Goal: Task Accomplishment & Management: Manage account settings

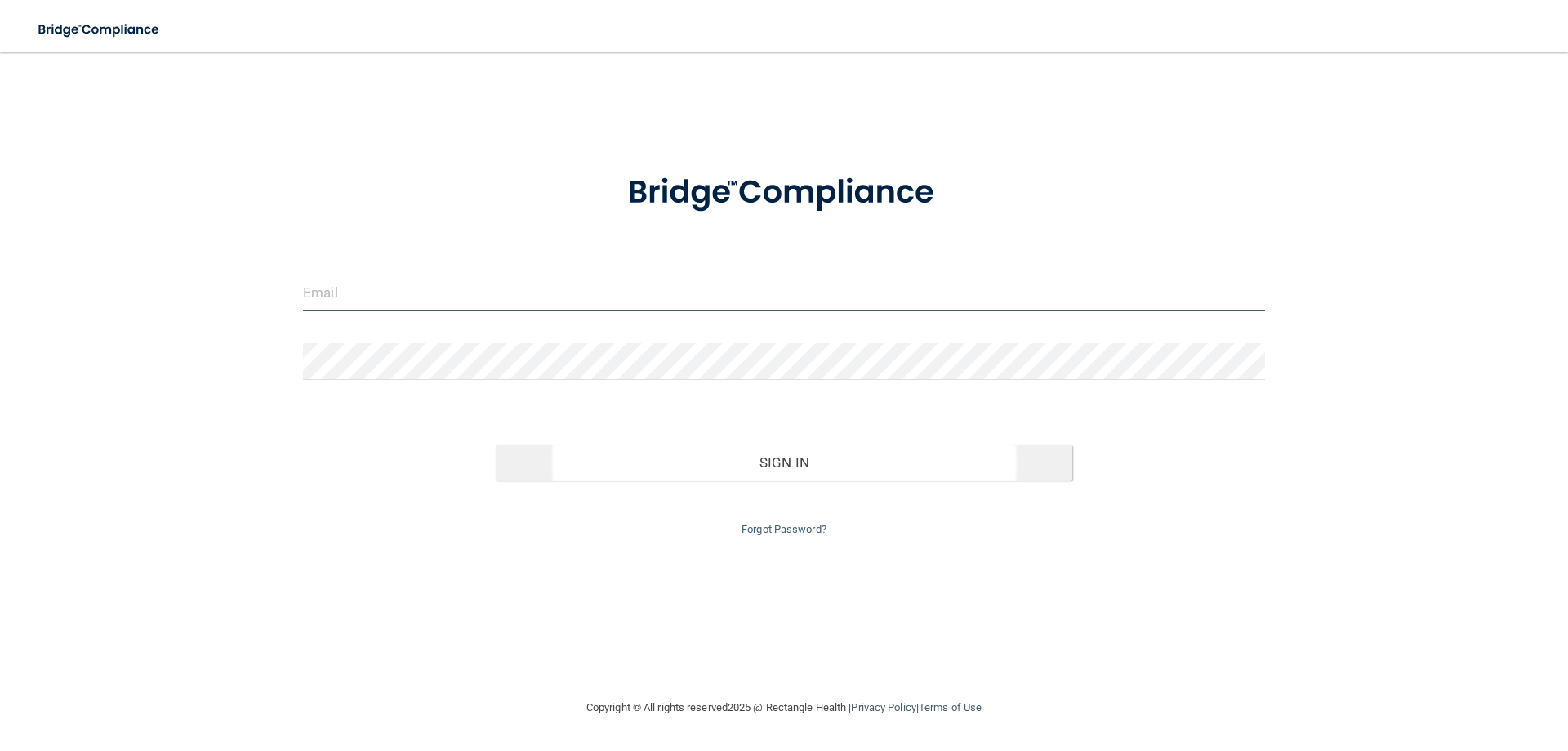
type input "[EMAIL_ADDRESS][DOMAIN_NAME]"
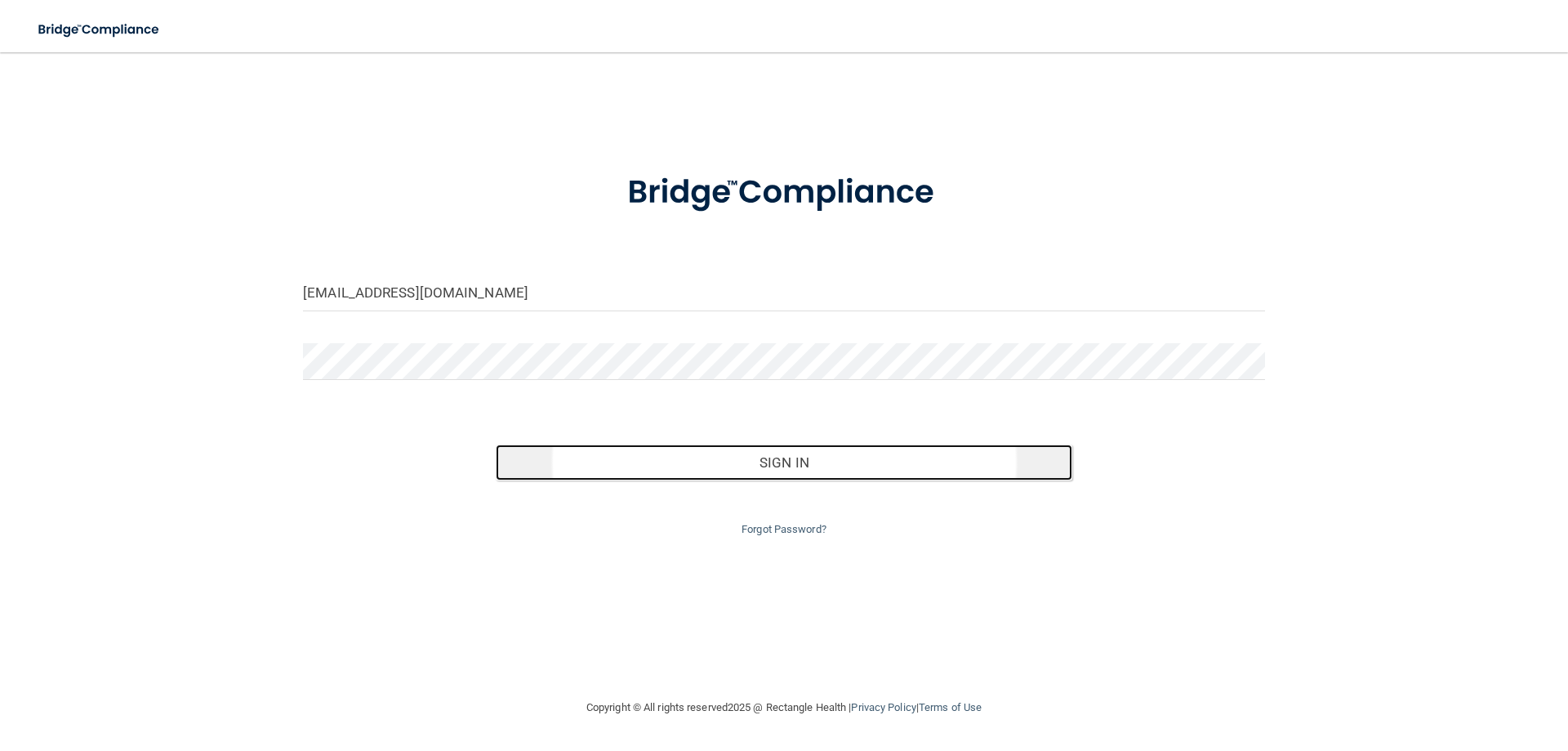
click at [856, 474] on button "Sign In" at bounding box center [784, 463] width 577 height 36
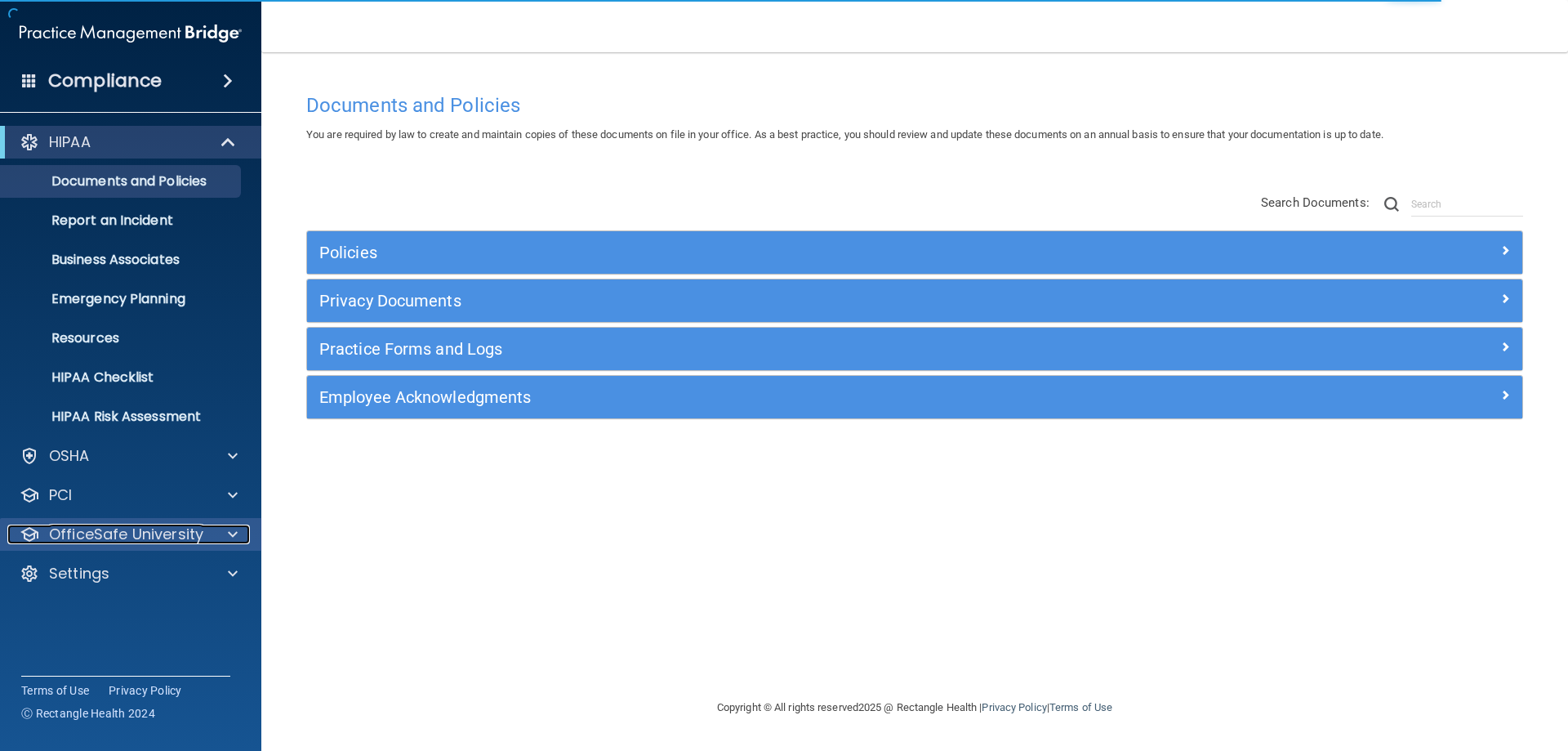
click at [221, 537] on div at bounding box center [230, 534] width 41 height 20
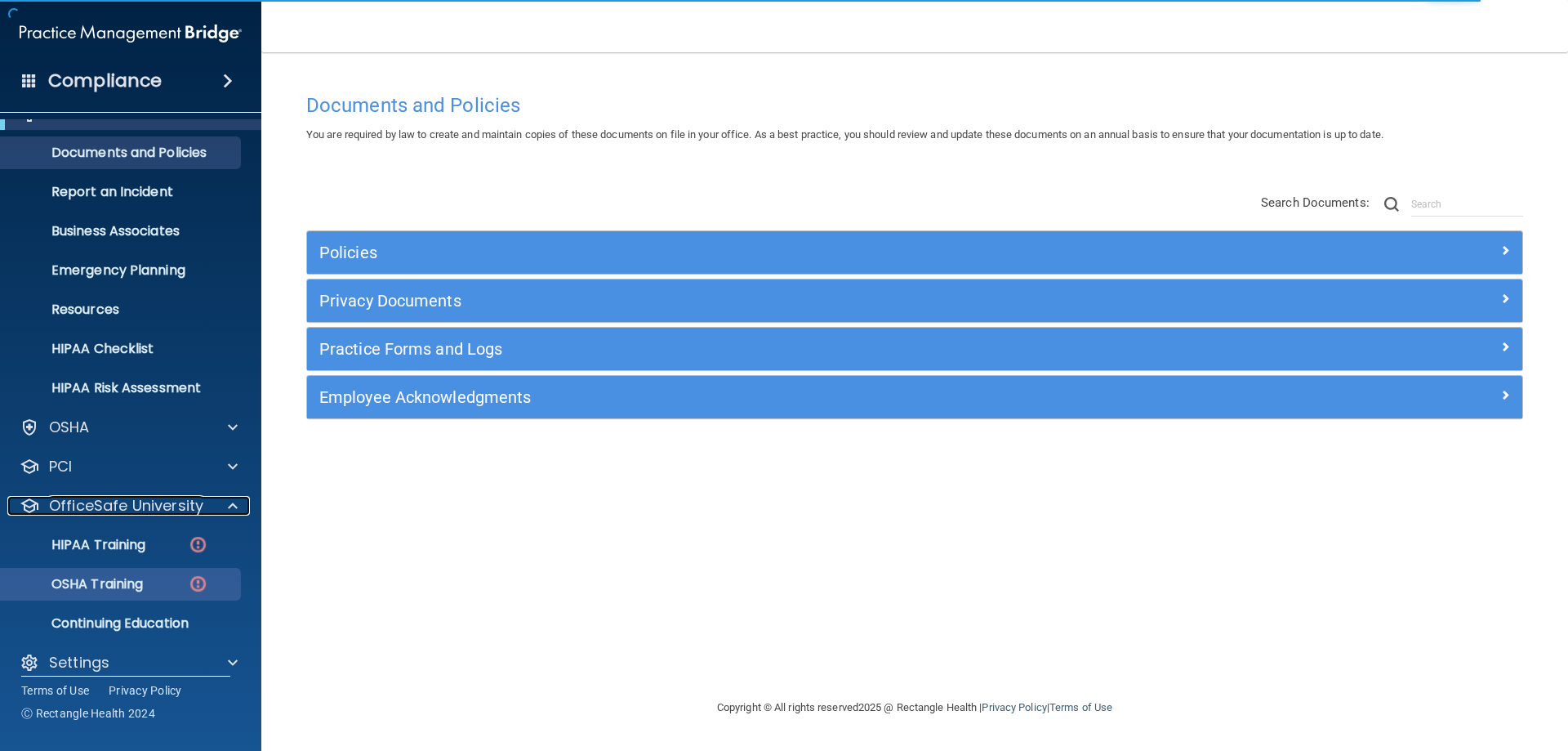
scroll to position [45, 0]
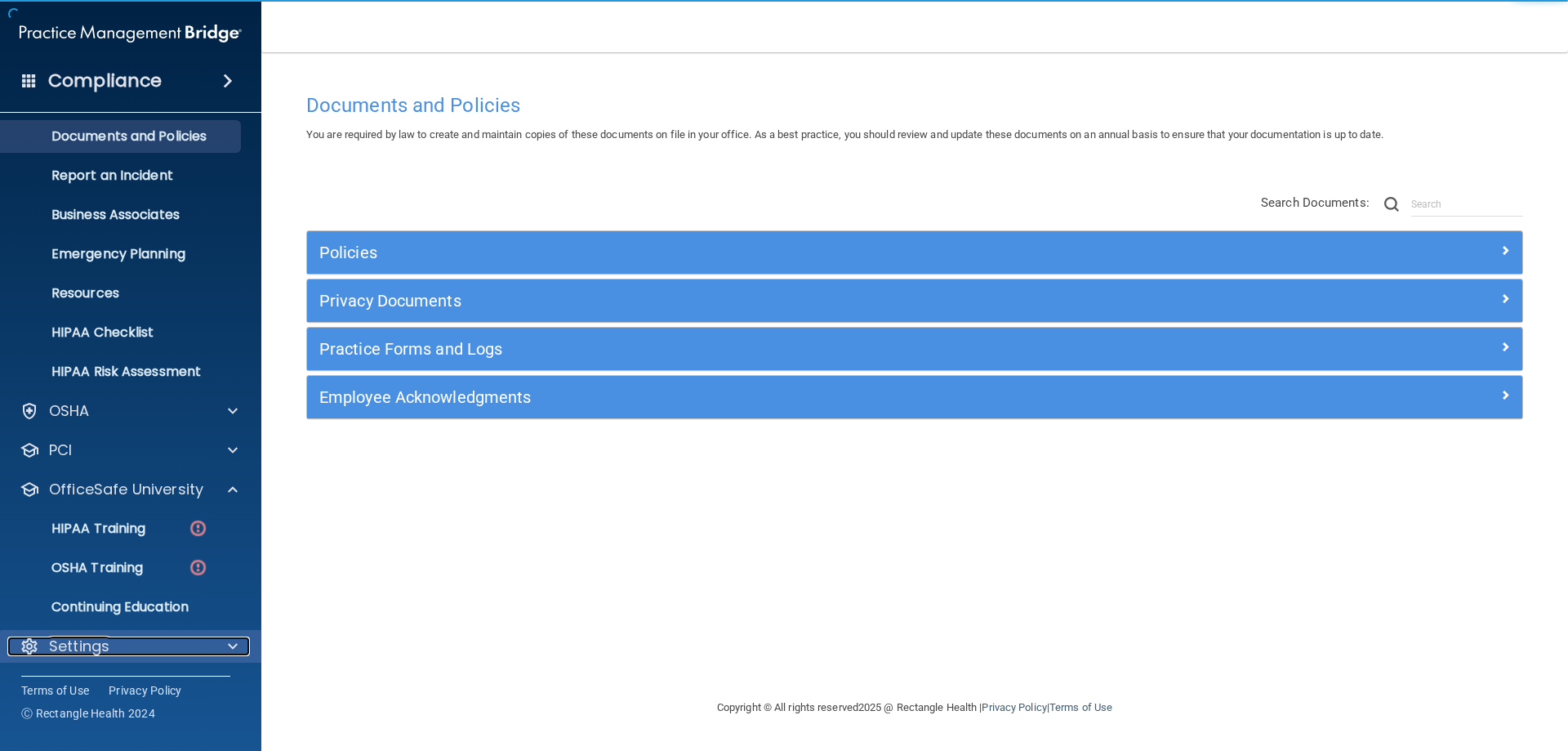
click at [198, 648] on div "Settings" at bounding box center [109, 646] width 203 height 20
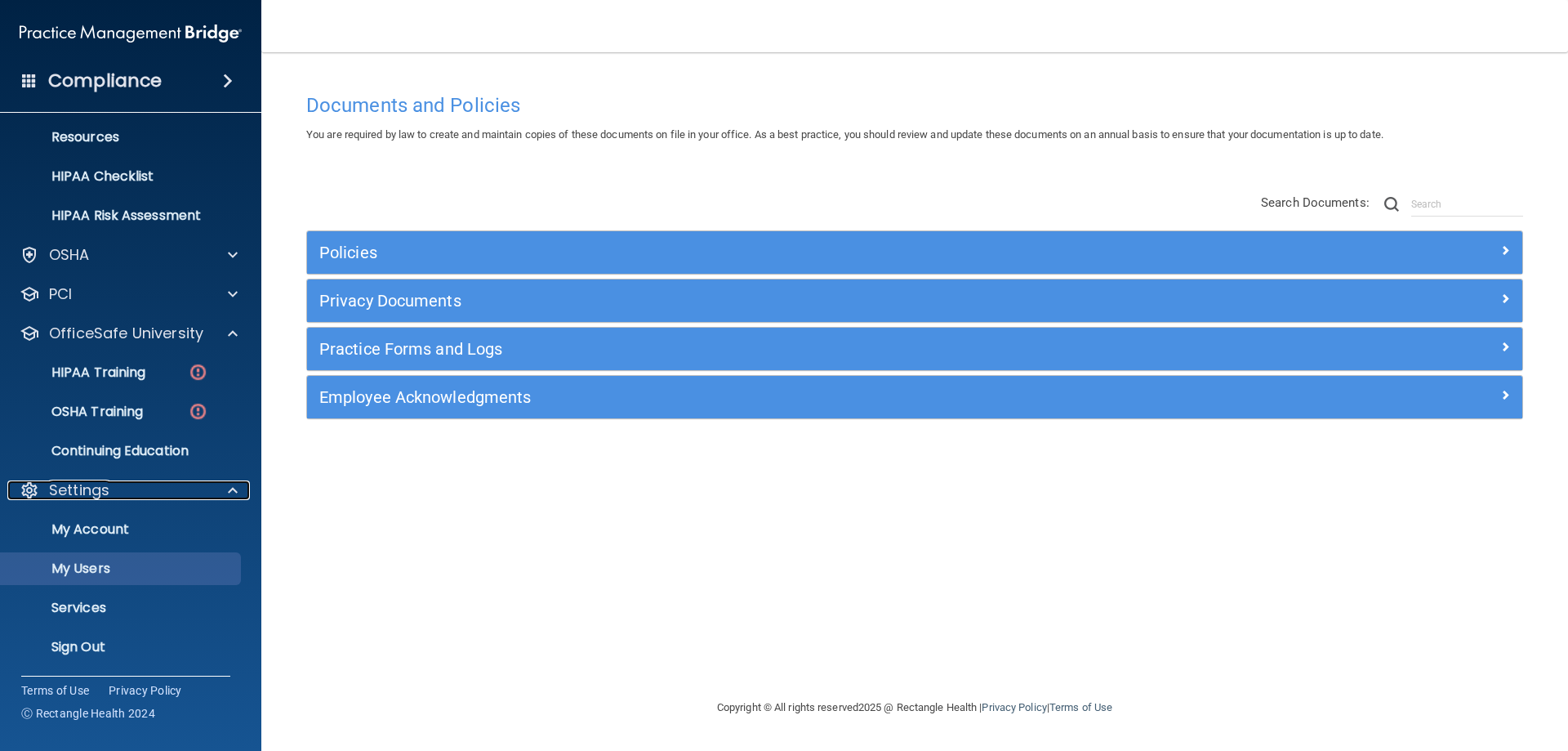
scroll to position [202, 0]
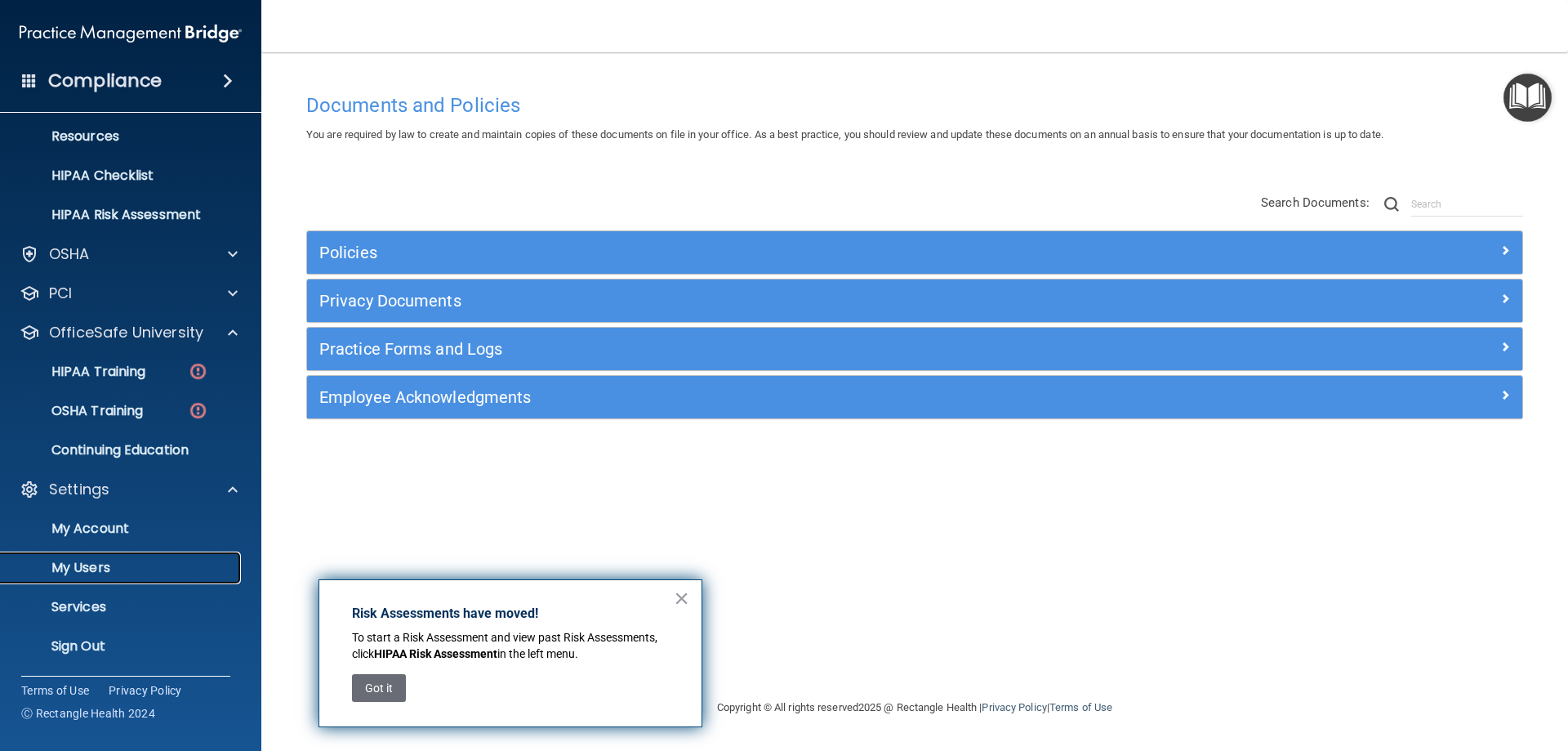
click at [130, 566] on p "My Users" at bounding box center [121, 567] width 223 height 16
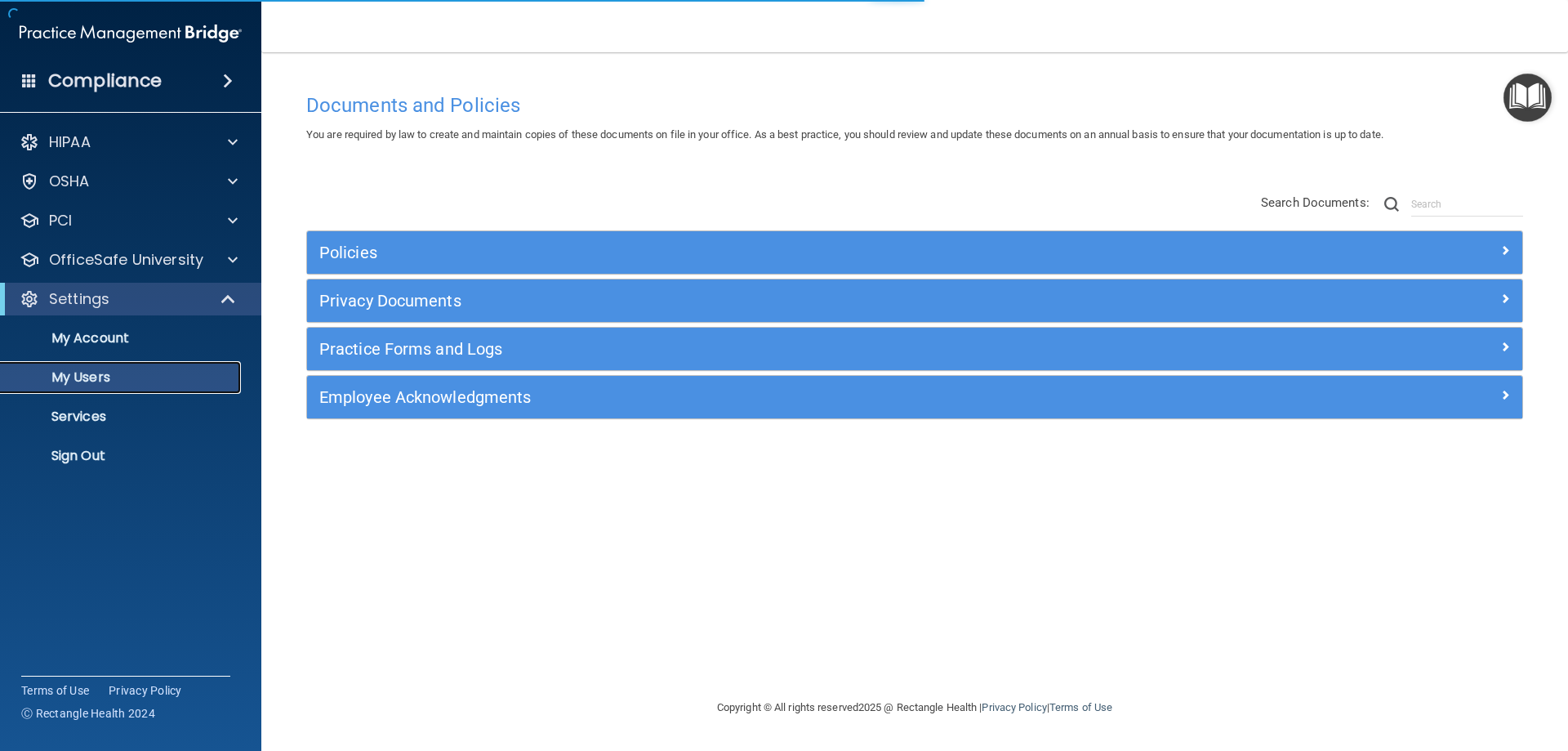
select select "20"
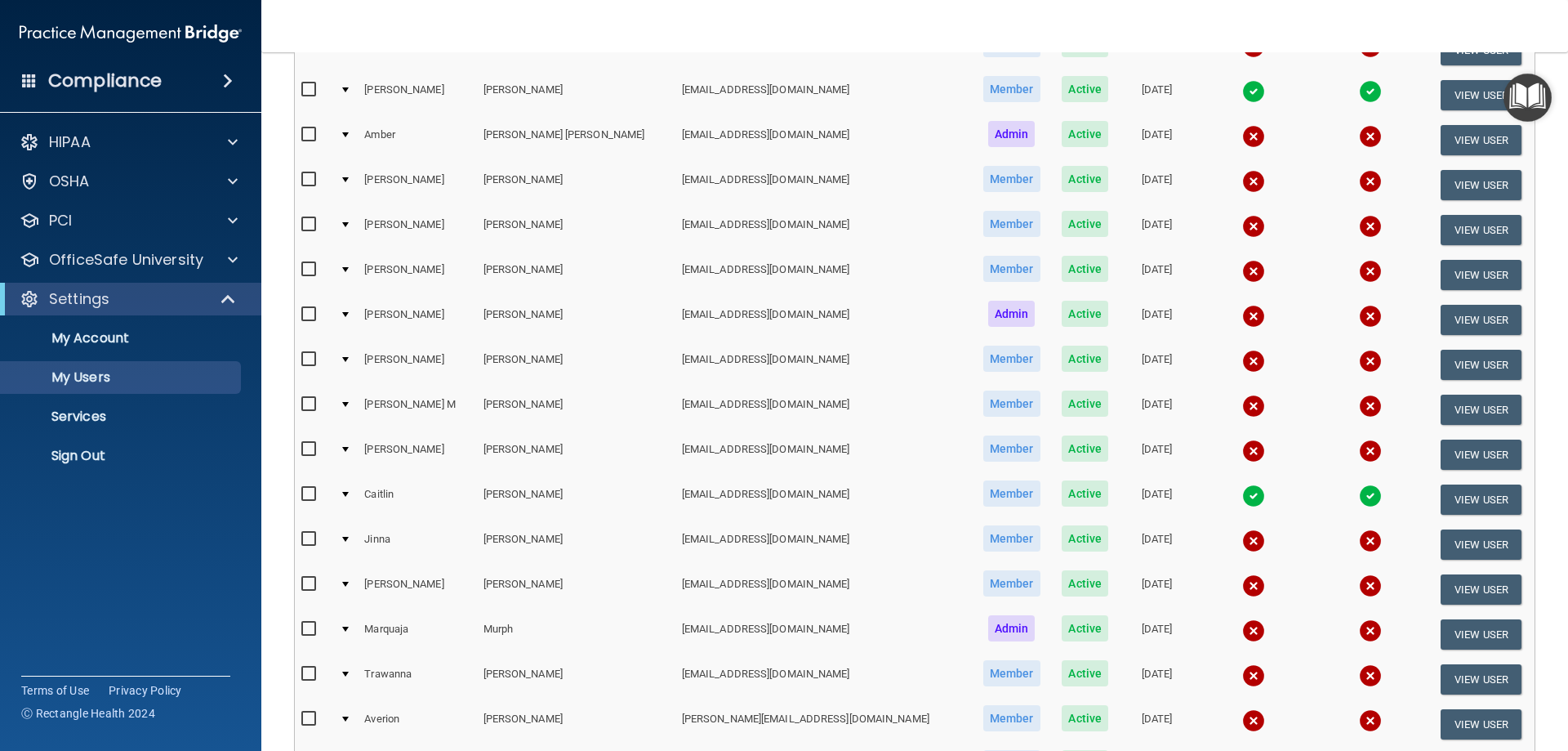
scroll to position [327, 0]
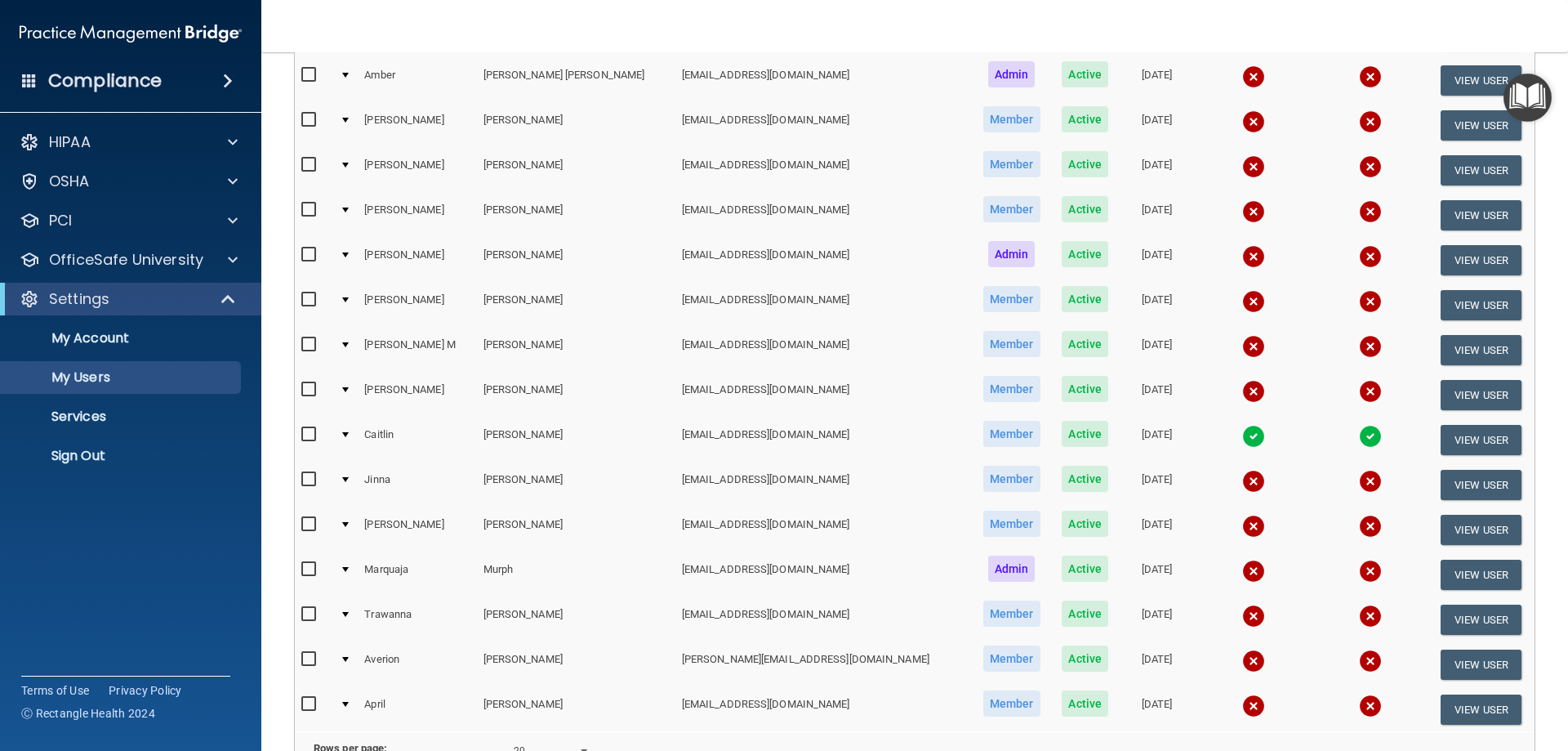
click at [464, 571] on td "Marquaja" at bounding box center [416, 575] width 118 height 45
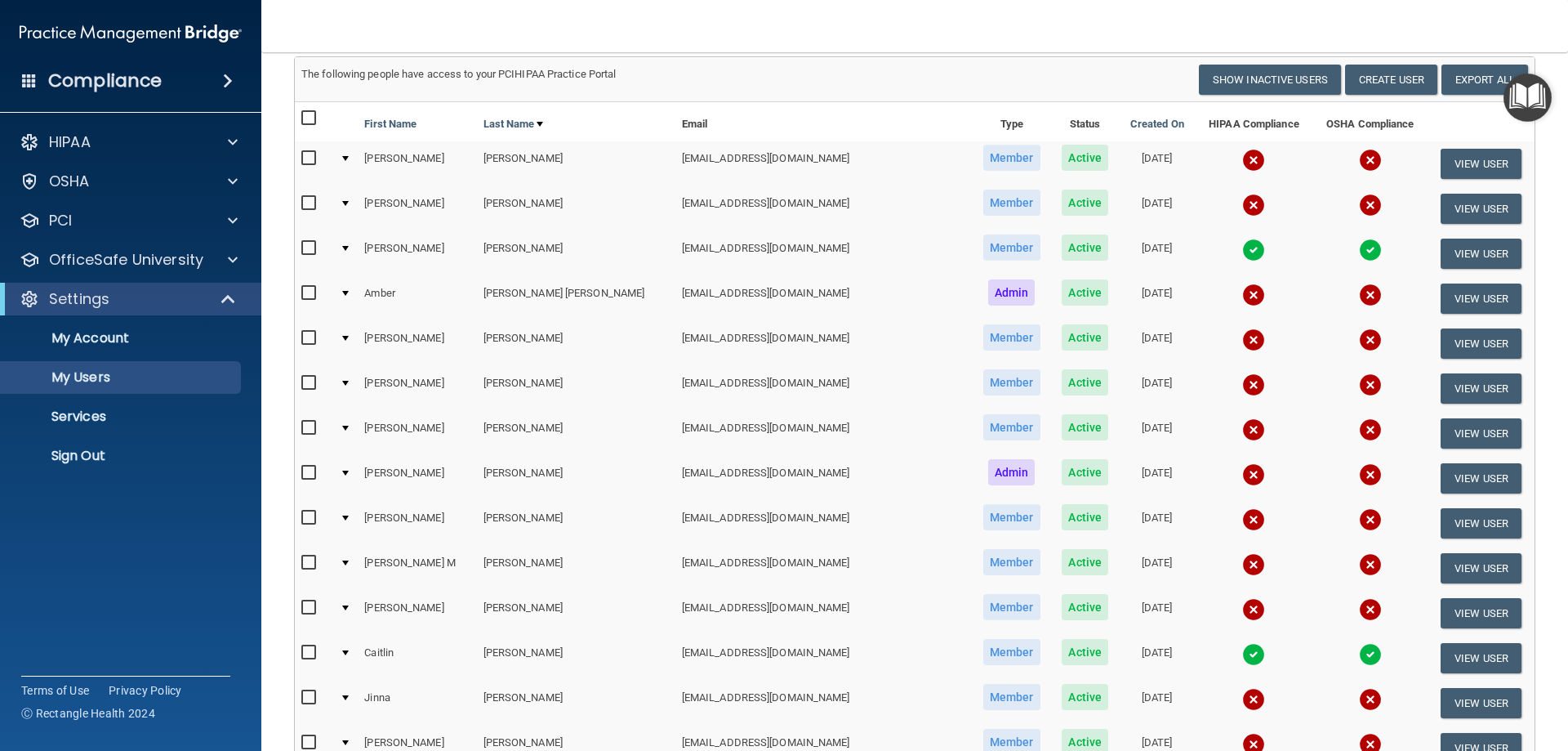
scroll to position [82, 0]
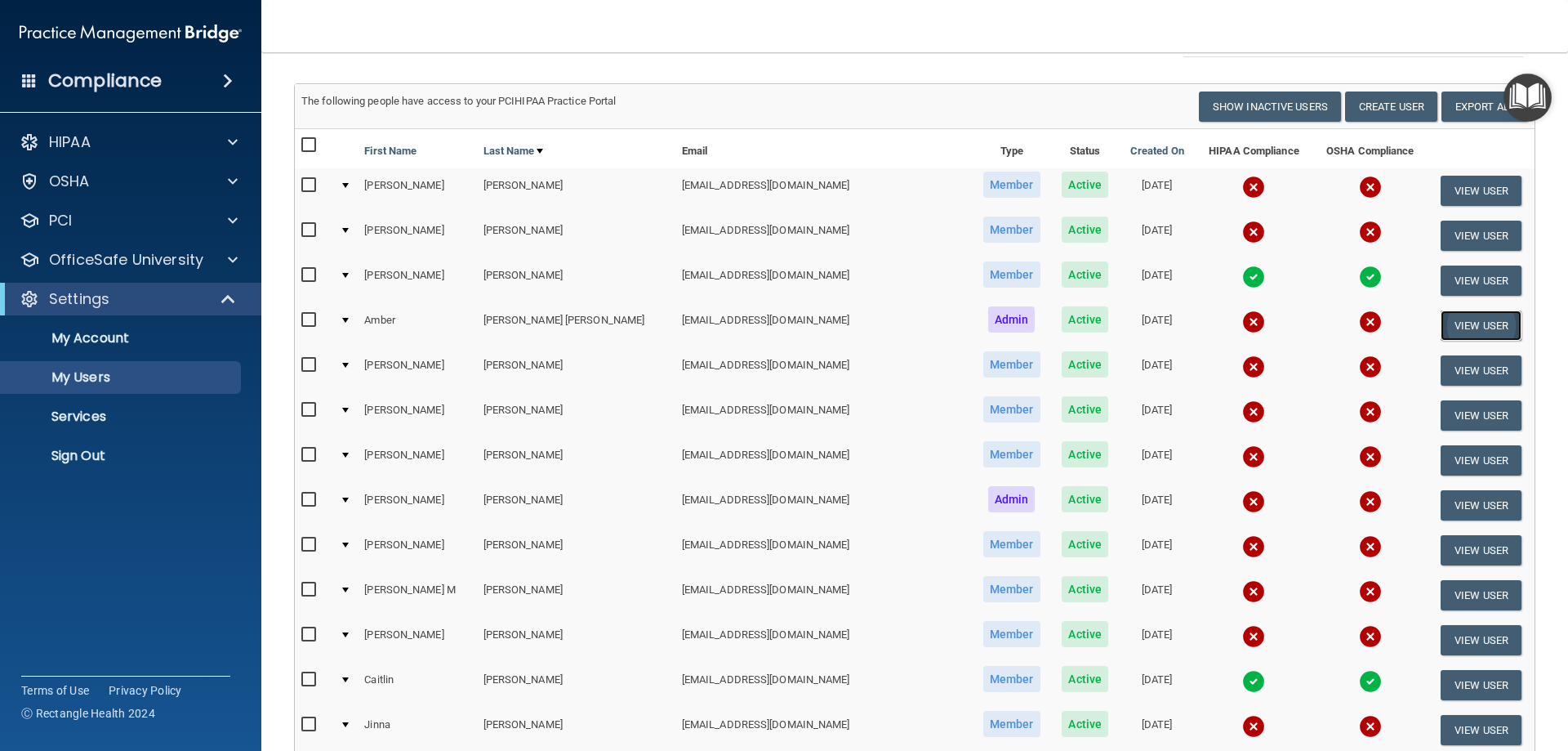
click at [1460, 318] on button "View User" at bounding box center [1481, 325] width 81 height 30
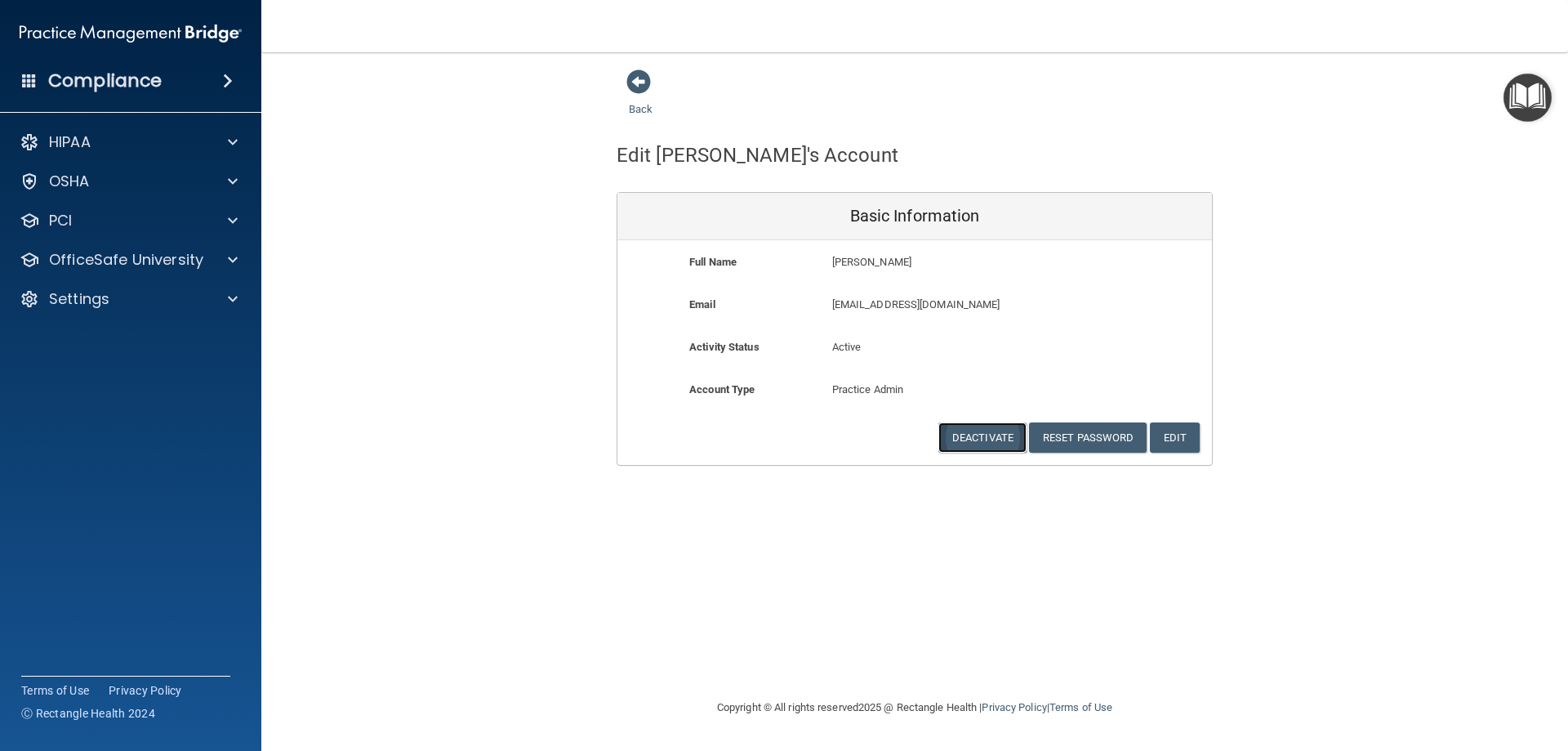
click at [976, 439] on button "Deactivate" at bounding box center [981, 437] width 88 height 30
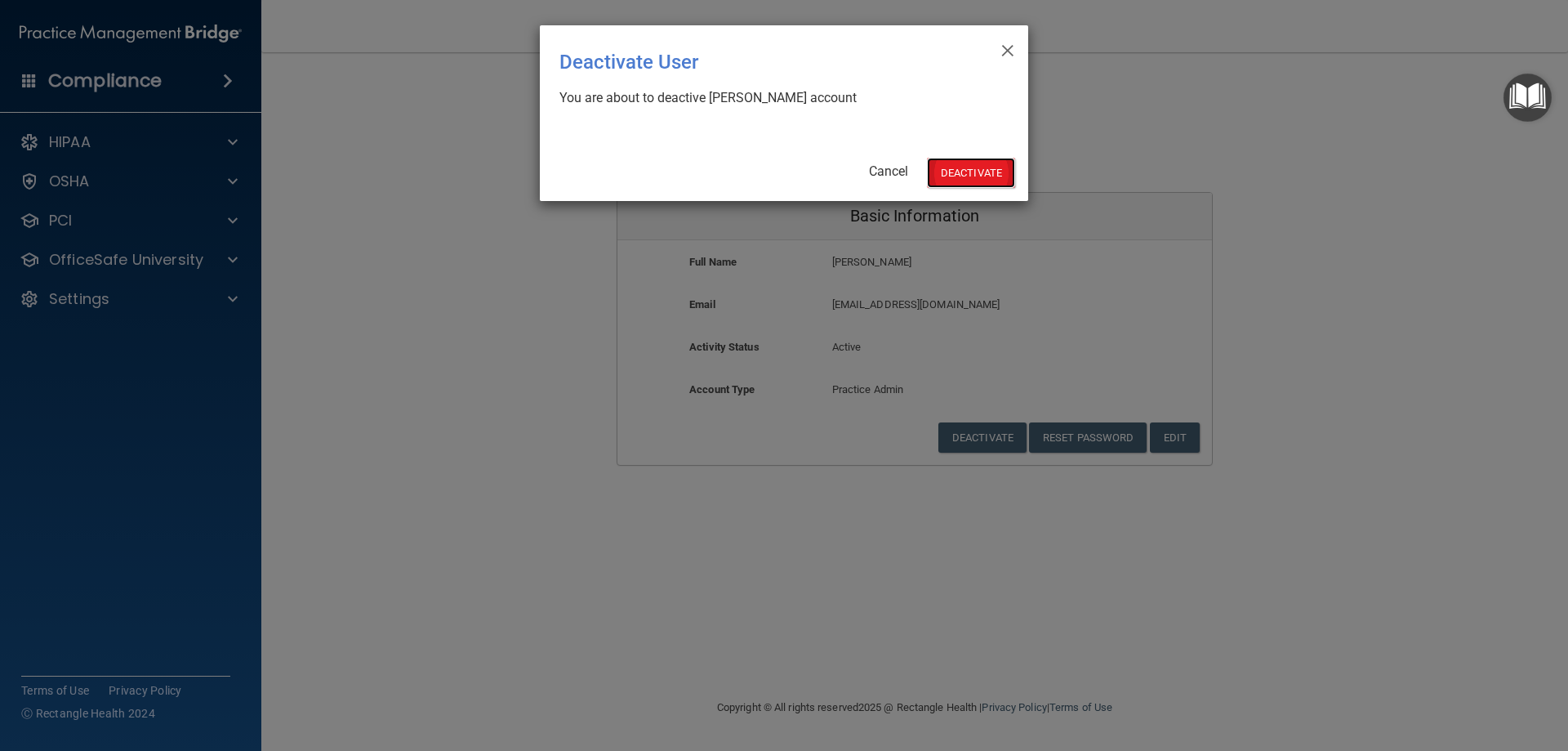
click at [971, 175] on button "Deactivate" at bounding box center [970, 172] width 88 height 30
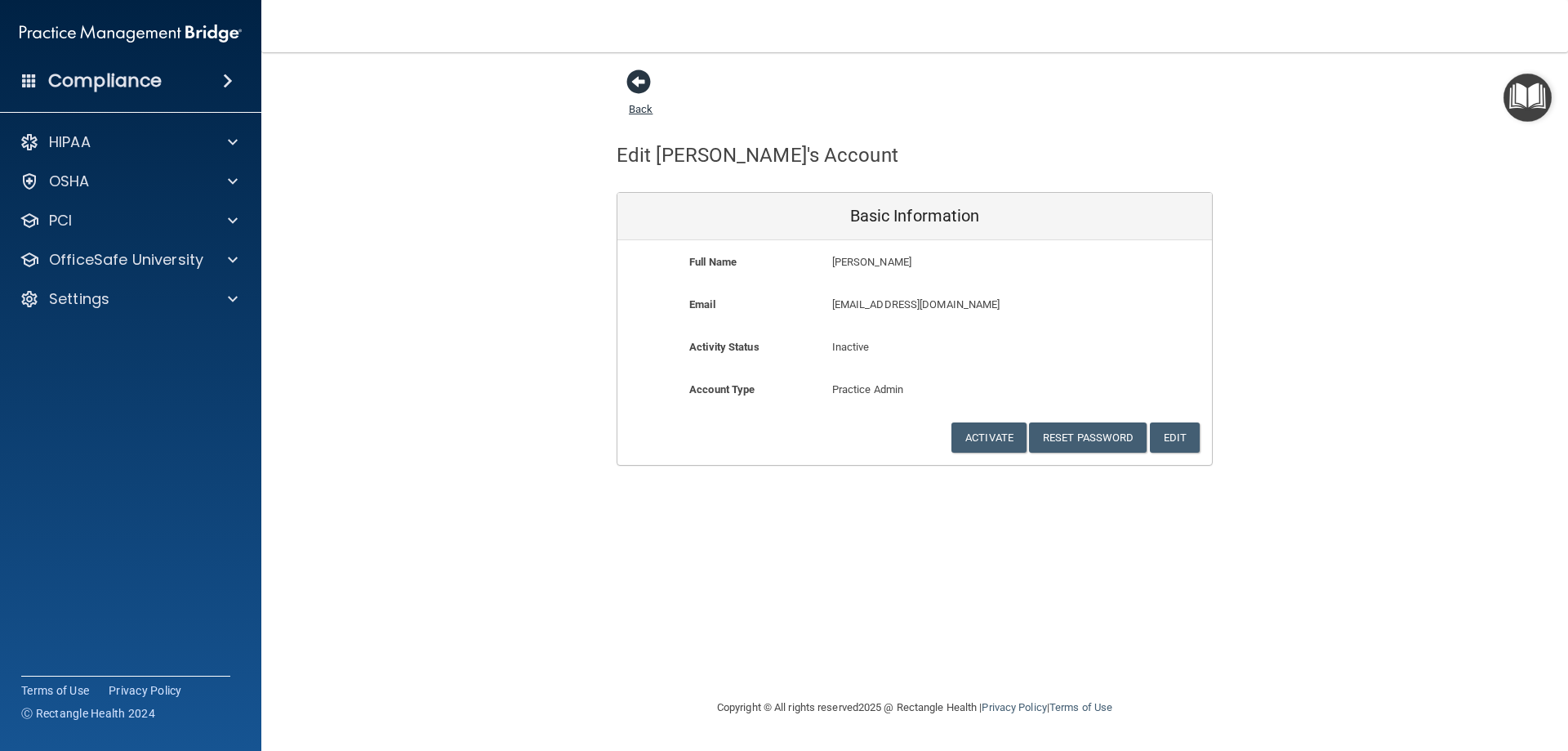
click at [649, 88] on span at bounding box center [638, 81] width 25 height 25
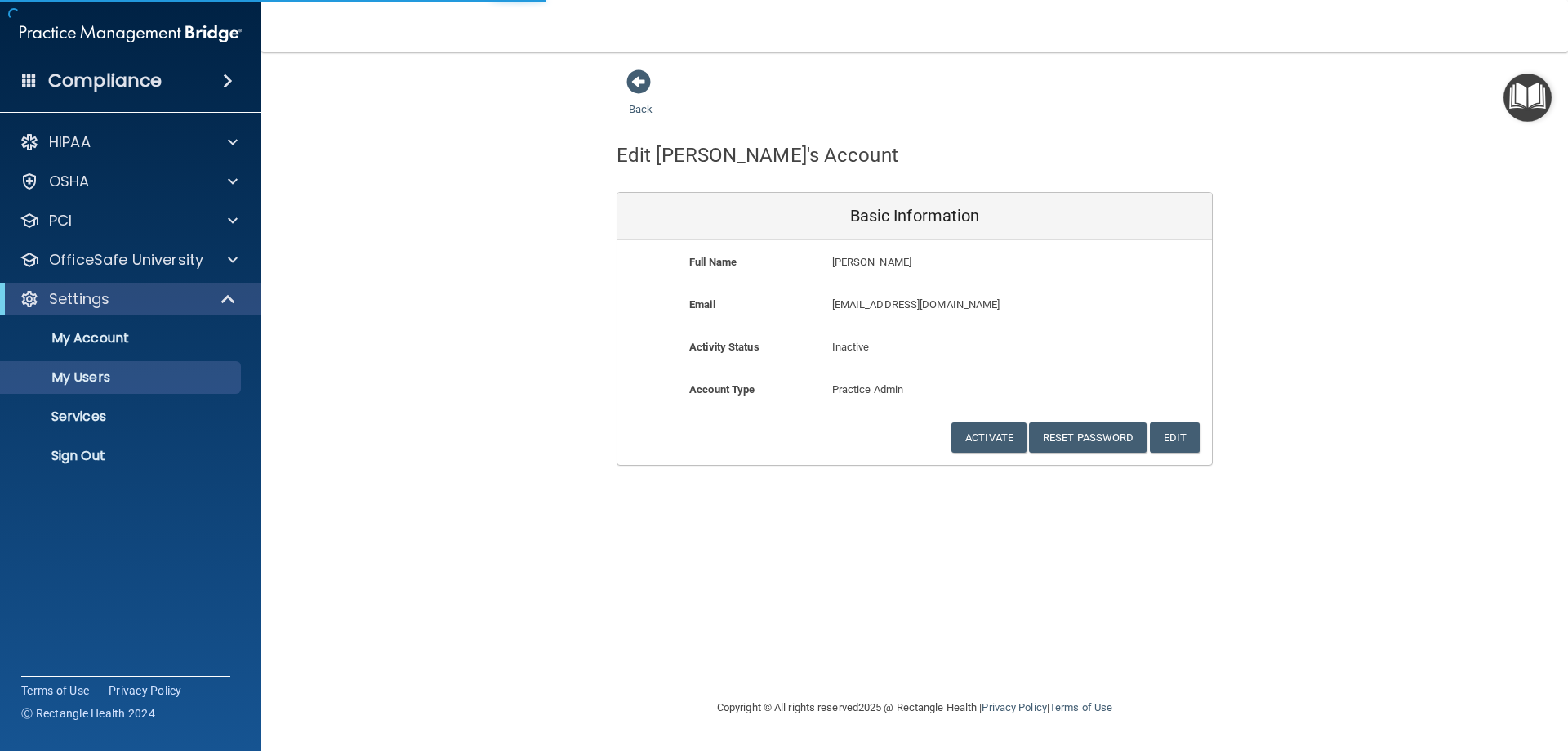
select select "20"
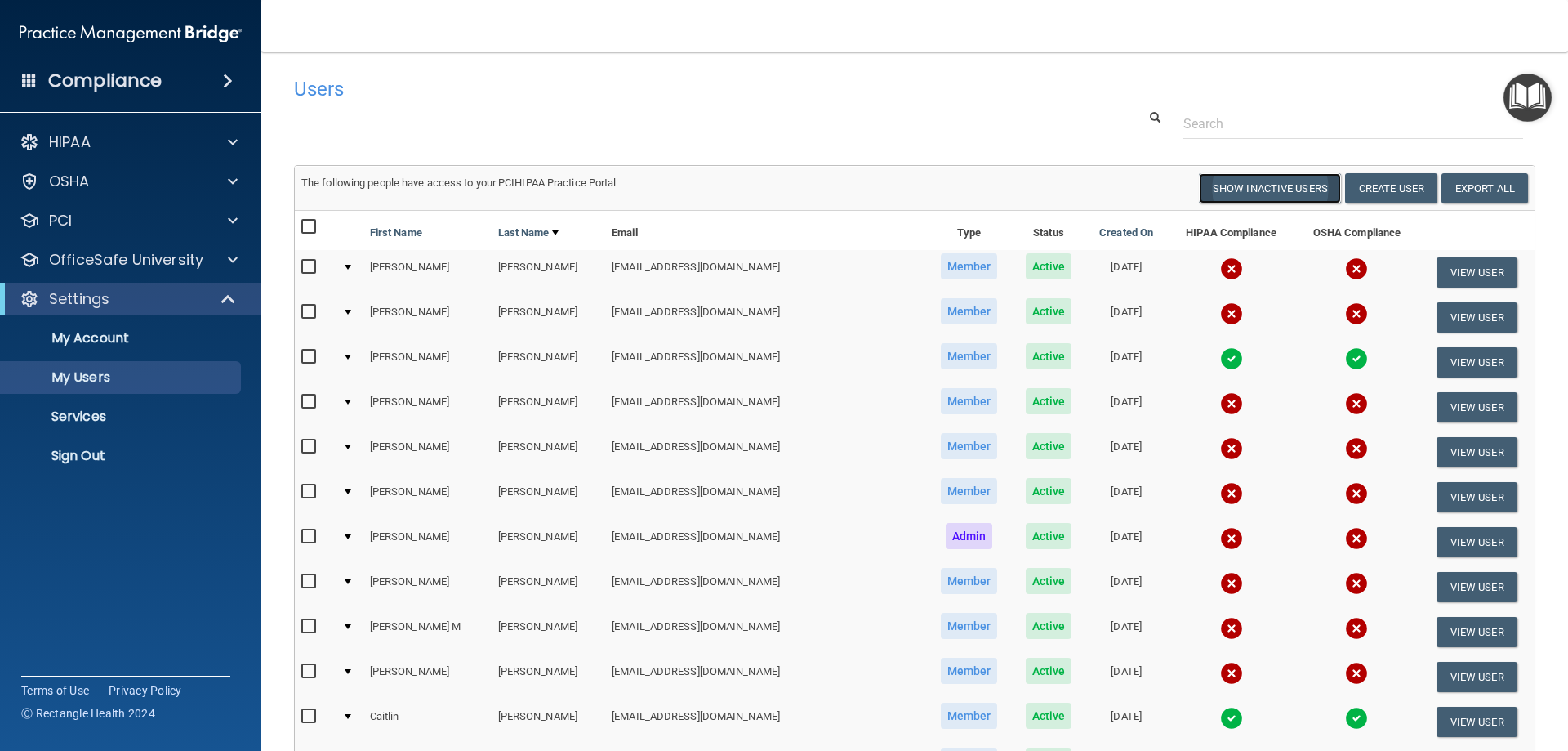
click at [1254, 191] on button "Show Inactive Users" at bounding box center [1270, 187] width 142 height 30
select select "20"
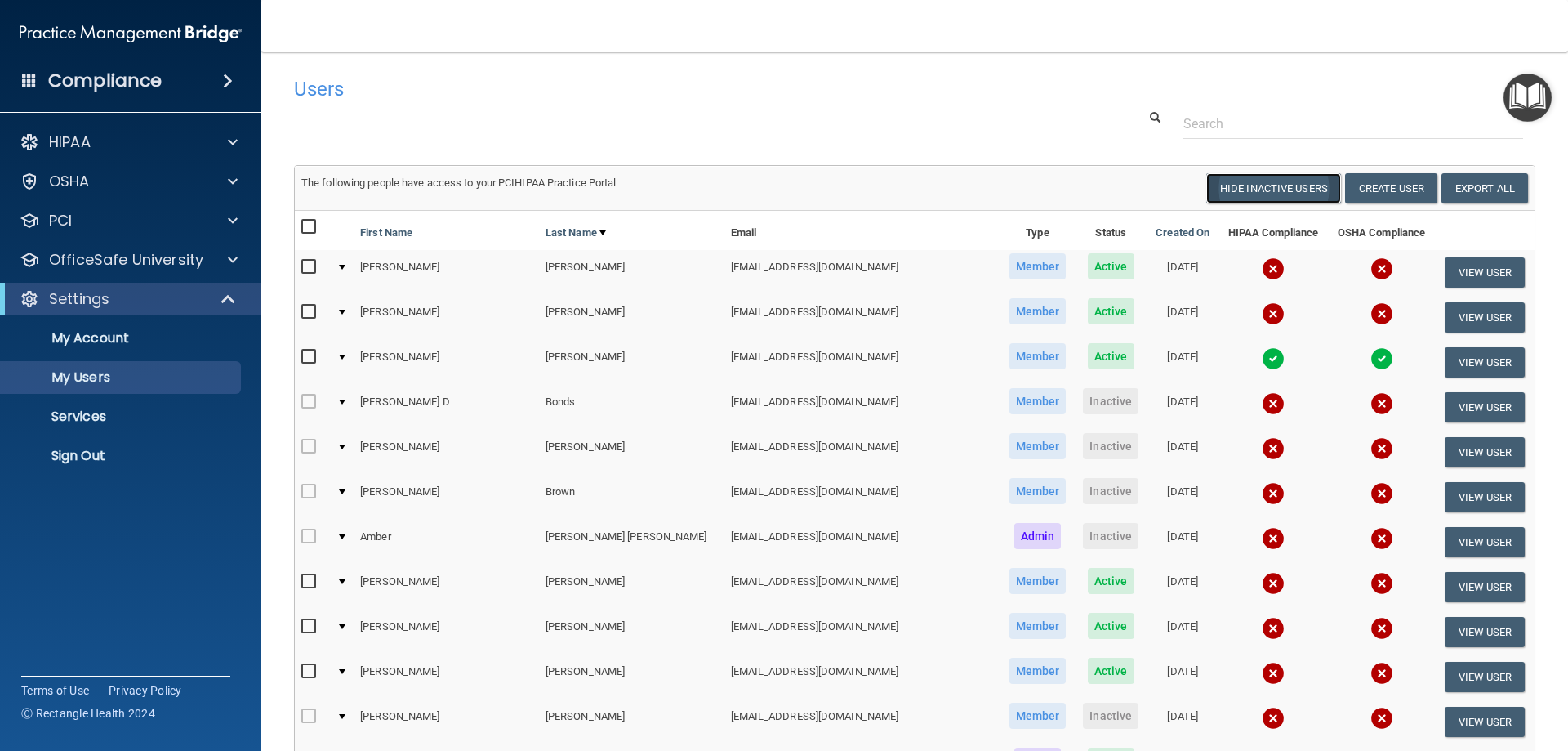
click at [1272, 191] on button "Hide Inactive Users" at bounding box center [1274, 187] width 135 height 30
select select "20"
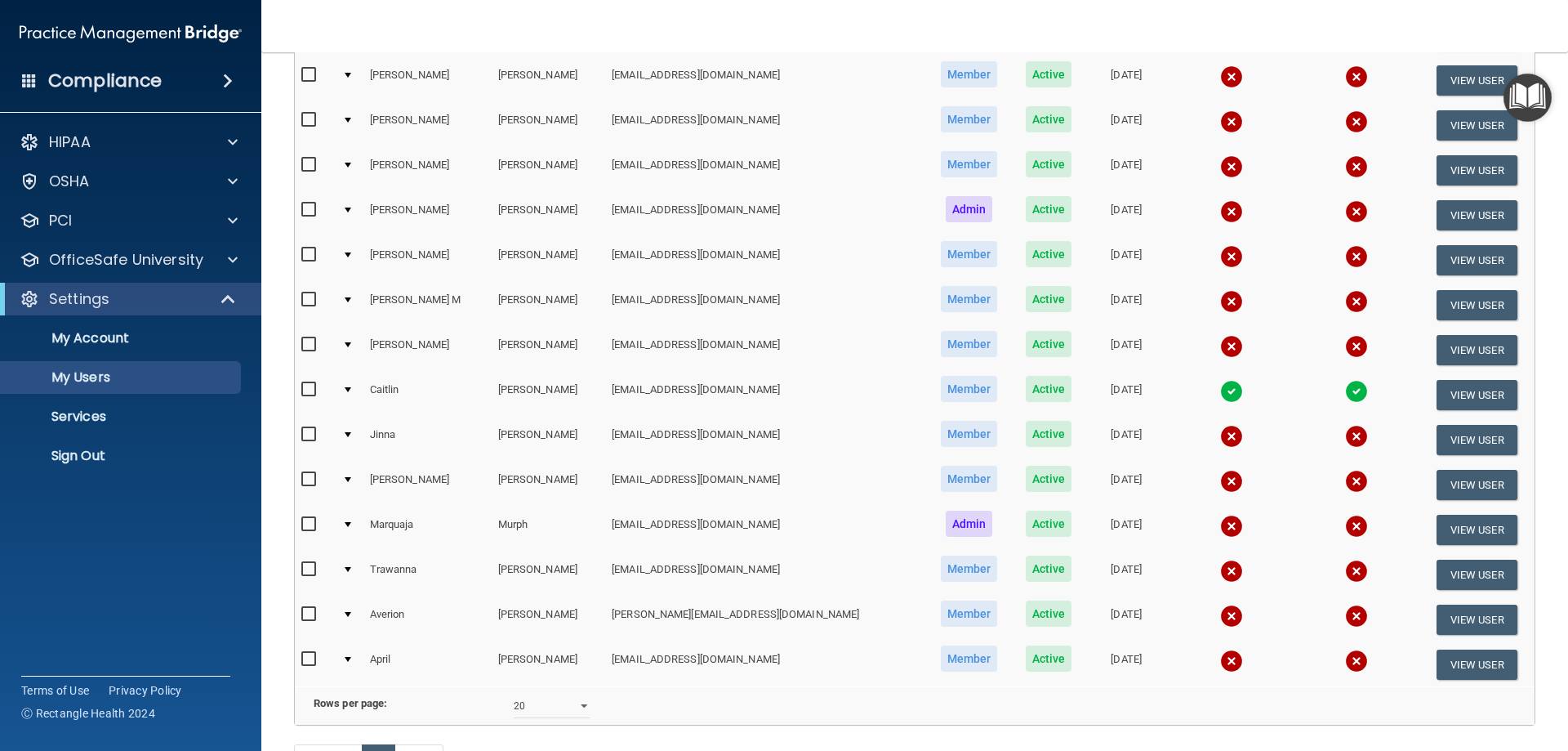
scroll to position [409, 0]
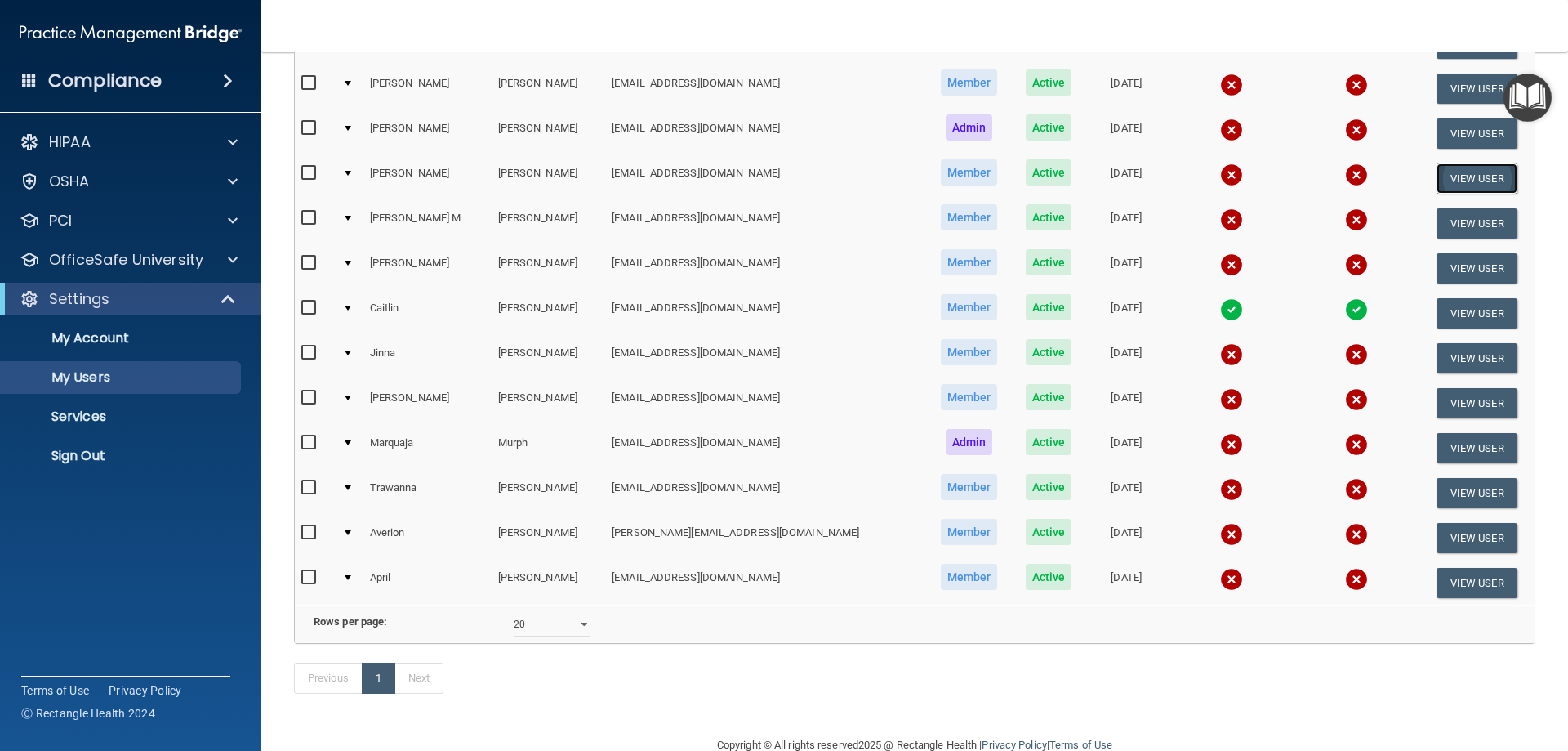
click at [1466, 179] on button "View User" at bounding box center [1477, 178] width 81 height 30
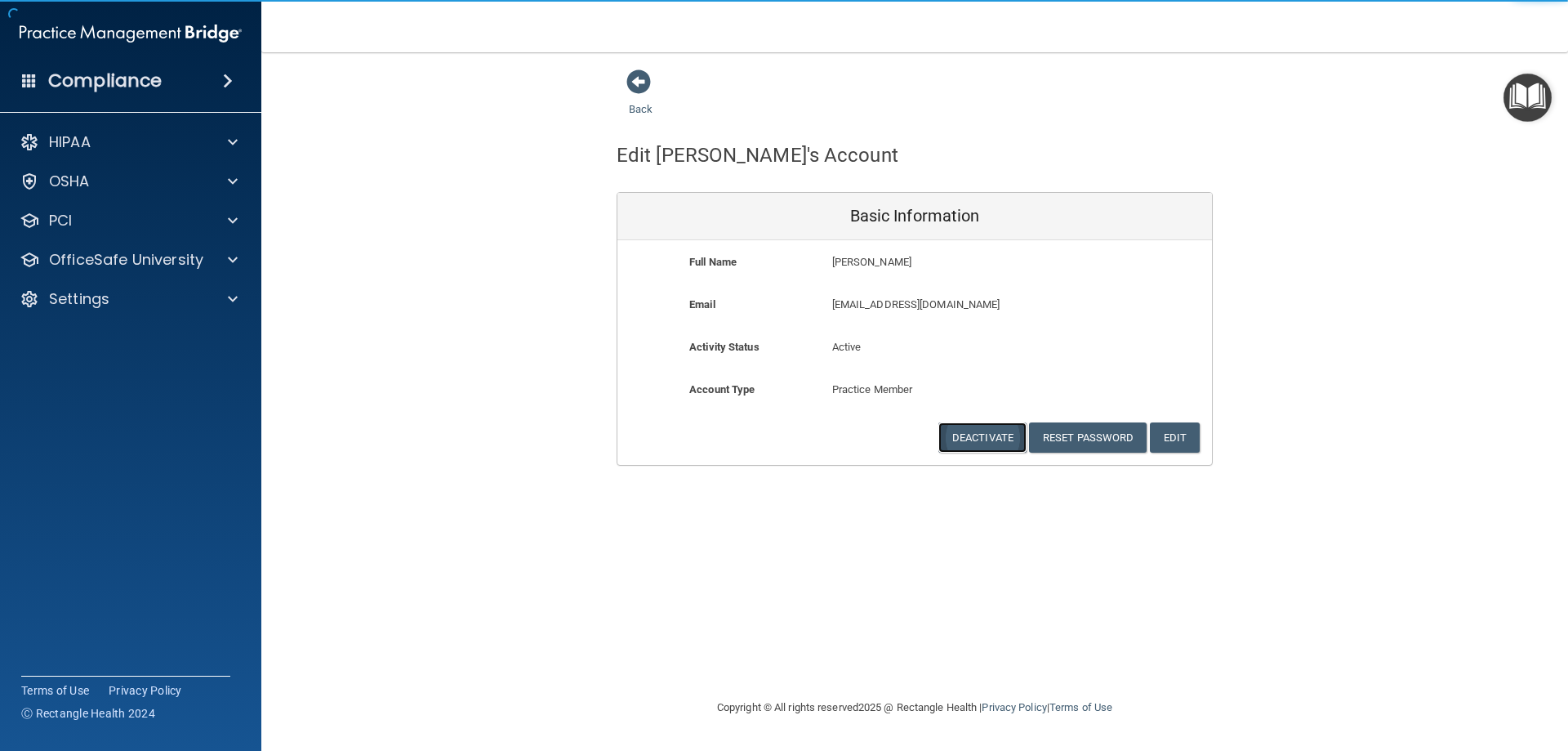
click at [972, 435] on button "Deactivate" at bounding box center [981, 437] width 88 height 30
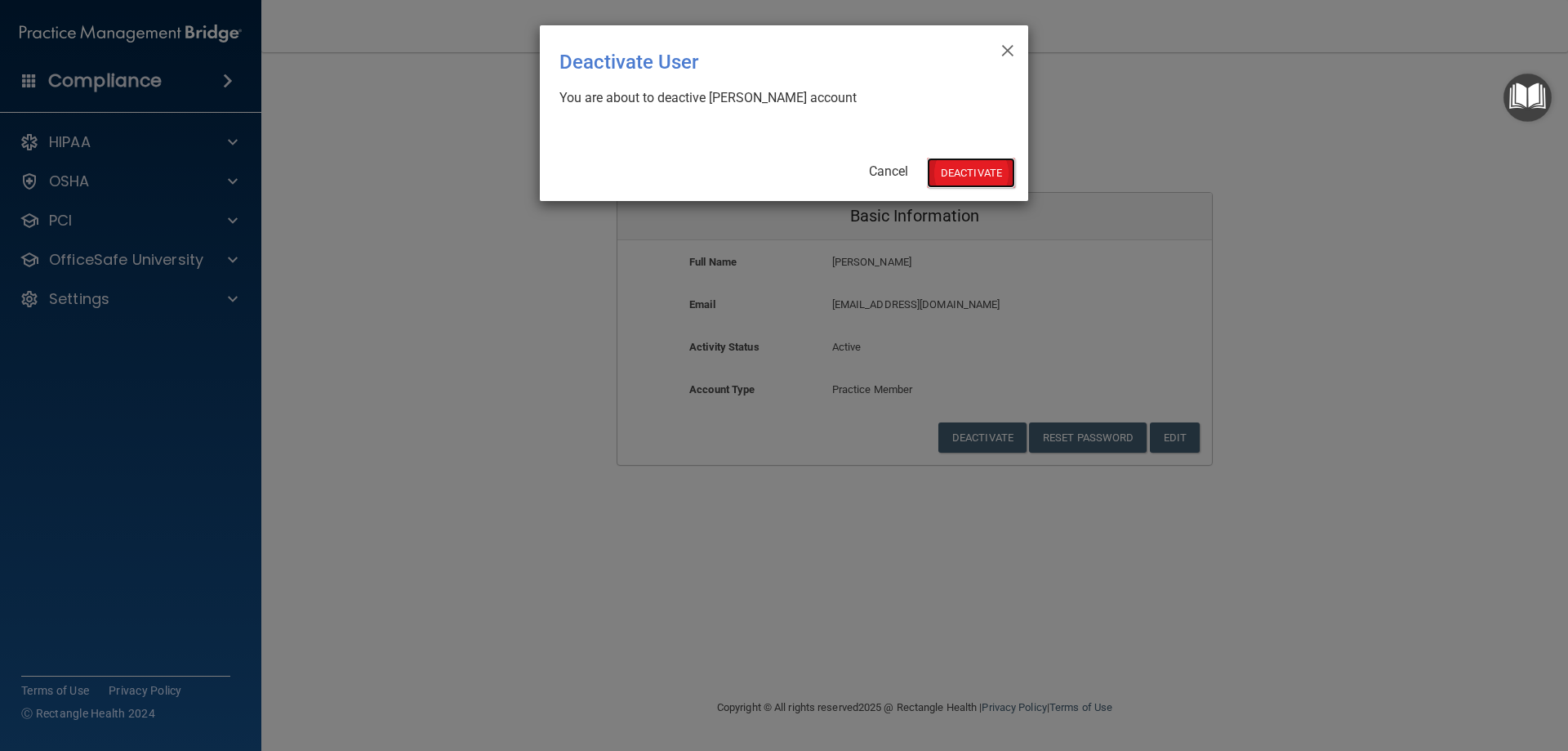
click at [952, 181] on button "Deactivate" at bounding box center [970, 172] width 88 height 30
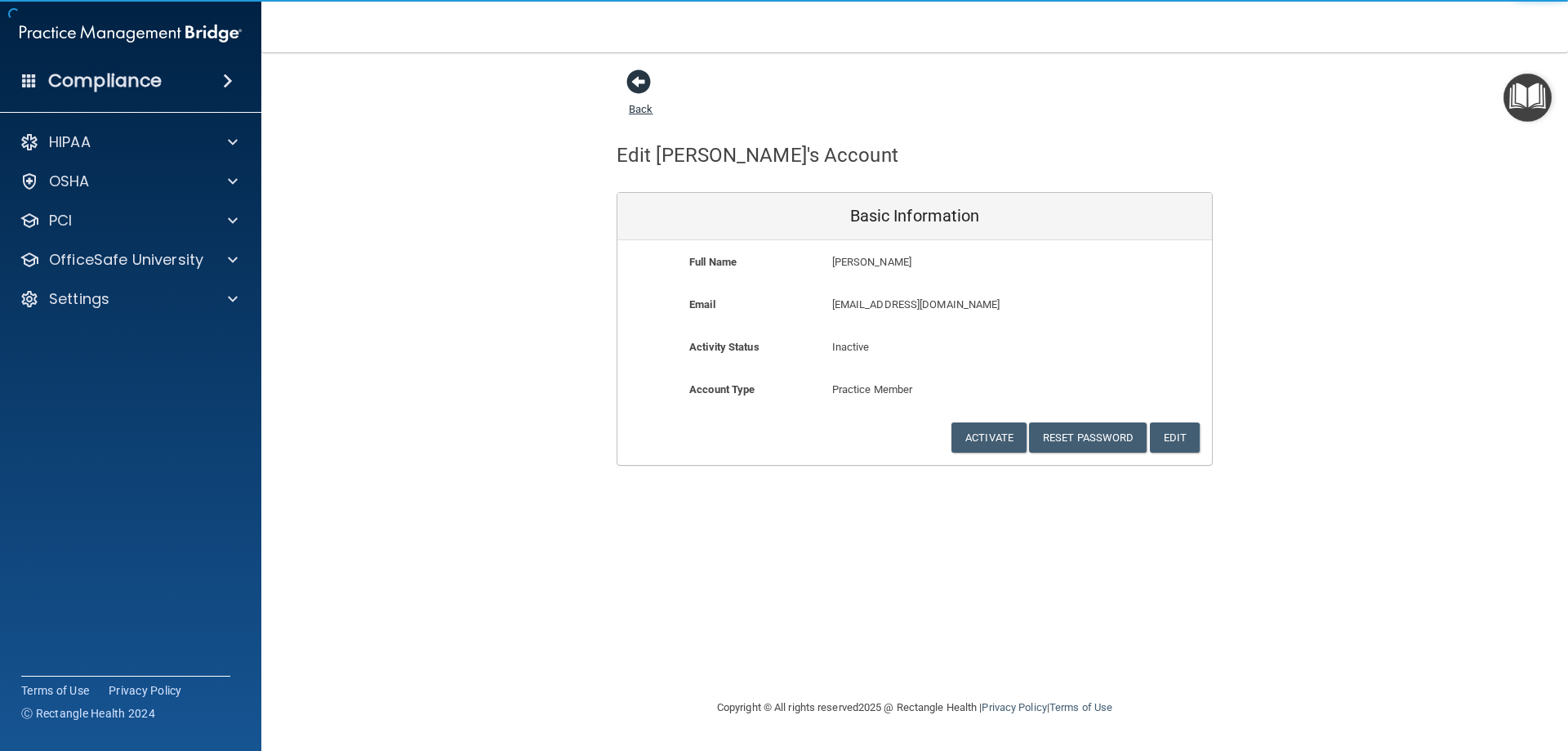
click at [638, 85] on span at bounding box center [638, 81] width 25 height 25
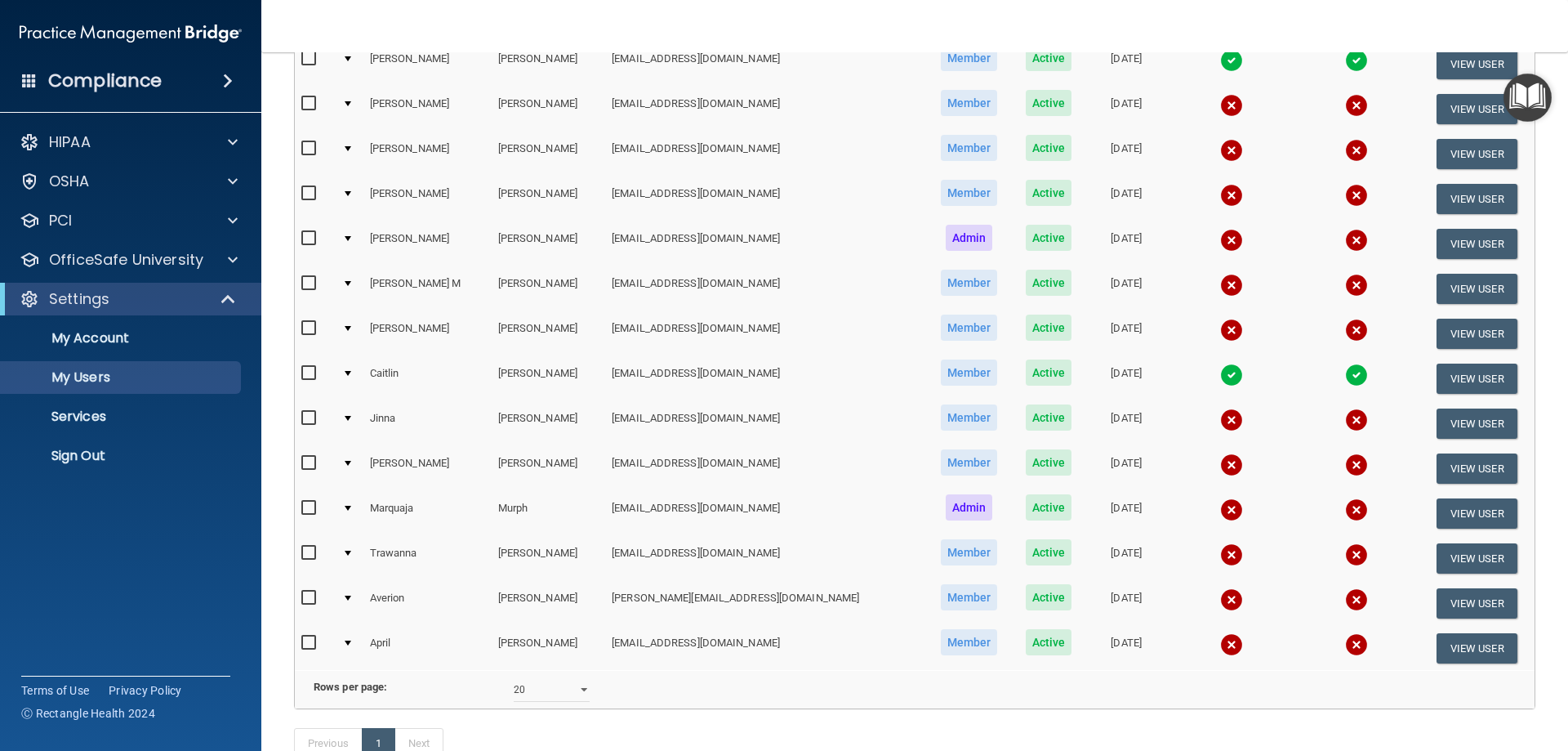
scroll to position [327, 0]
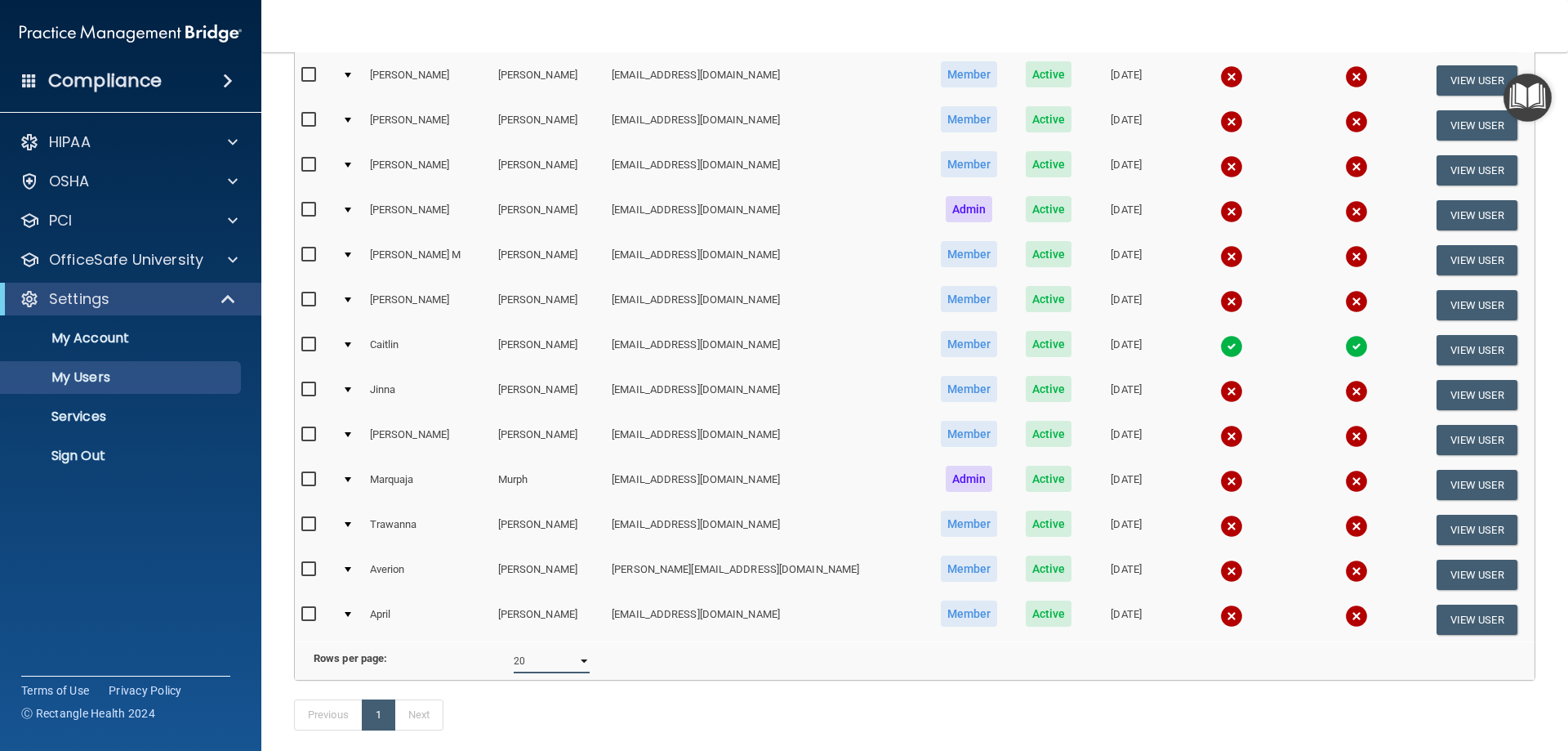
click at [561, 671] on select "10 20 30 40 all" at bounding box center [551, 660] width 76 height 25
select select "30"
click at [514, 661] on select "10 20 30 40 all" at bounding box center [551, 660] width 76 height 25
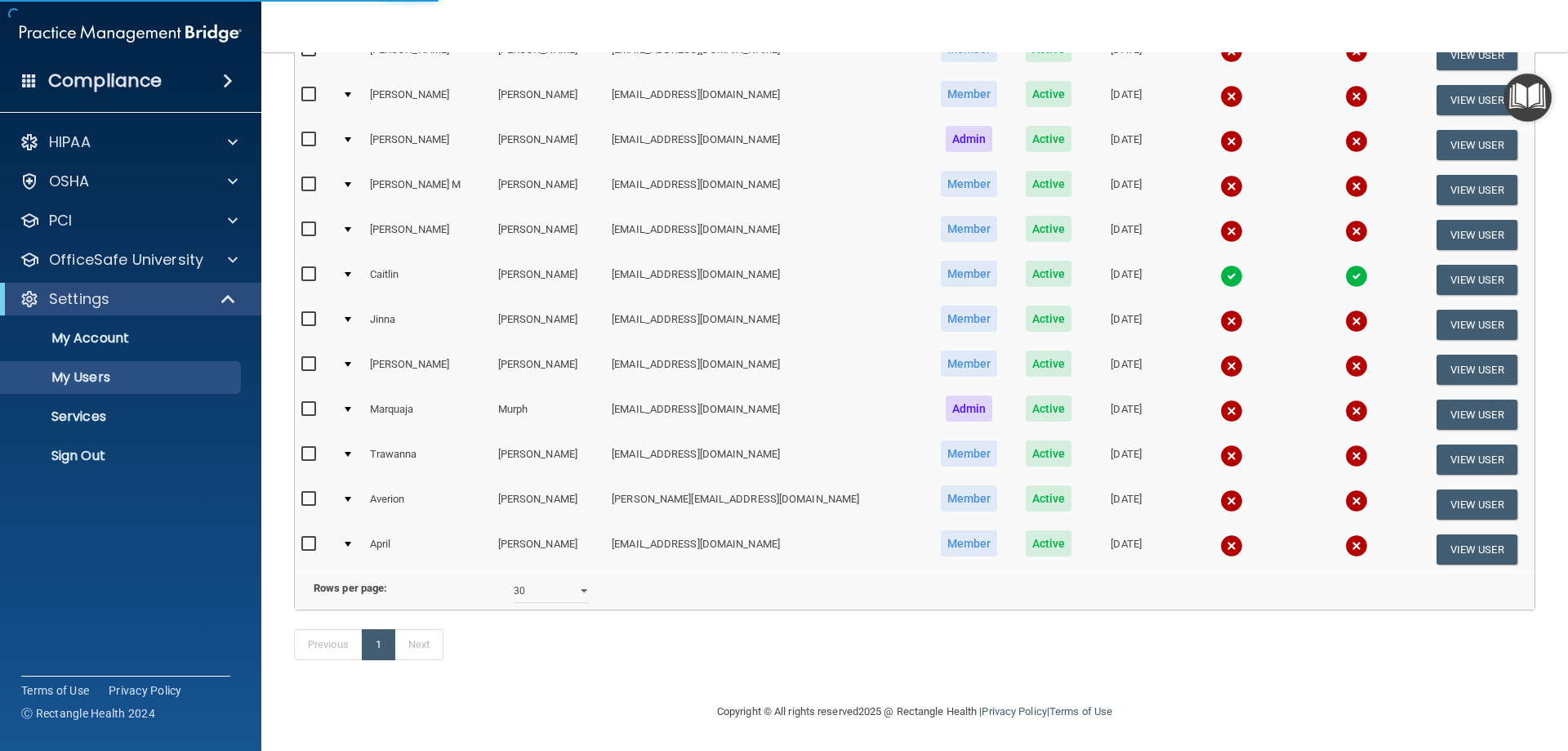
select select "30"
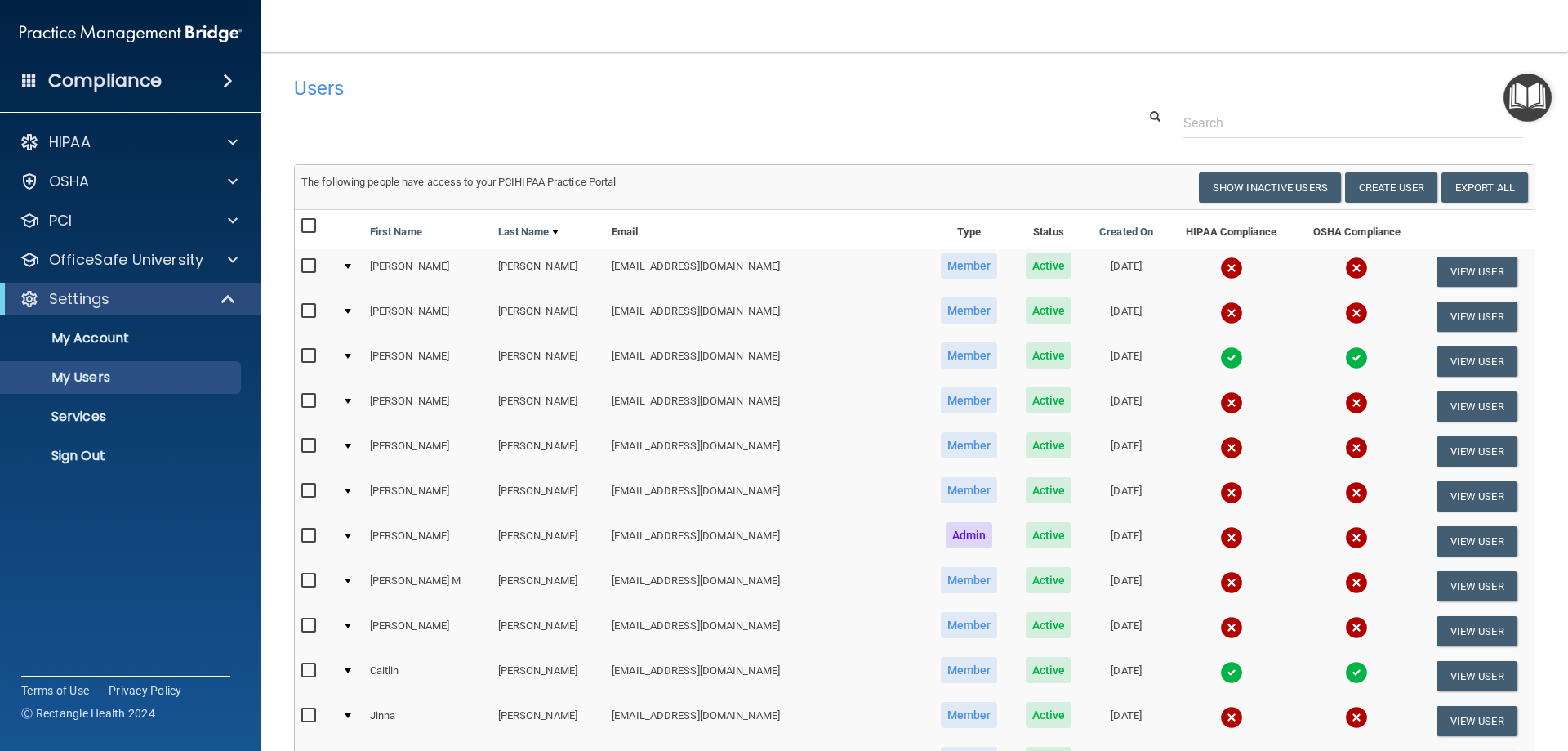
scroll to position [0, 0]
click at [1183, 128] on input "text" at bounding box center [1353, 123] width 339 height 30
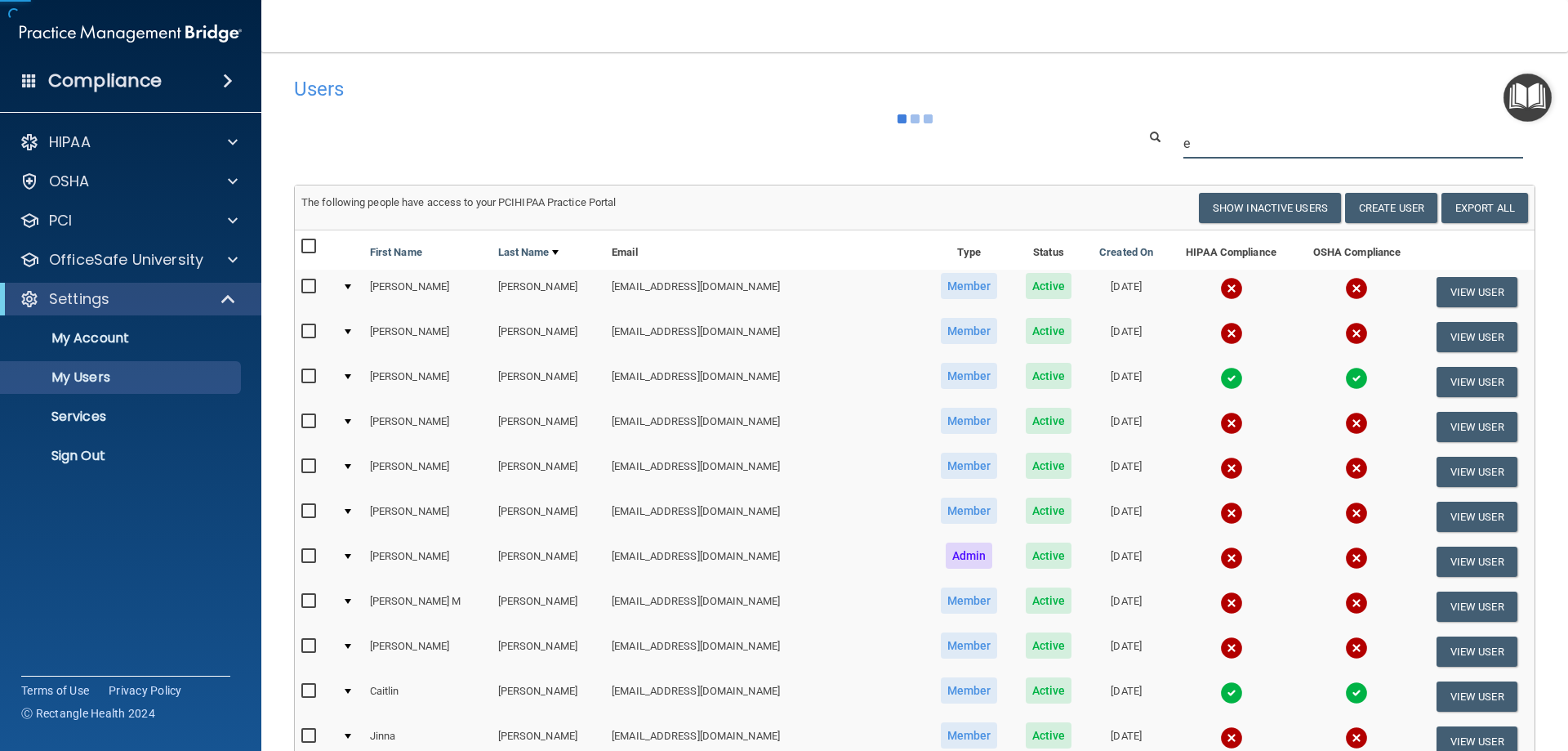
type input "ev"
select select "20"
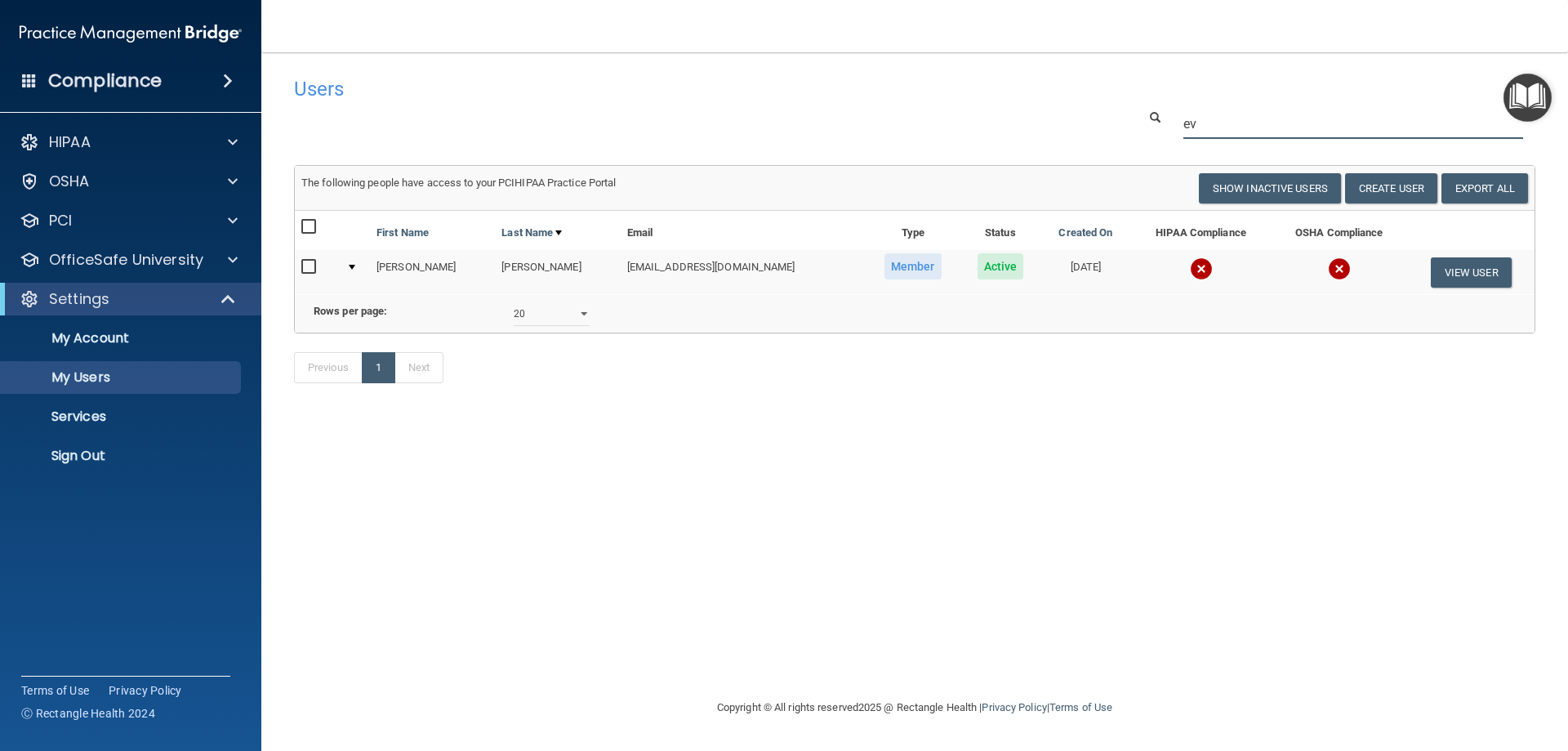
type input "e"
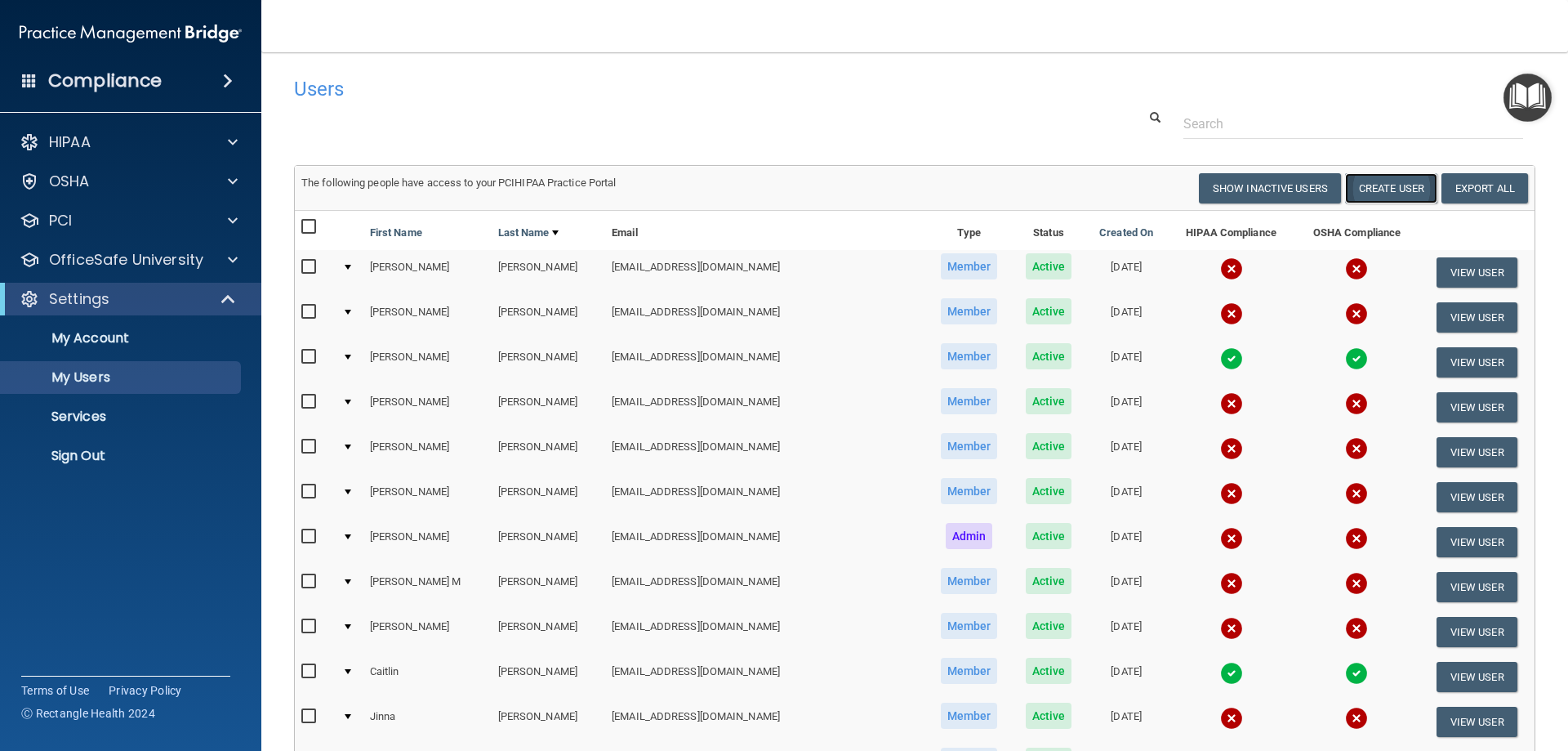
click at [1386, 187] on button "Create User" at bounding box center [1391, 187] width 92 height 30
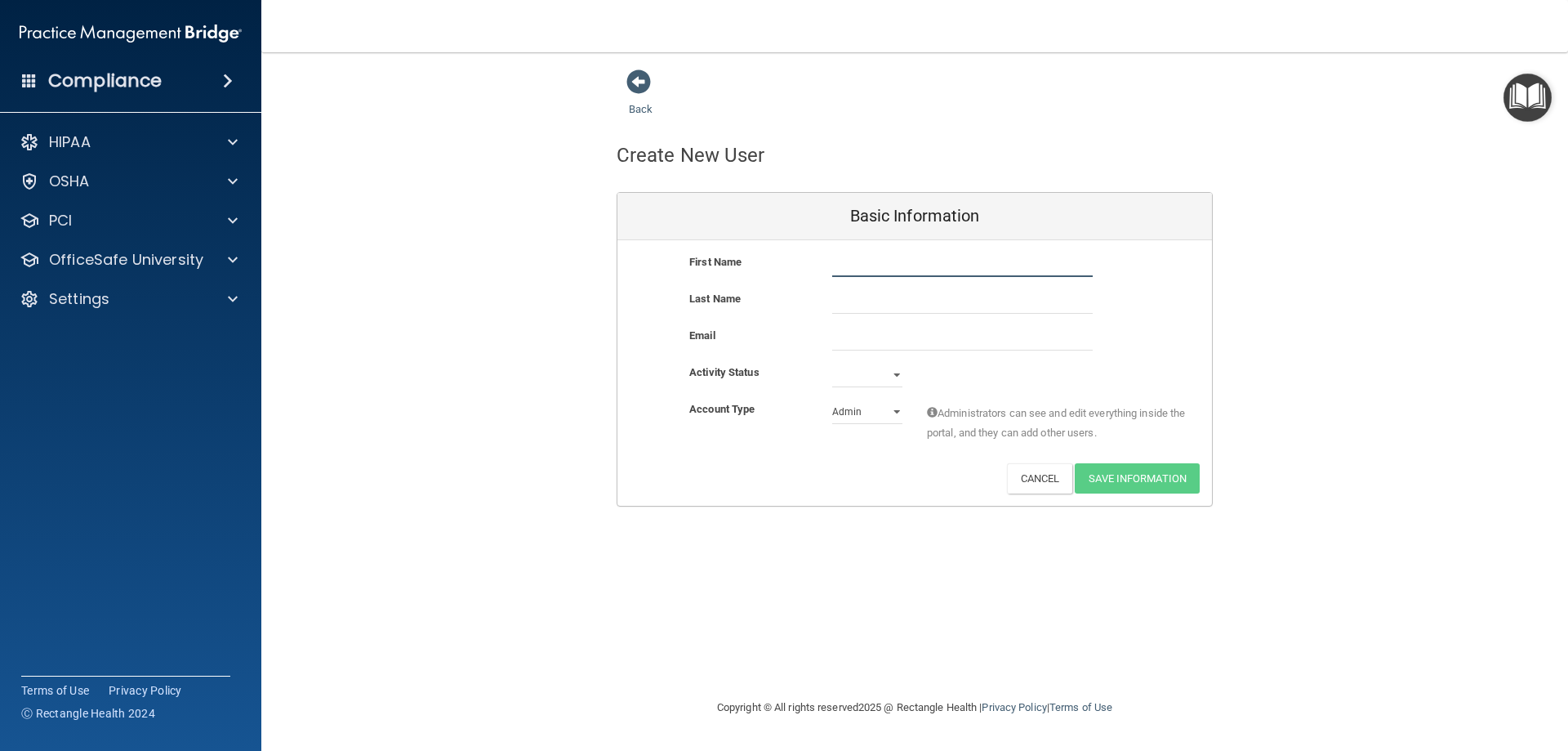
click at [912, 266] on input "text" at bounding box center [962, 264] width 261 height 25
type input "[PERSON_NAME]"
type input "Grande"
click at [930, 323] on div "Last Name Grande" at bounding box center [914, 307] width 594 height 37
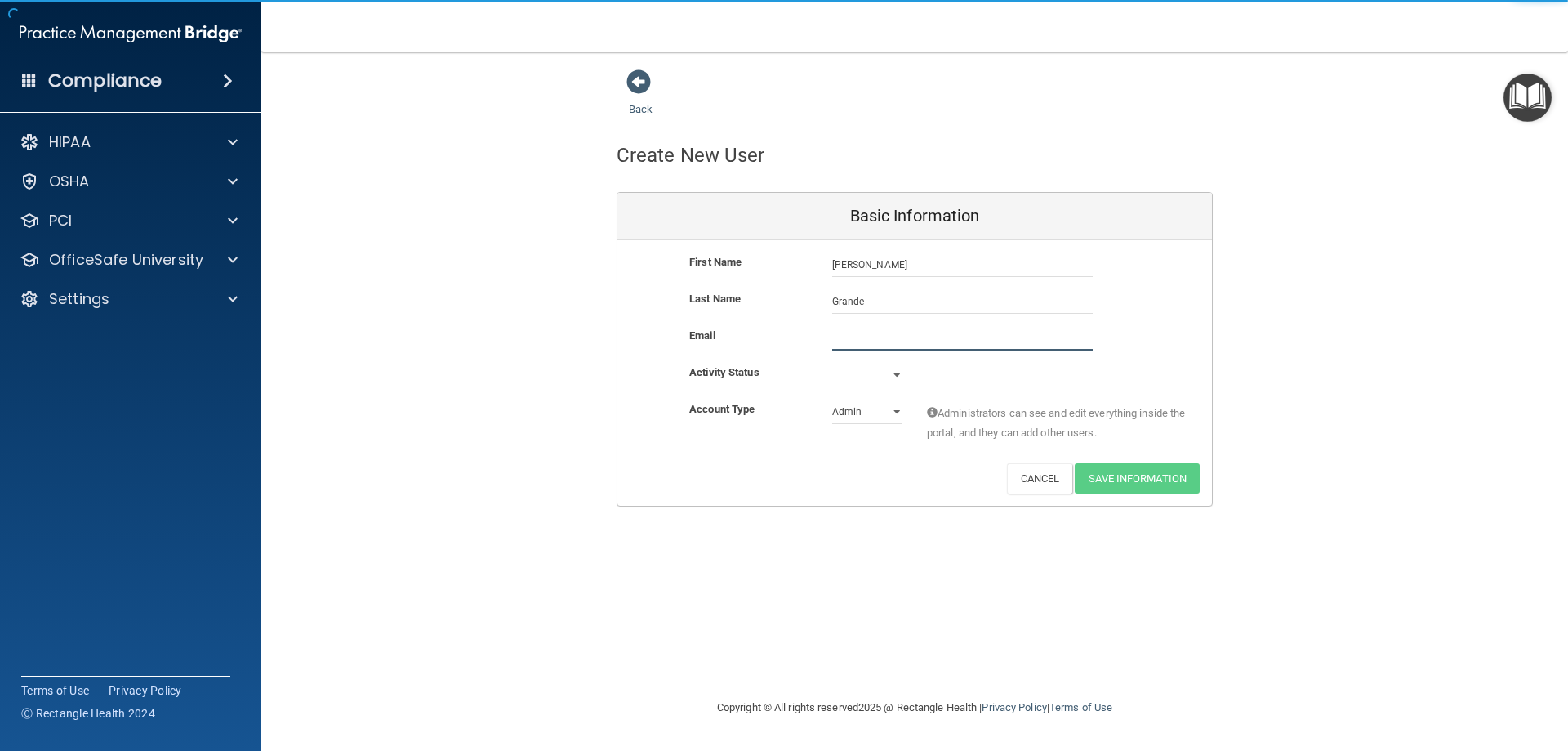
click at [914, 337] on input "email" at bounding box center [962, 338] width 261 height 25
paste input "[EMAIL_ADDRESS][DOMAIN_NAME]"
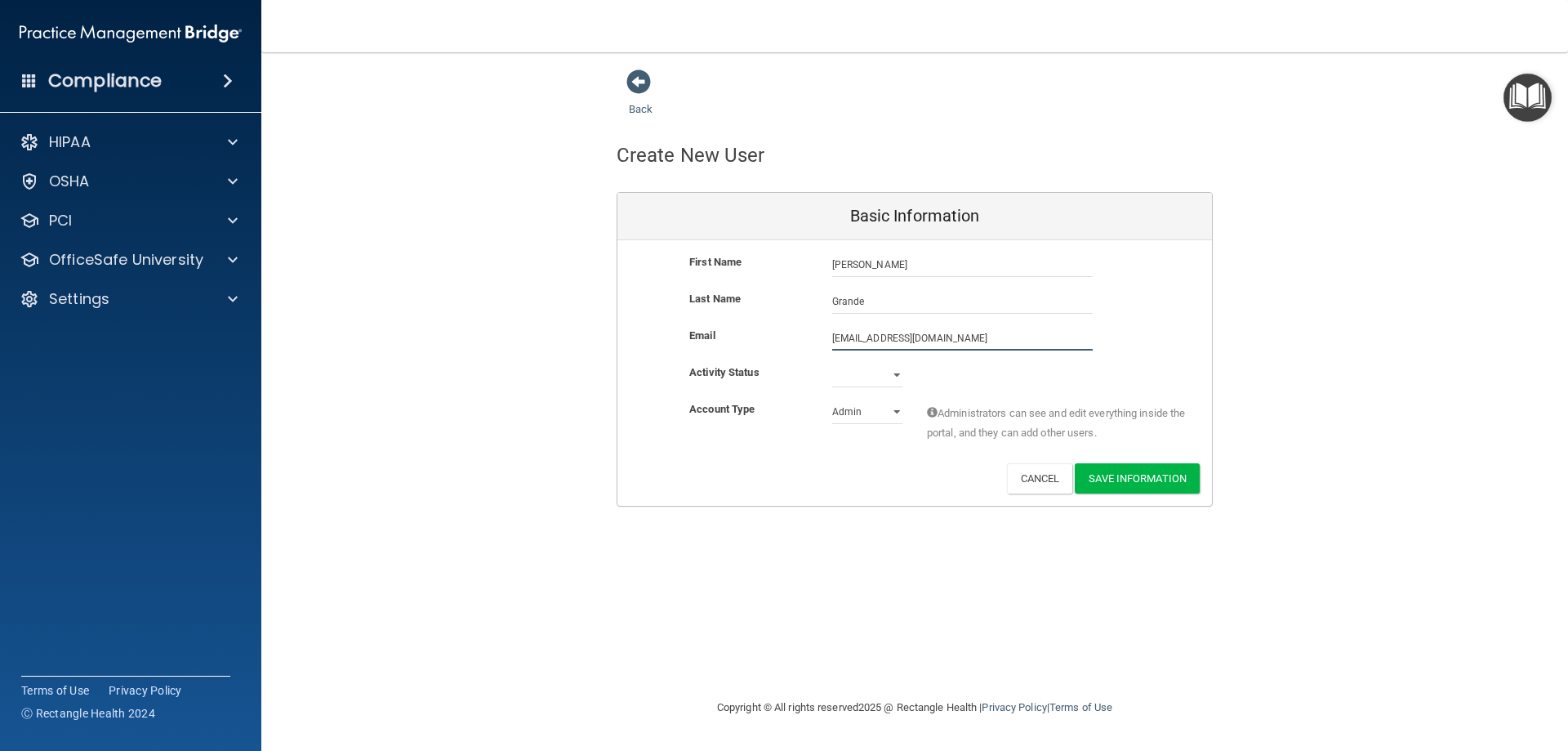
type input "[EMAIL_ADDRESS][DOMAIN_NAME]"
click at [867, 384] on select "Active Inactive" at bounding box center [867, 375] width 70 height 25
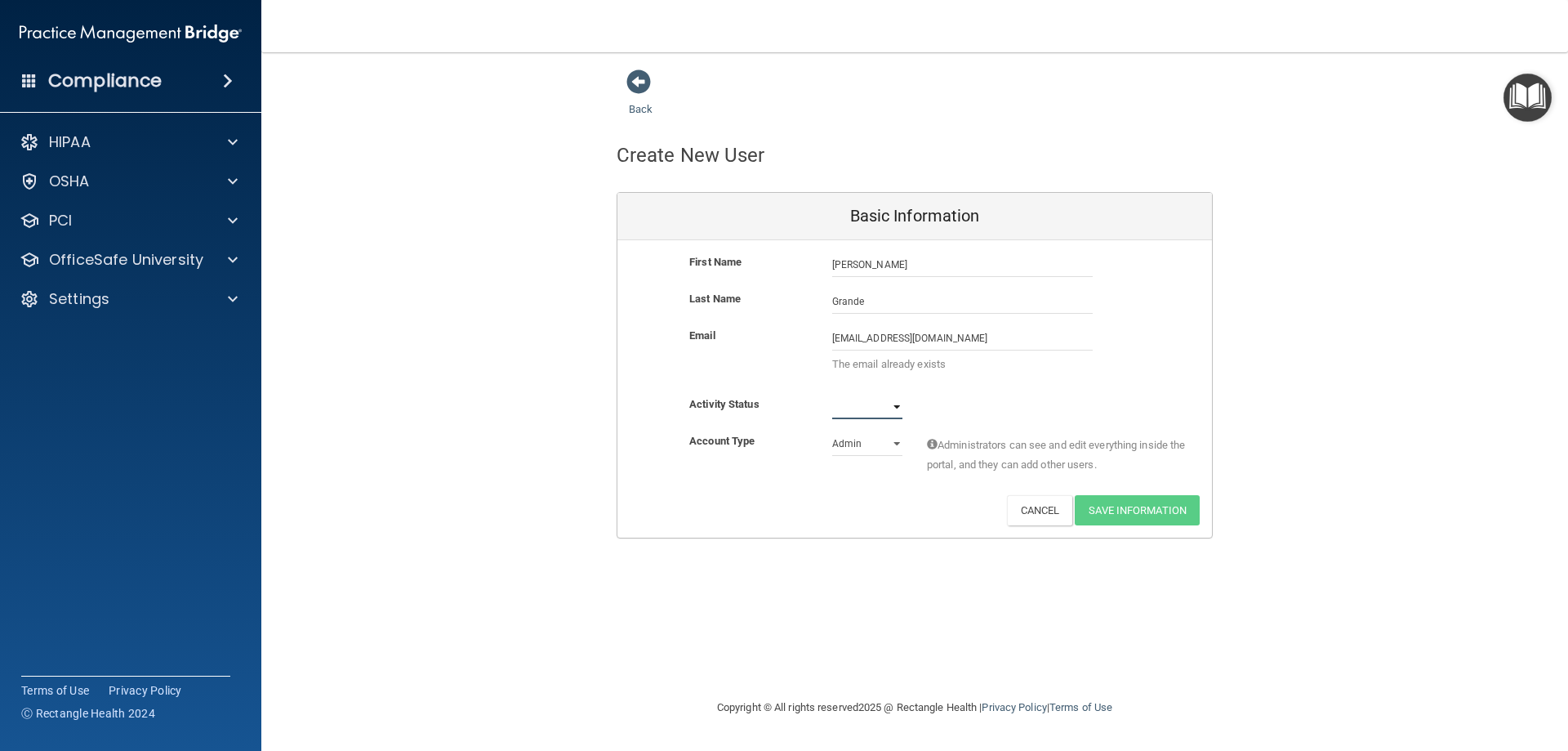
select select "active"
click at [832, 394] on select "Active Inactive" at bounding box center [867, 406] width 70 height 25
click at [879, 456] on select "Admin Member" at bounding box center [867, 443] width 70 height 25
select select "practice_member"
click at [832, 431] on select "Admin Member" at bounding box center [867, 443] width 70 height 25
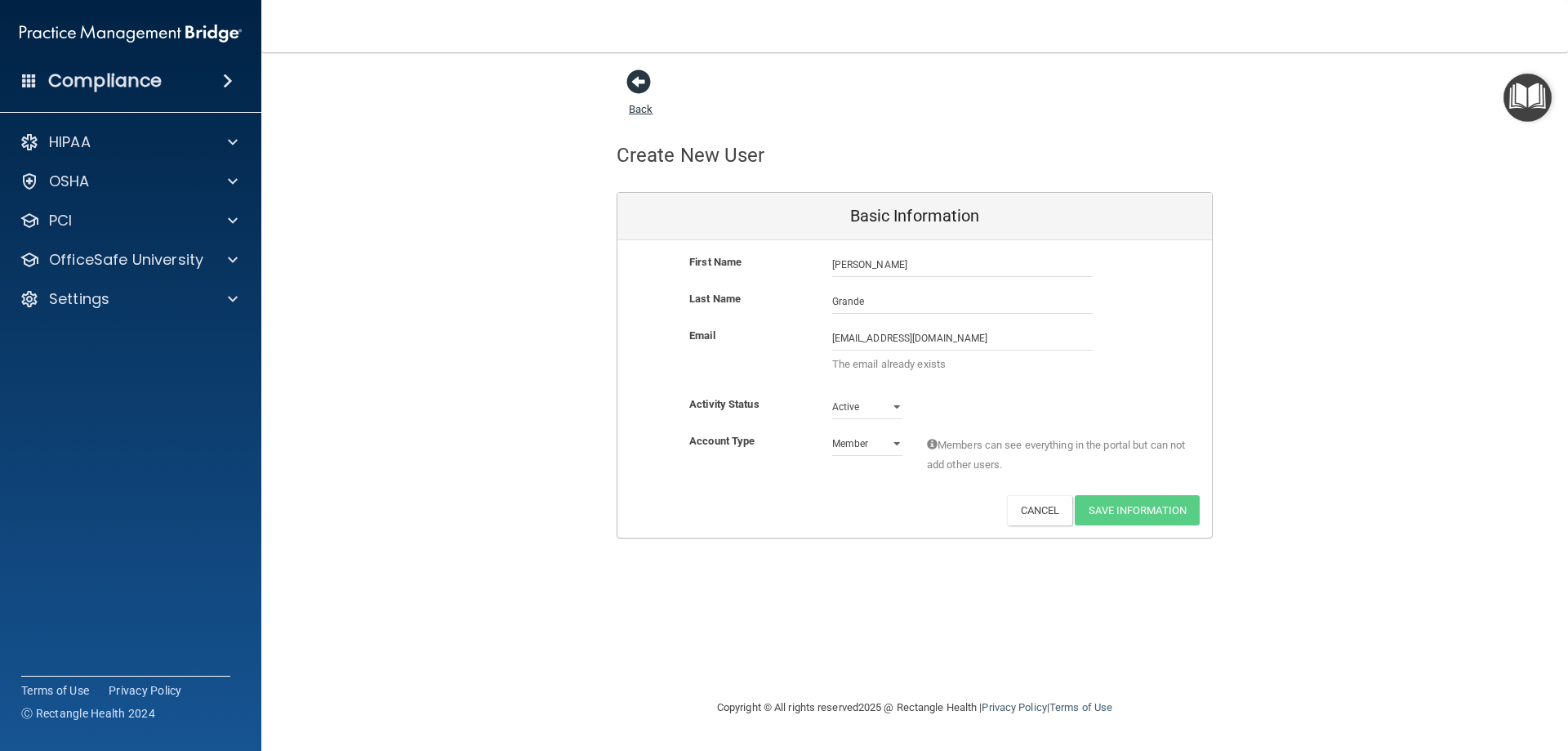
click at [634, 79] on span at bounding box center [638, 81] width 25 height 25
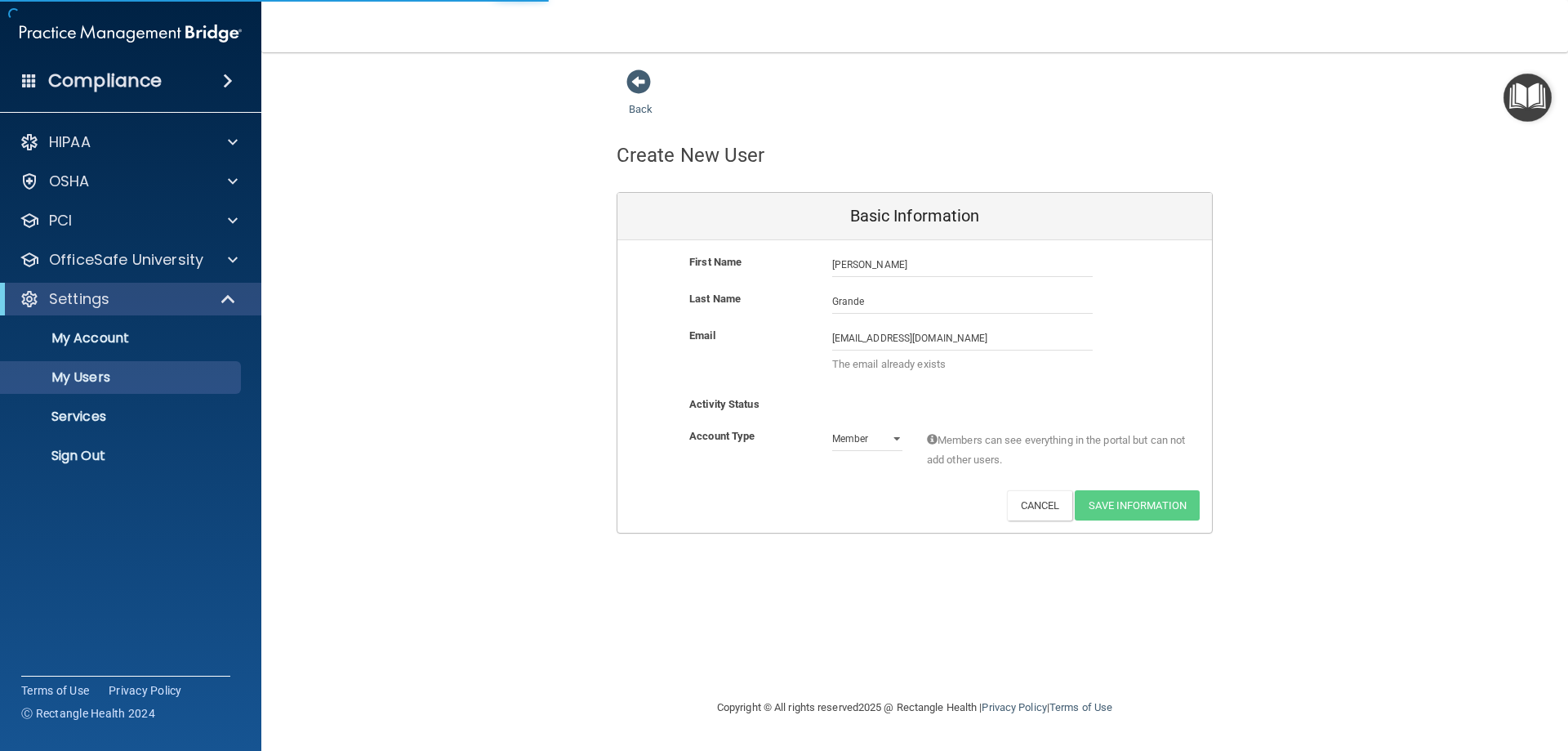
select select "30"
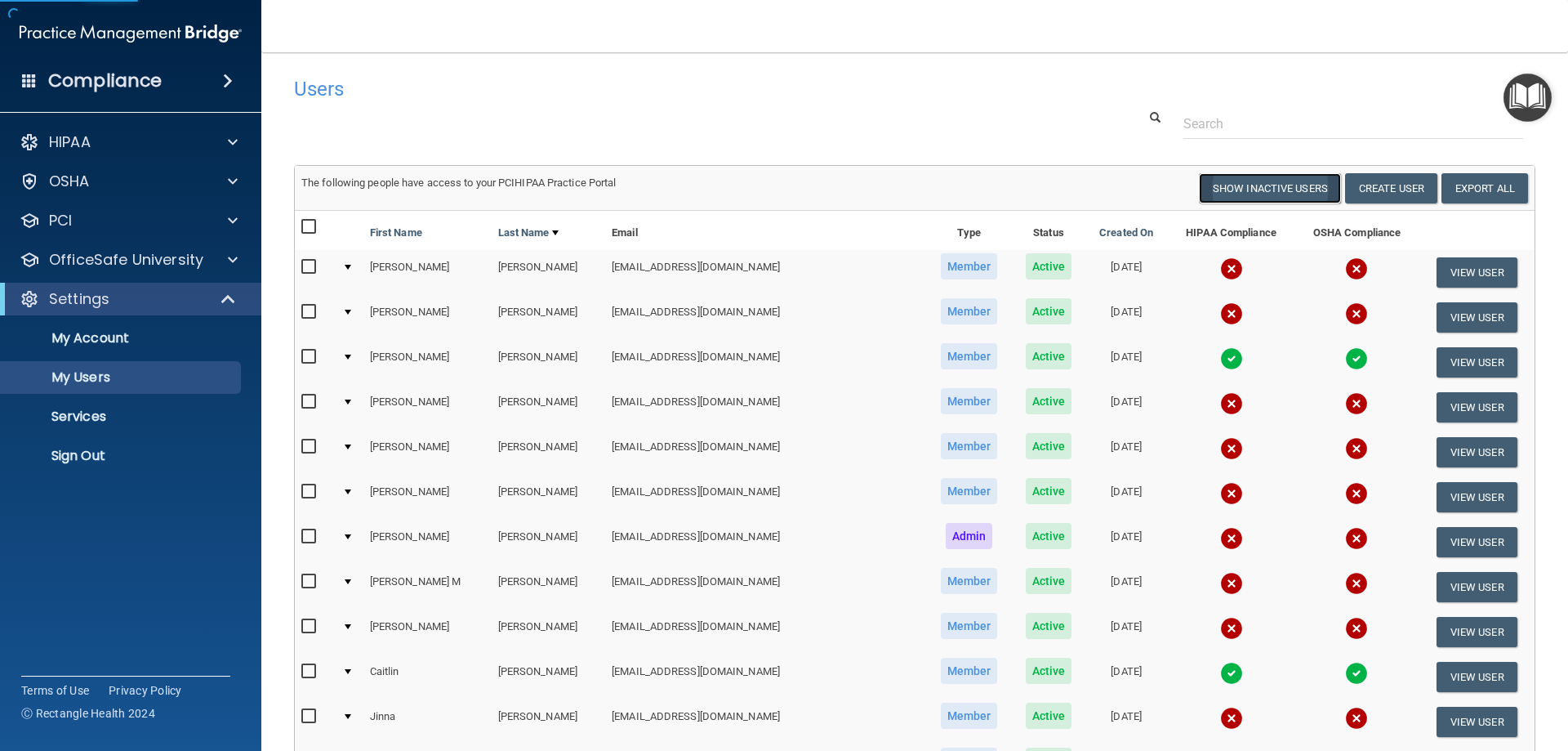
click at [1300, 191] on button "Show Inactive Users" at bounding box center [1270, 187] width 142 height 30
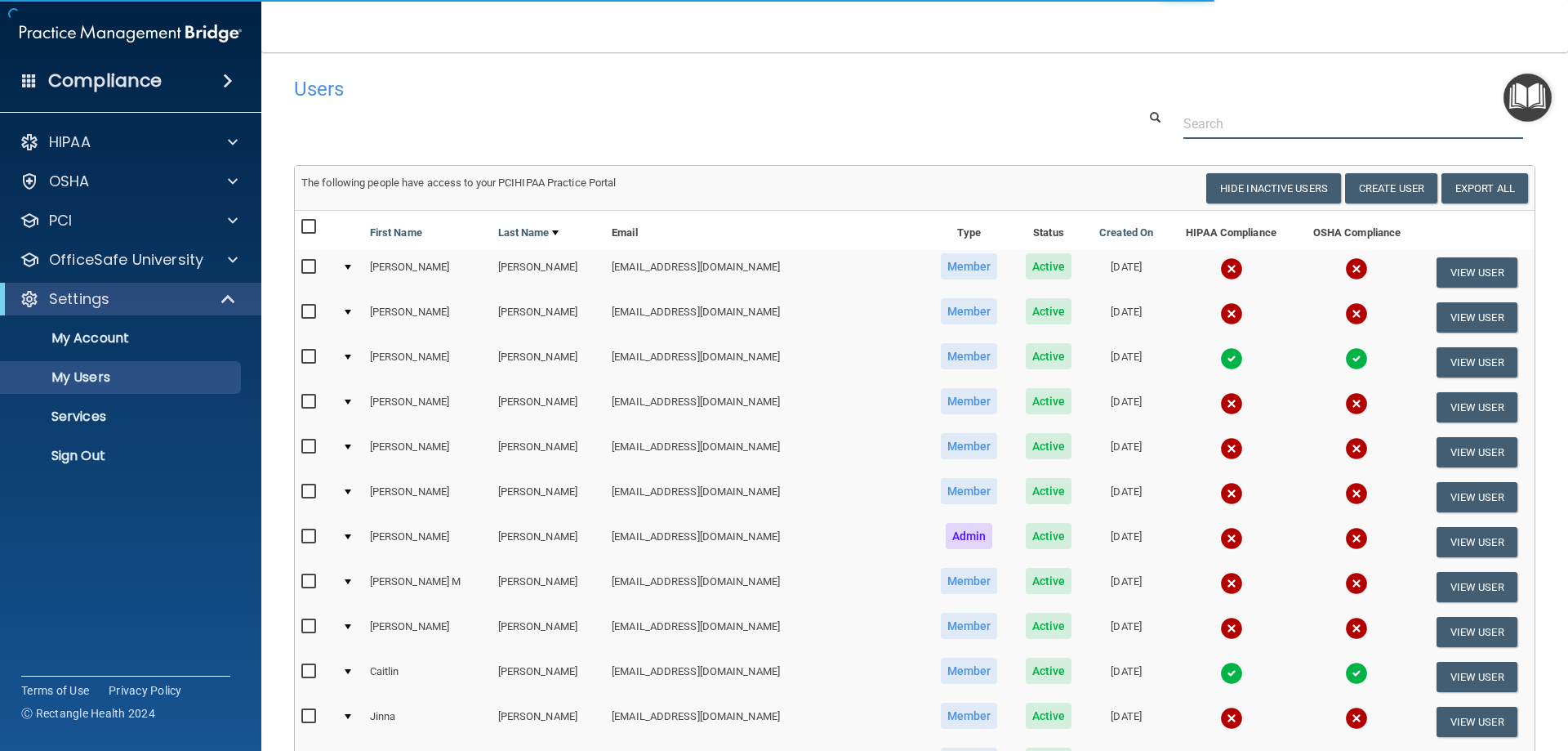
click at [1209, 129] on input "text" at bounding box center [1353, 123] width 339 height 30
type input "e"
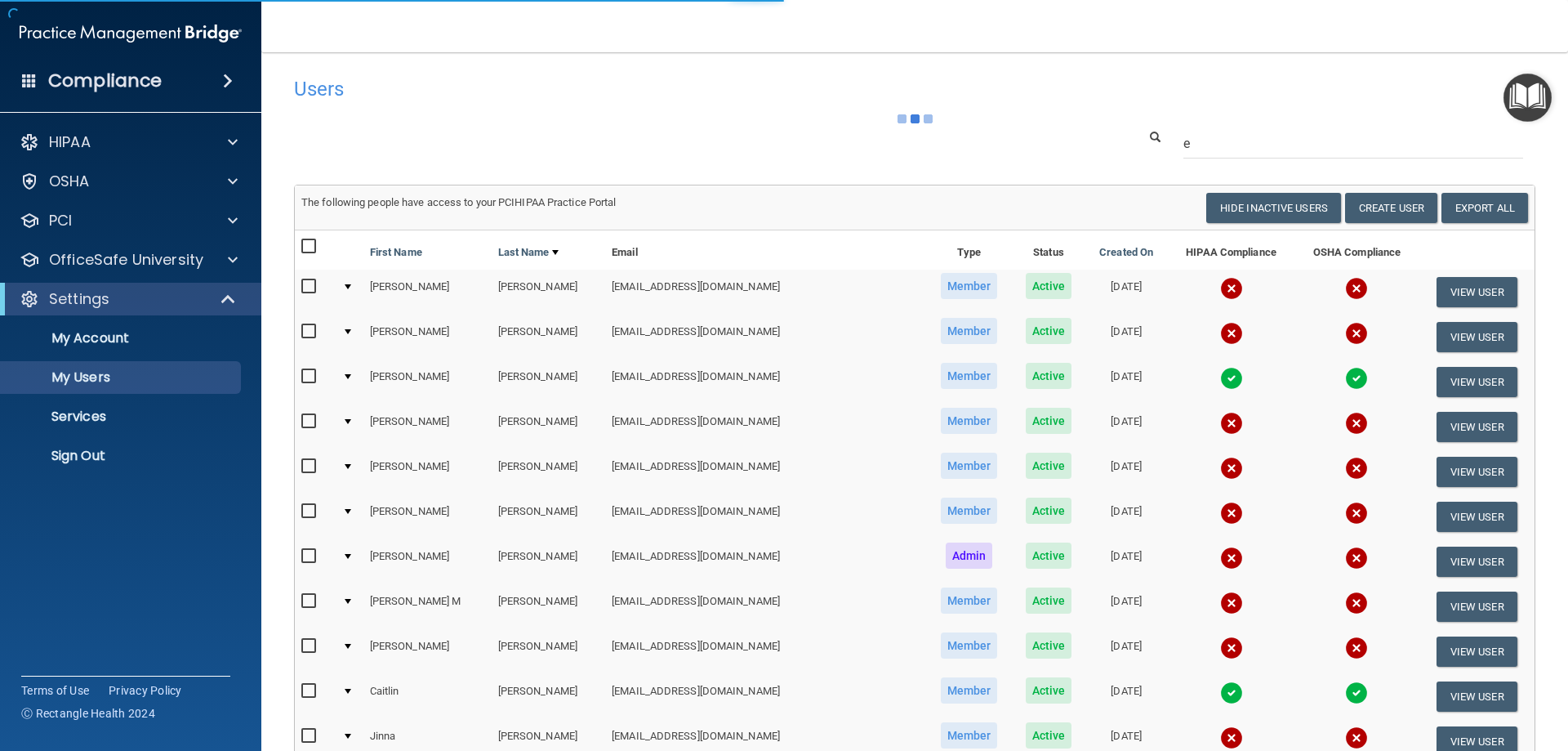
select select "30"
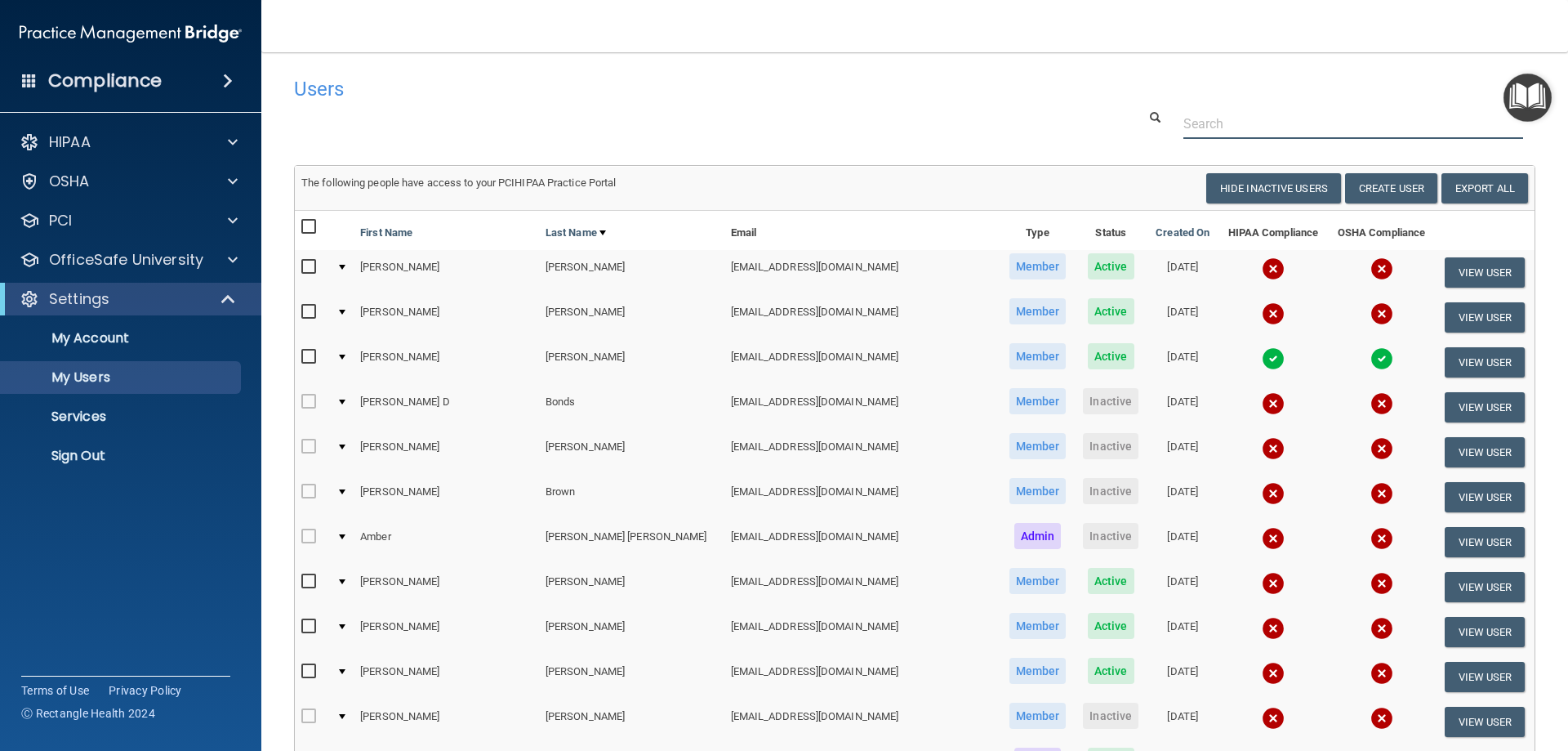
click at [1206, 127] on input "text" at bounding box center [1353, 123] width 339 height 30
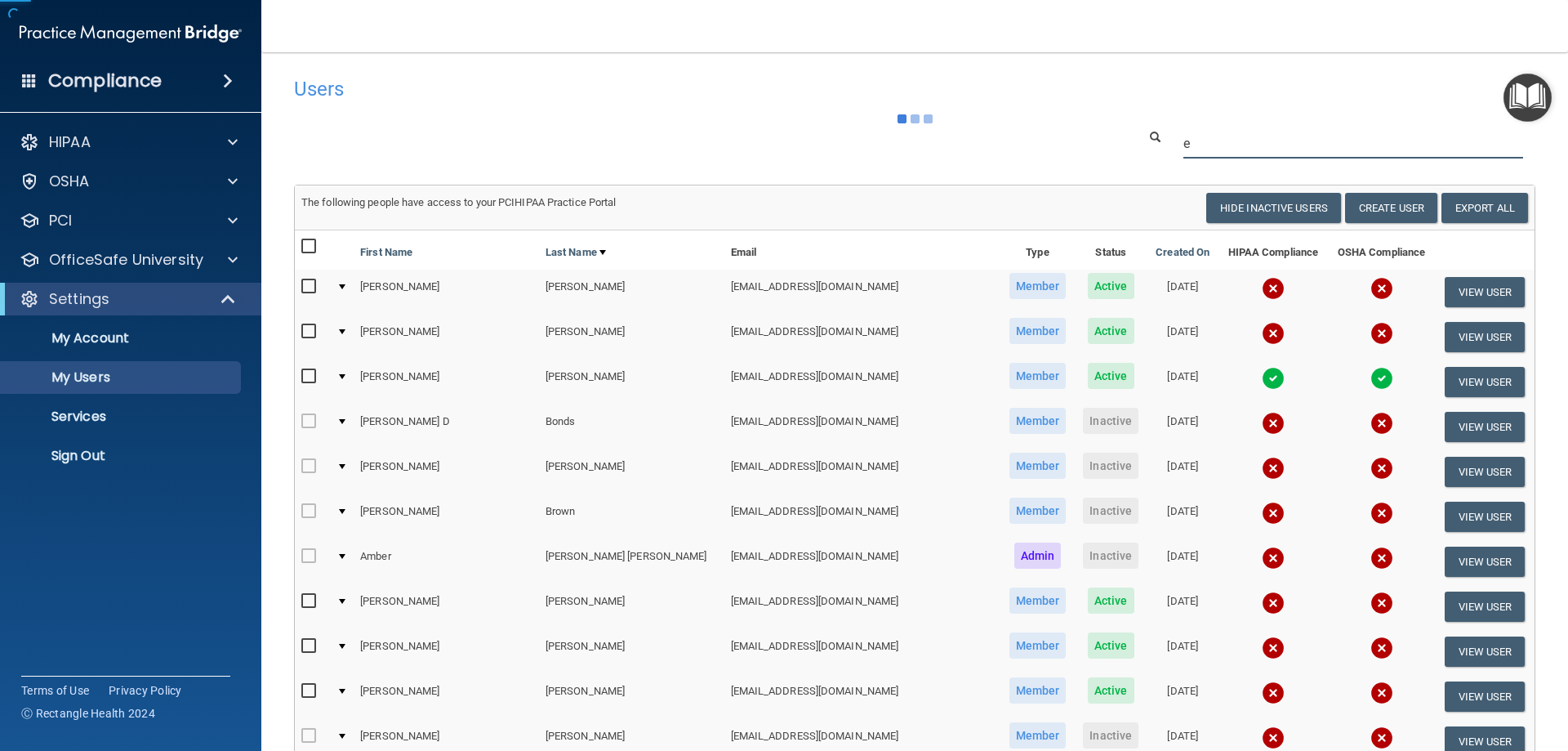
type input "ev"
select select "20"
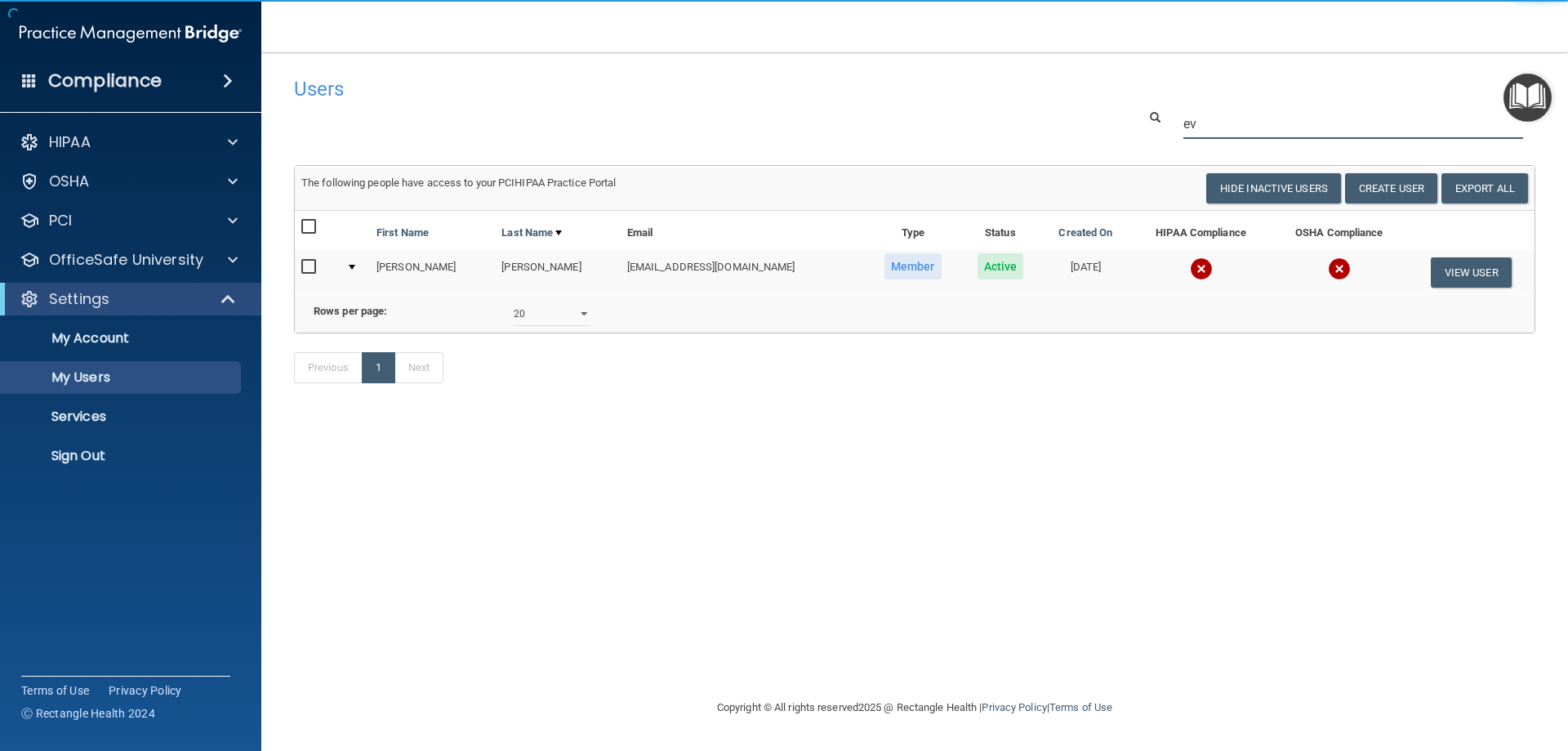
type input "e"
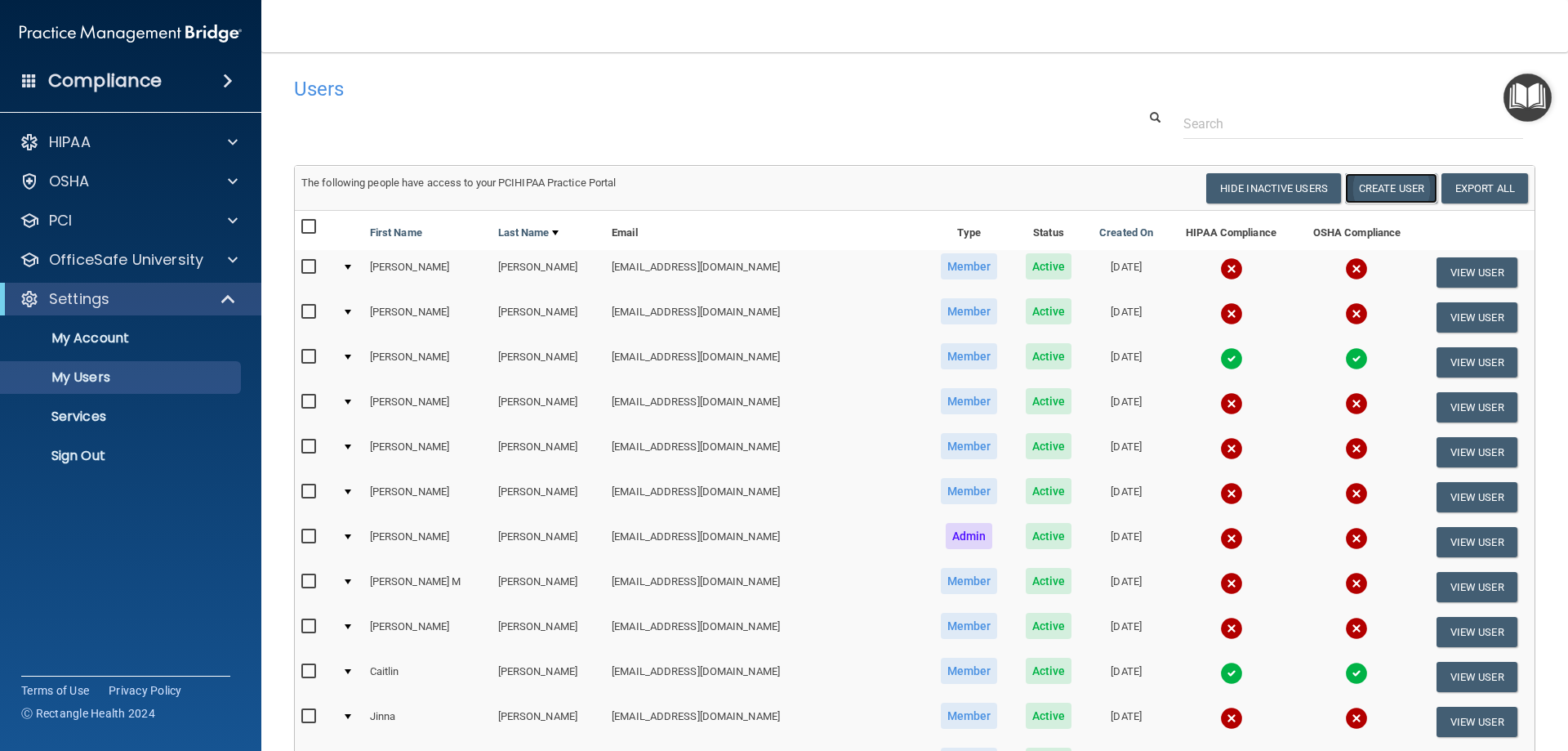
click at [1398, 186] on button "Create User" at bounding box center [1391, 187] width 92 height 30
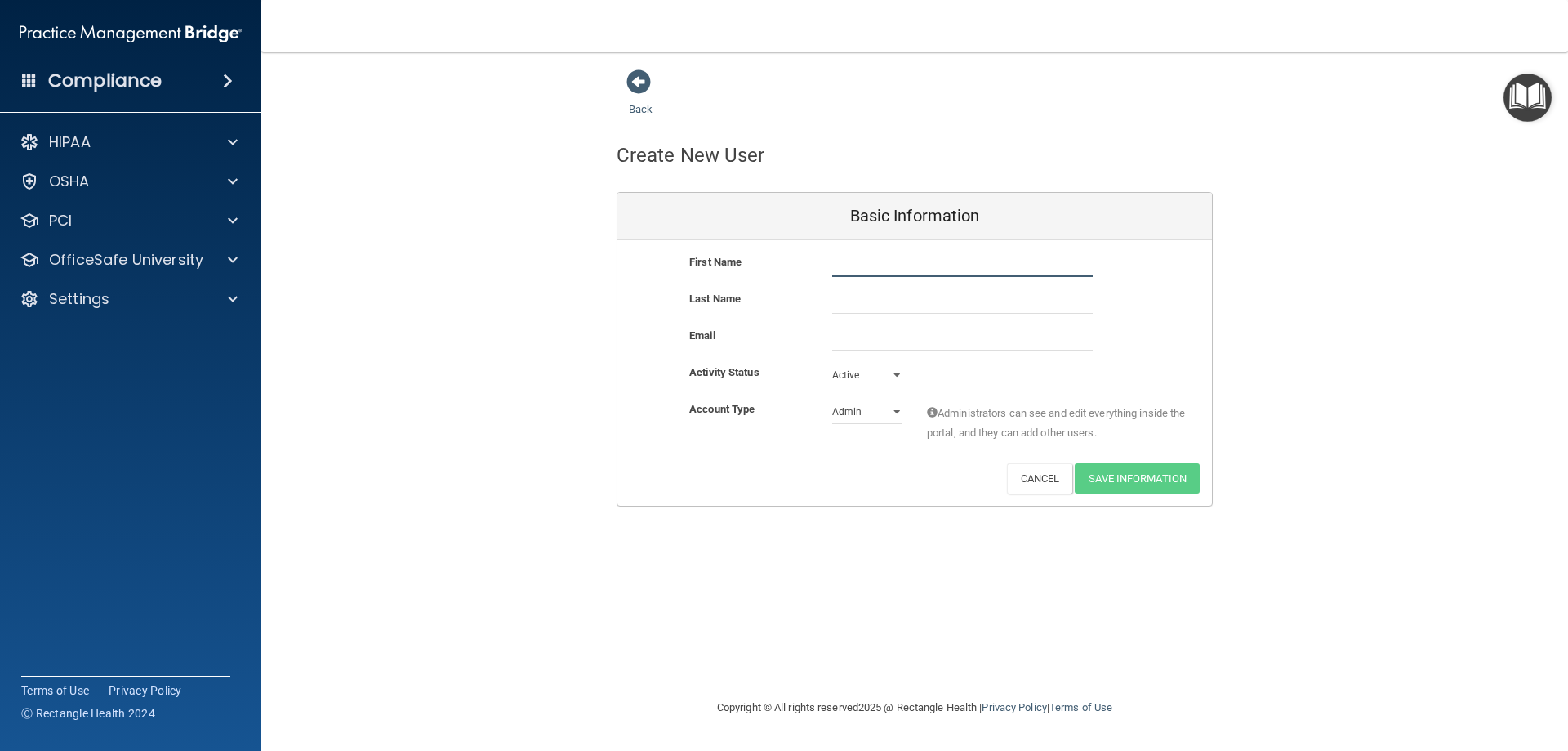
click at [857, 263] on input "text" at bounding box center [962, 264] width 261 height 25
type input "[PERSON_NAME]"
paste input "[EMAIL_ADDRESS][DOMAIN_NAME]"
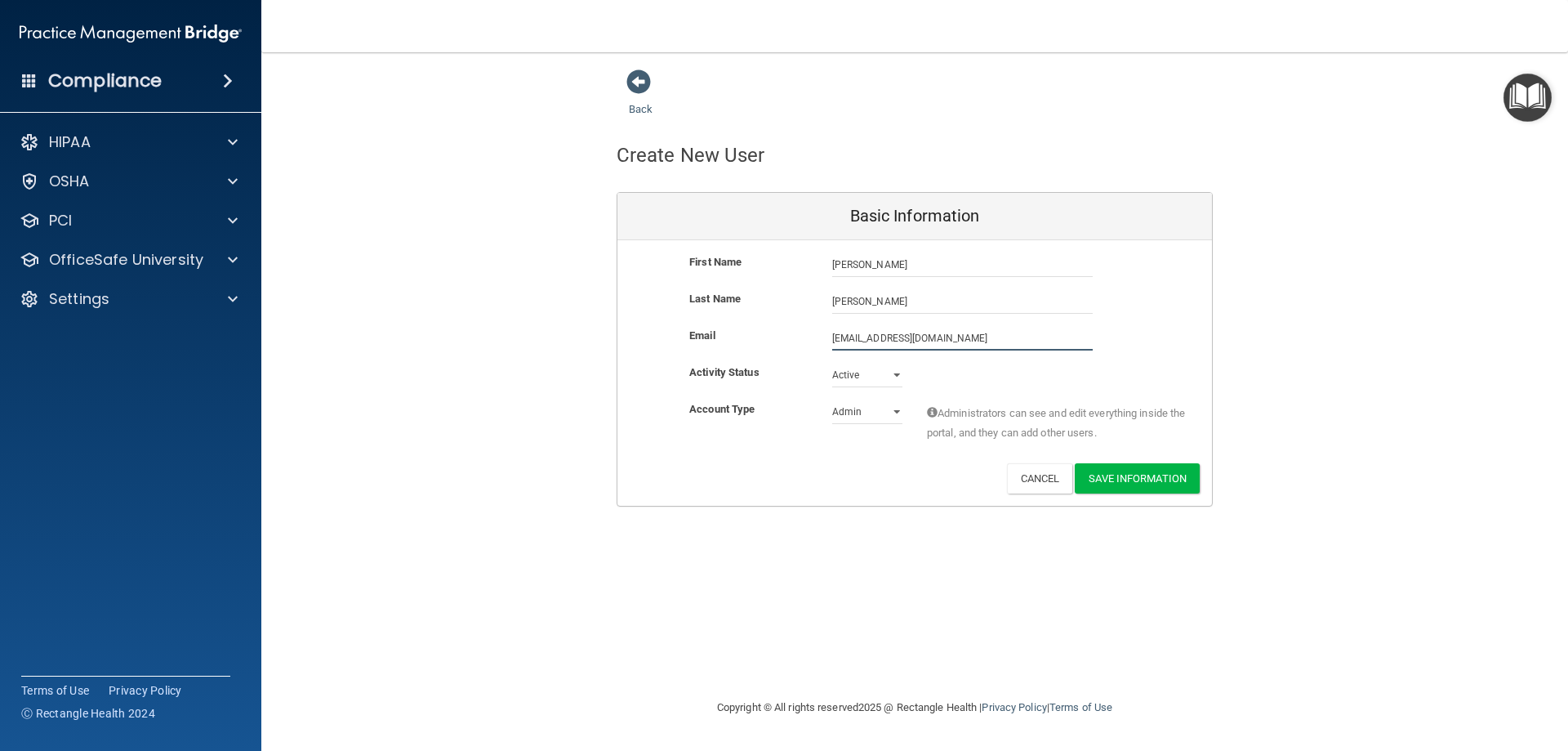
type input "[EMAIL_ADDRESS][DOMAIN_NAME]"
click at [852, 370] on select "Active Inactive" at bounding box center [867, 378] width 70 height 25
click at [852, 369] on select "Active Inactive" at bounding box center [867, 378] width 70 height 25
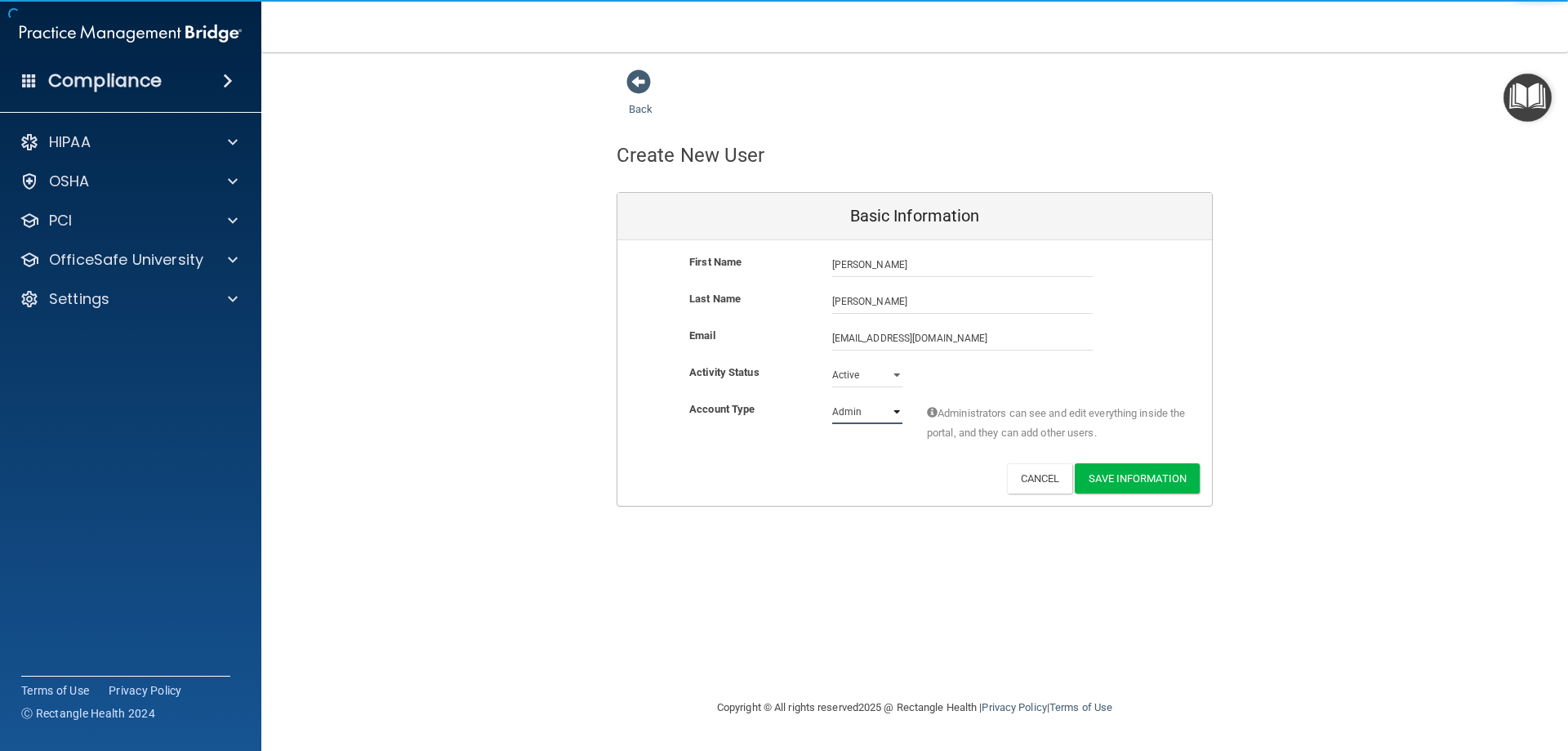
click at [852, 405] on select "Admin Member" at bounding box center [867, 411] width 70 height 25
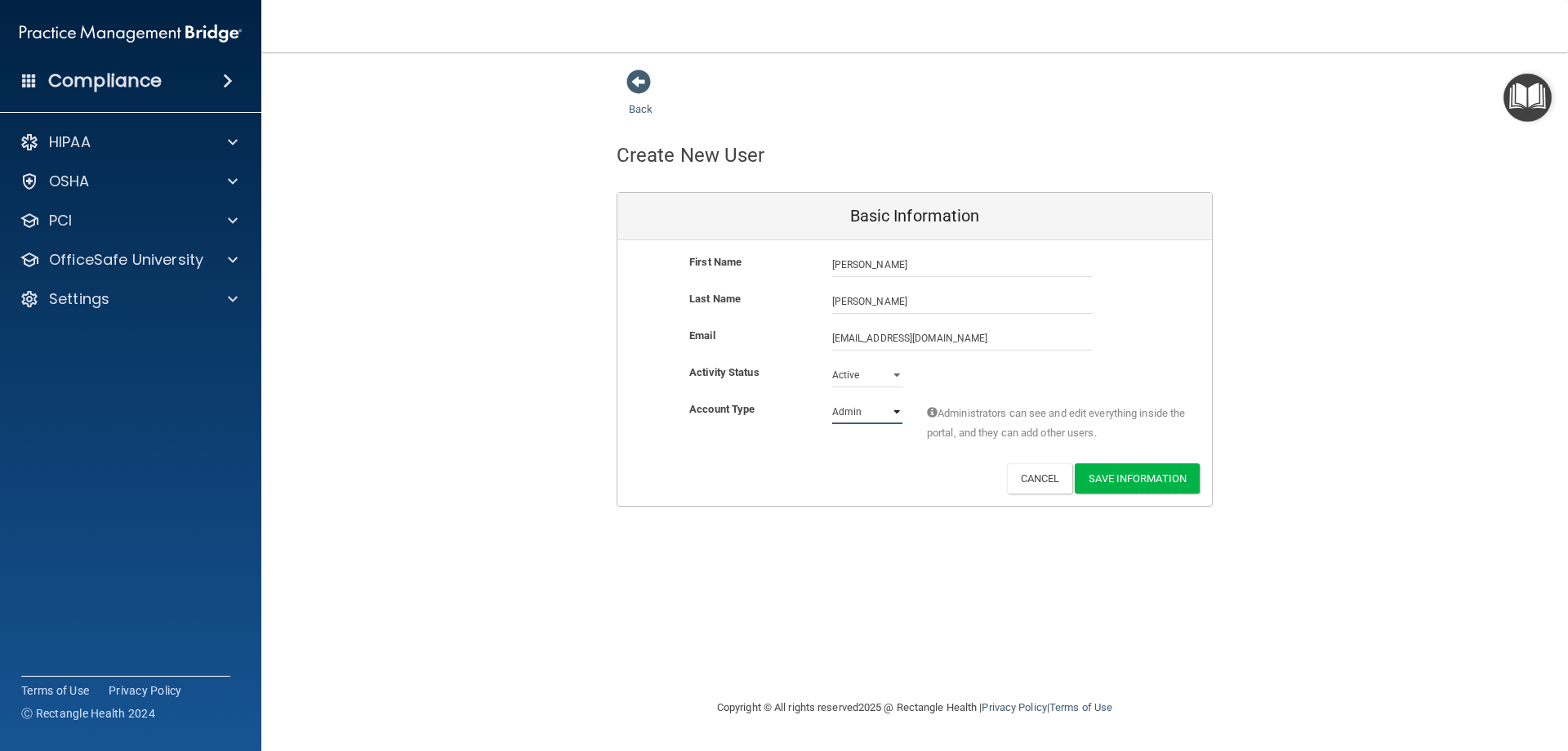
select select "practice_member"
click at [832, 399] on select "Admin Member" at bounding box center [867, 411] width 70 height 25
click at [1117, 477] on button "Save Information" at bounding box center [1137, 477] width 125 height 30
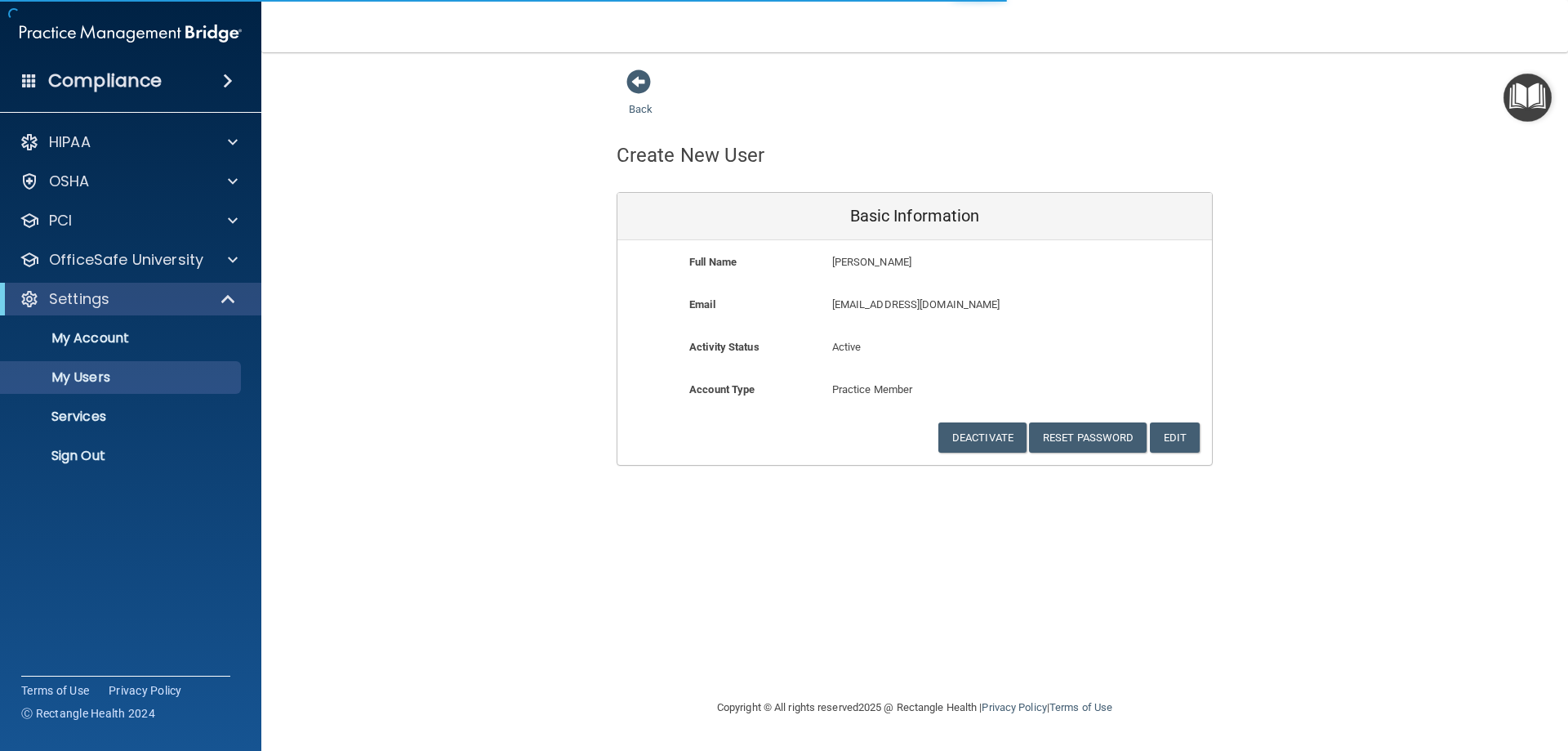
select select "20"
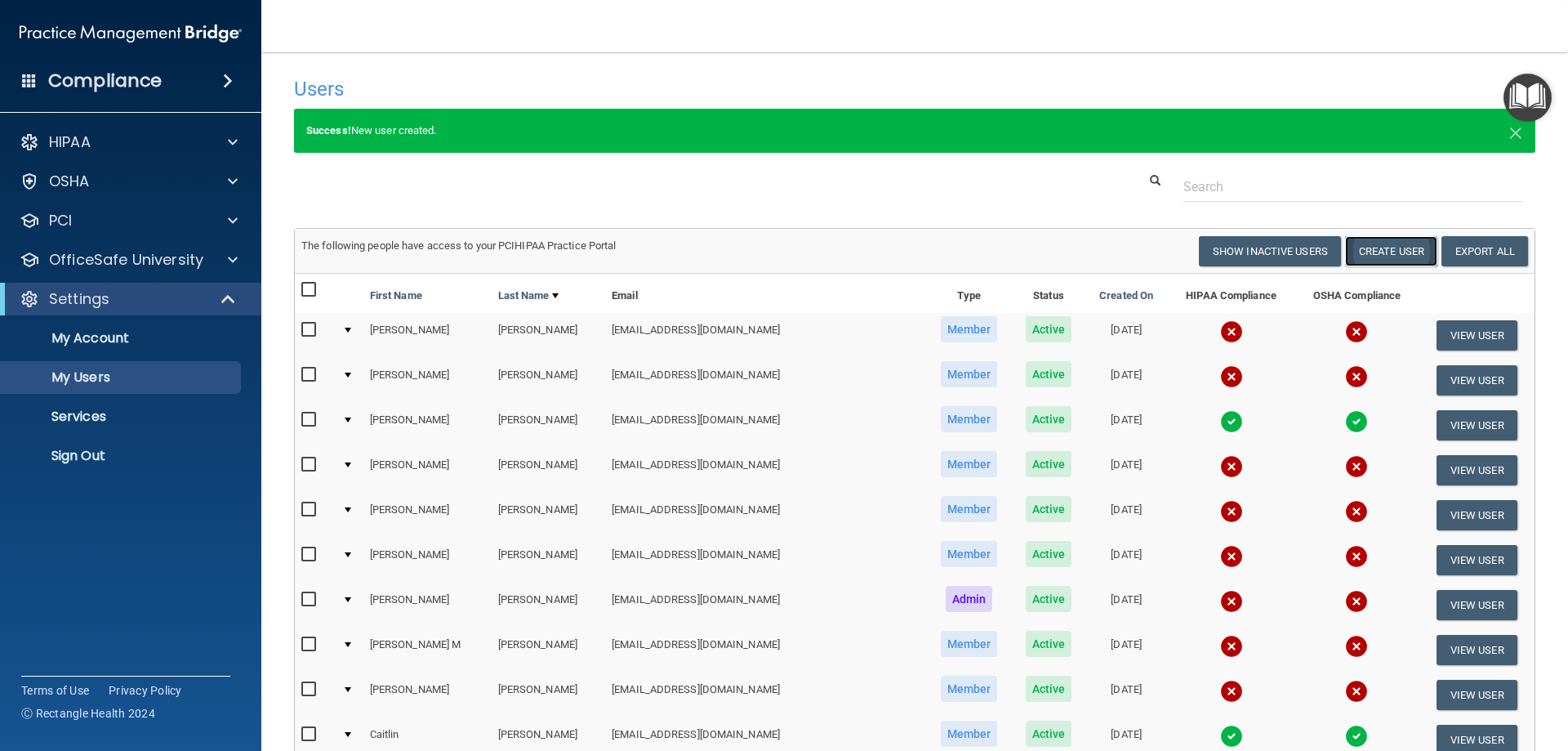
click at [1374, 253] on button "Create User" at bounding box center [1391, 251] width 92 height 30
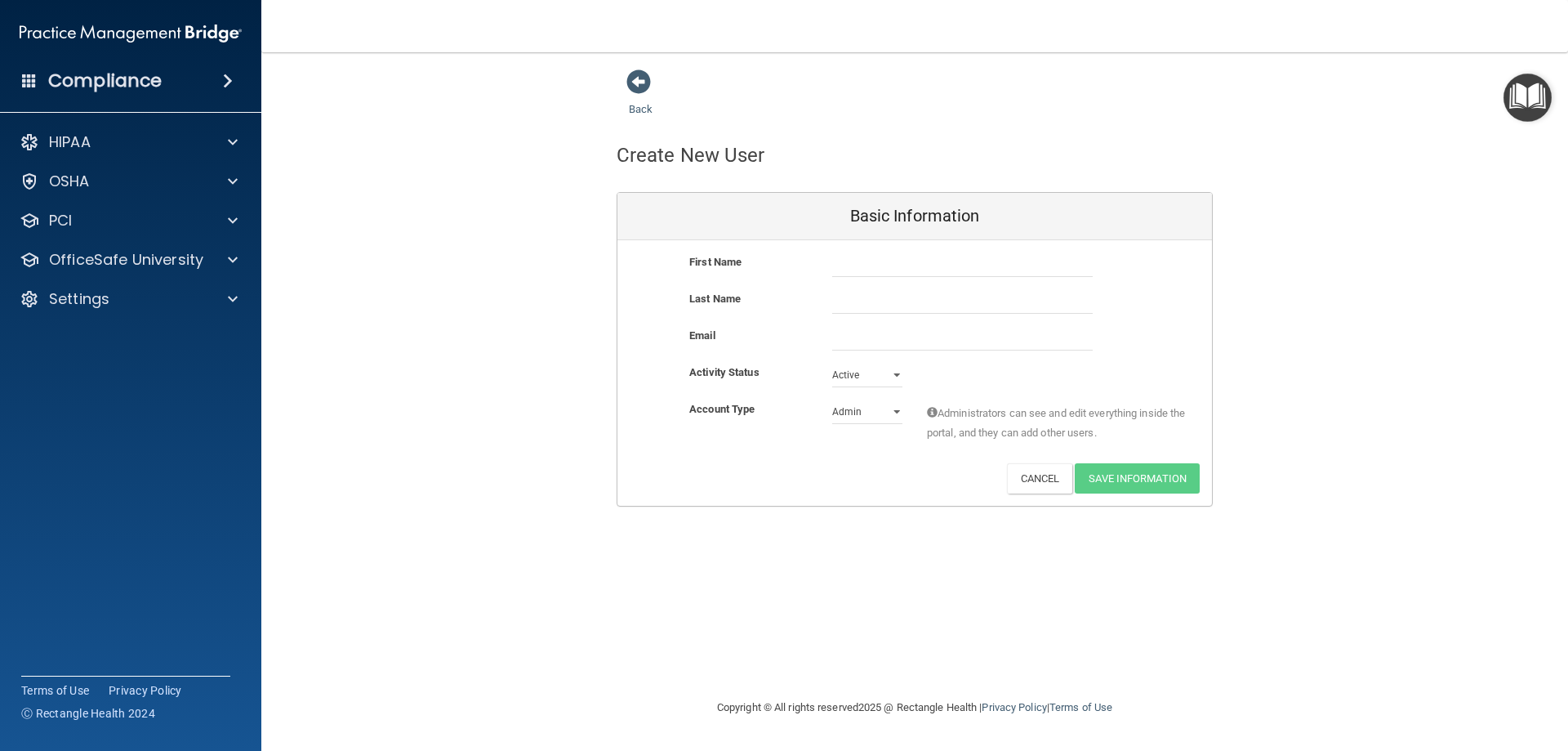
click at [652, 91] on div "Back" at bounding box center [666, 93] width 100 height 50
click at [644, 84] on span at bounding box center [638, 81] width 25 height 25
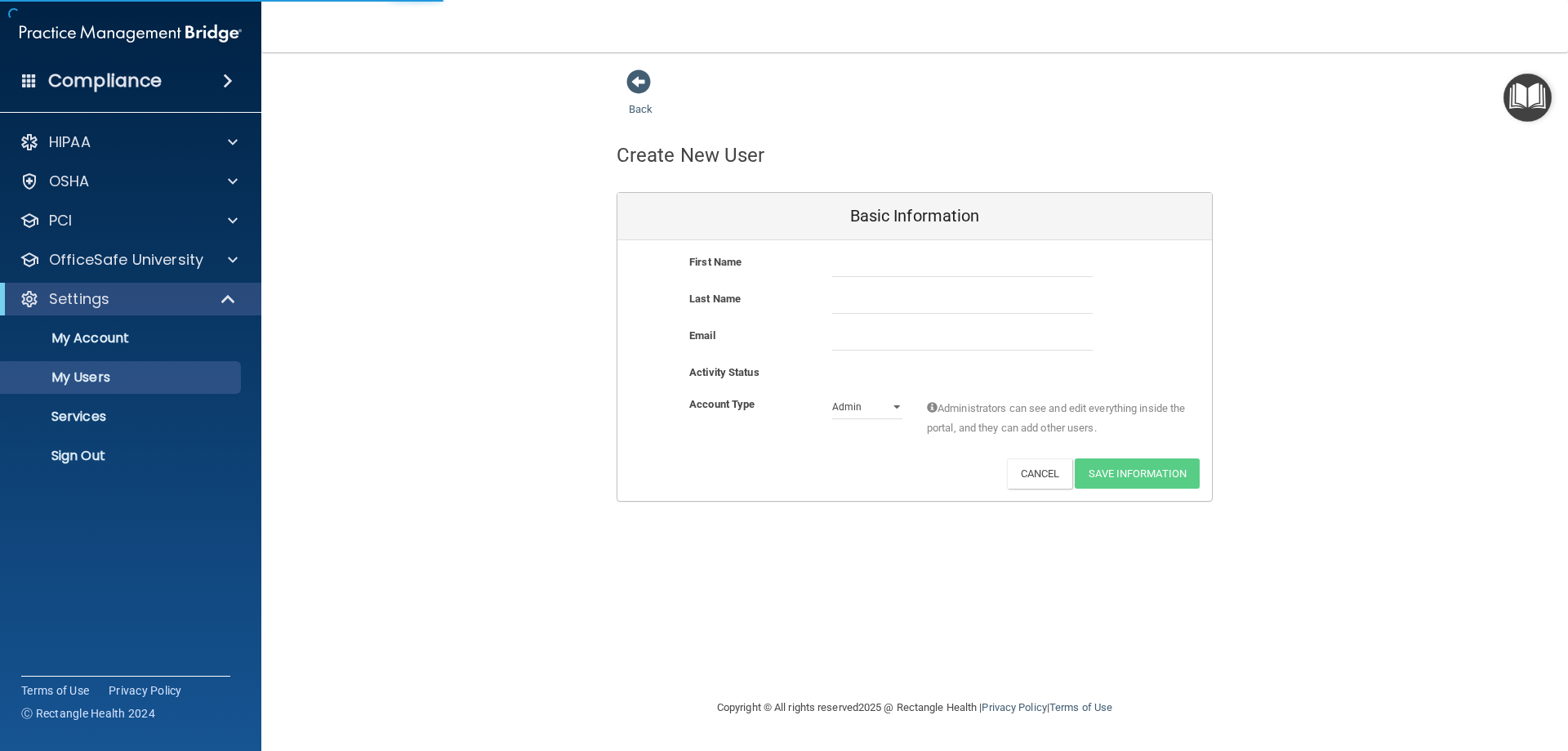
select select "20"
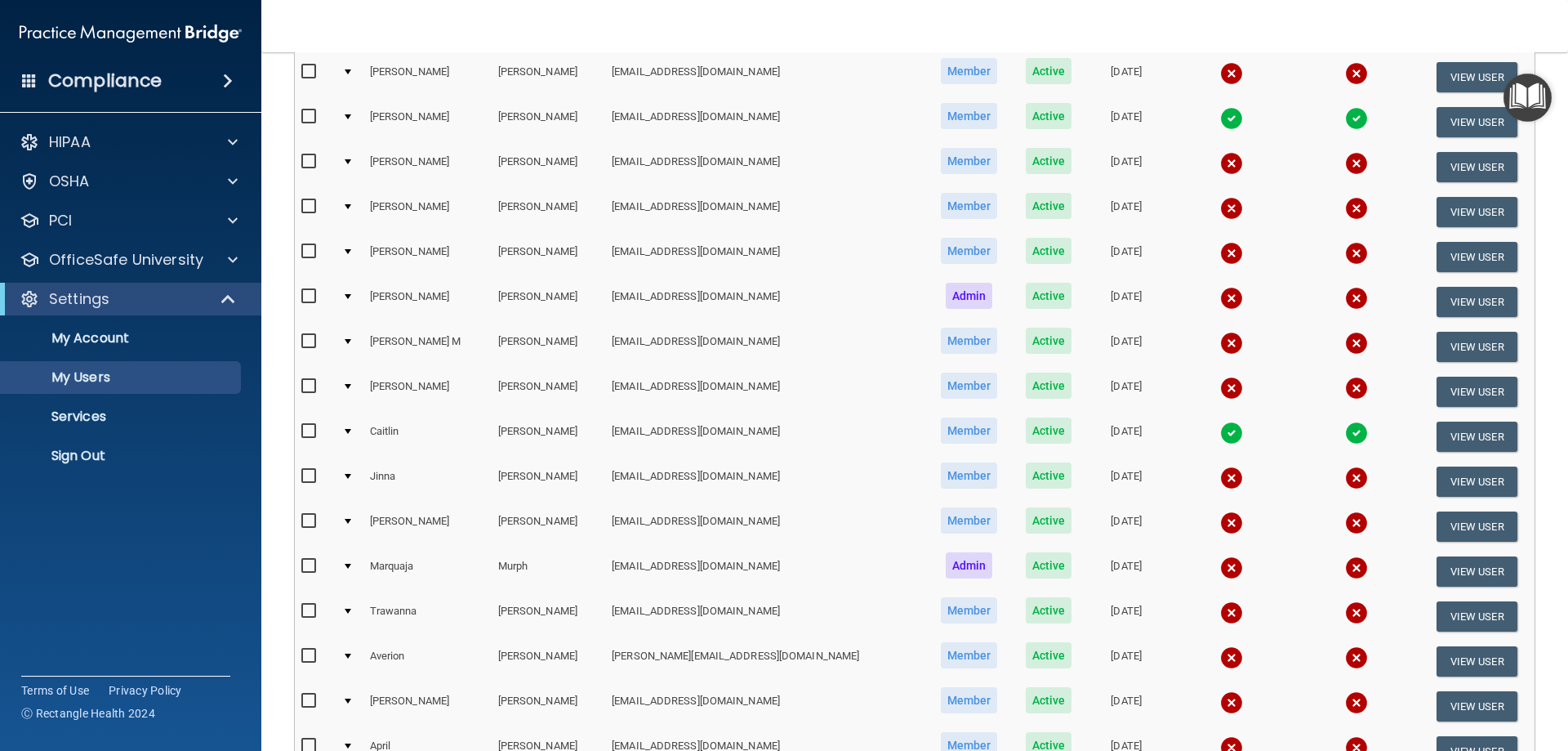
scroll to position [163, 0]
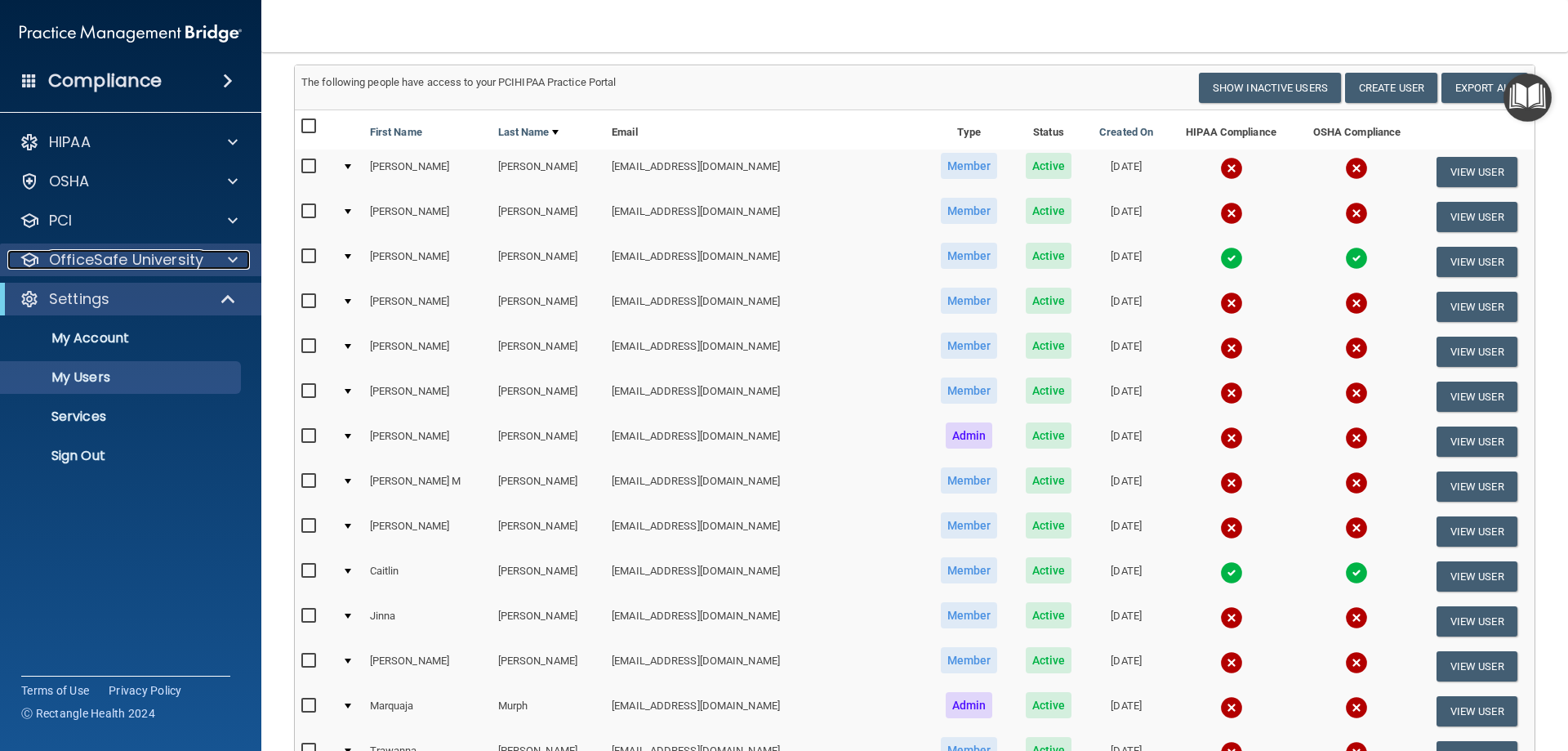
click at [212, 258] on div at bounding box center [230, 259] width 41 height 20
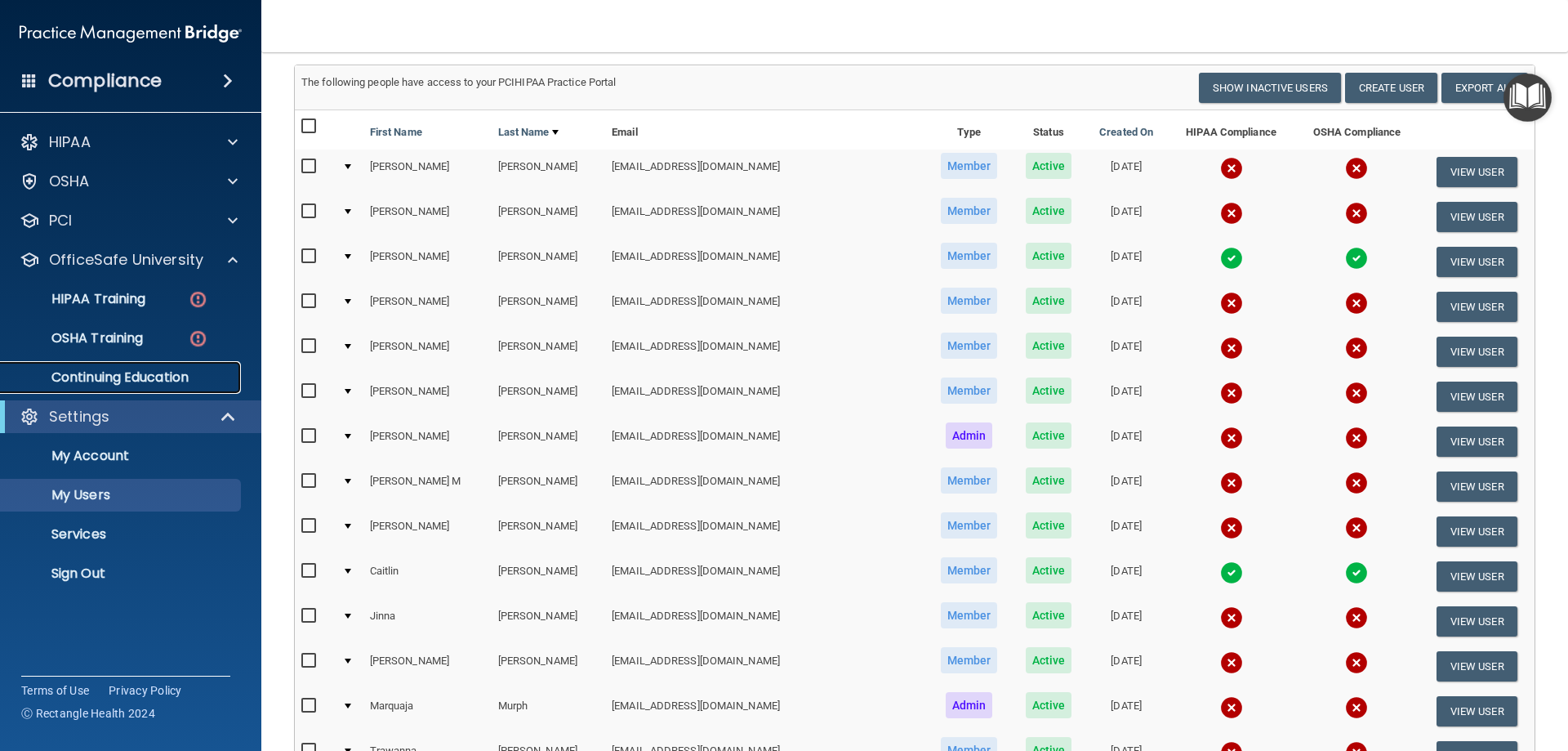
click at [191, 373] on p "Continuing Education" at bounding box center [121, 377] width 223 height 16
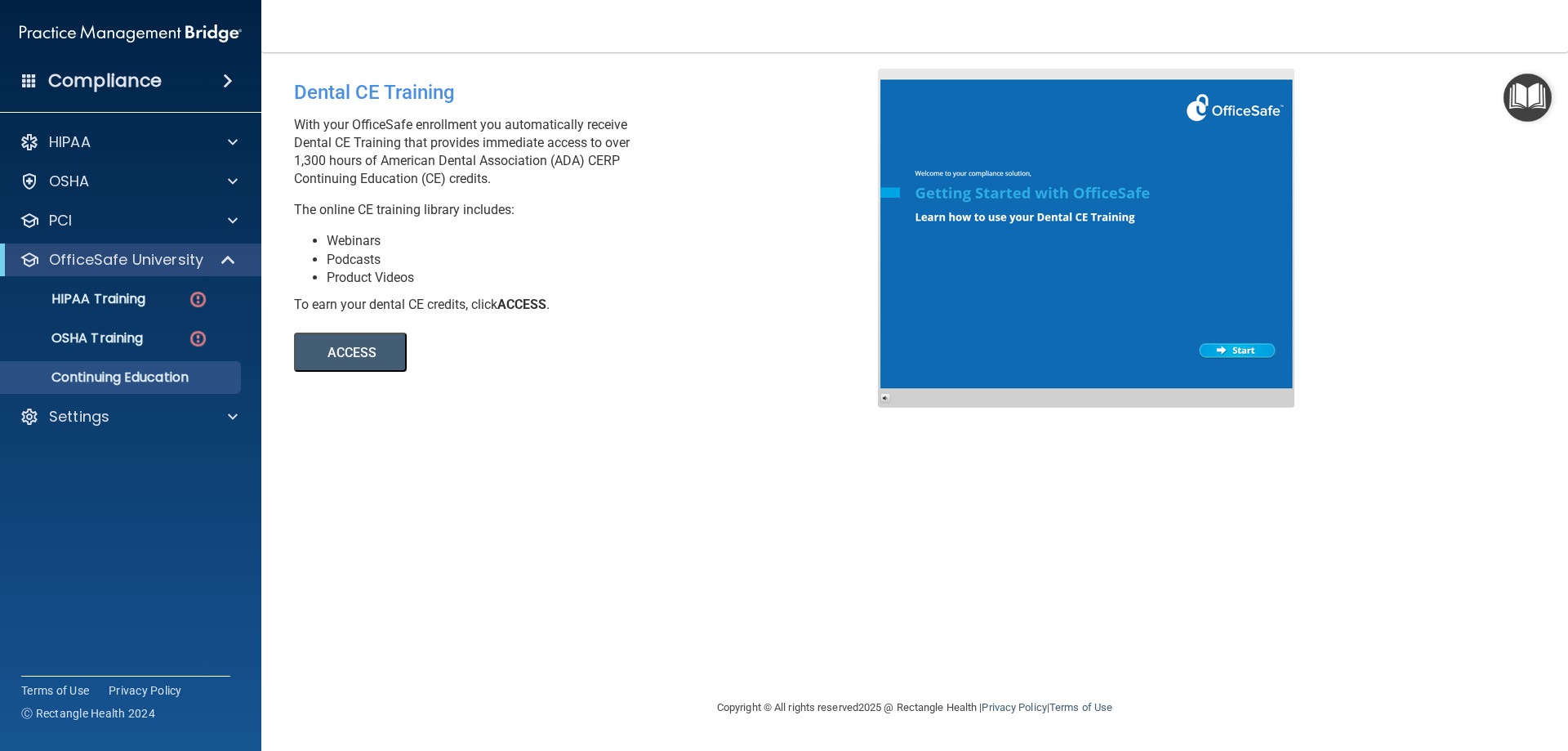
click at [382, 348] on button "ACCESS" at bounding box center [351, 352] width 113 height 39
click at [132, 411] on div "Settings" at bounding box center [109, 417] width 203 height 20
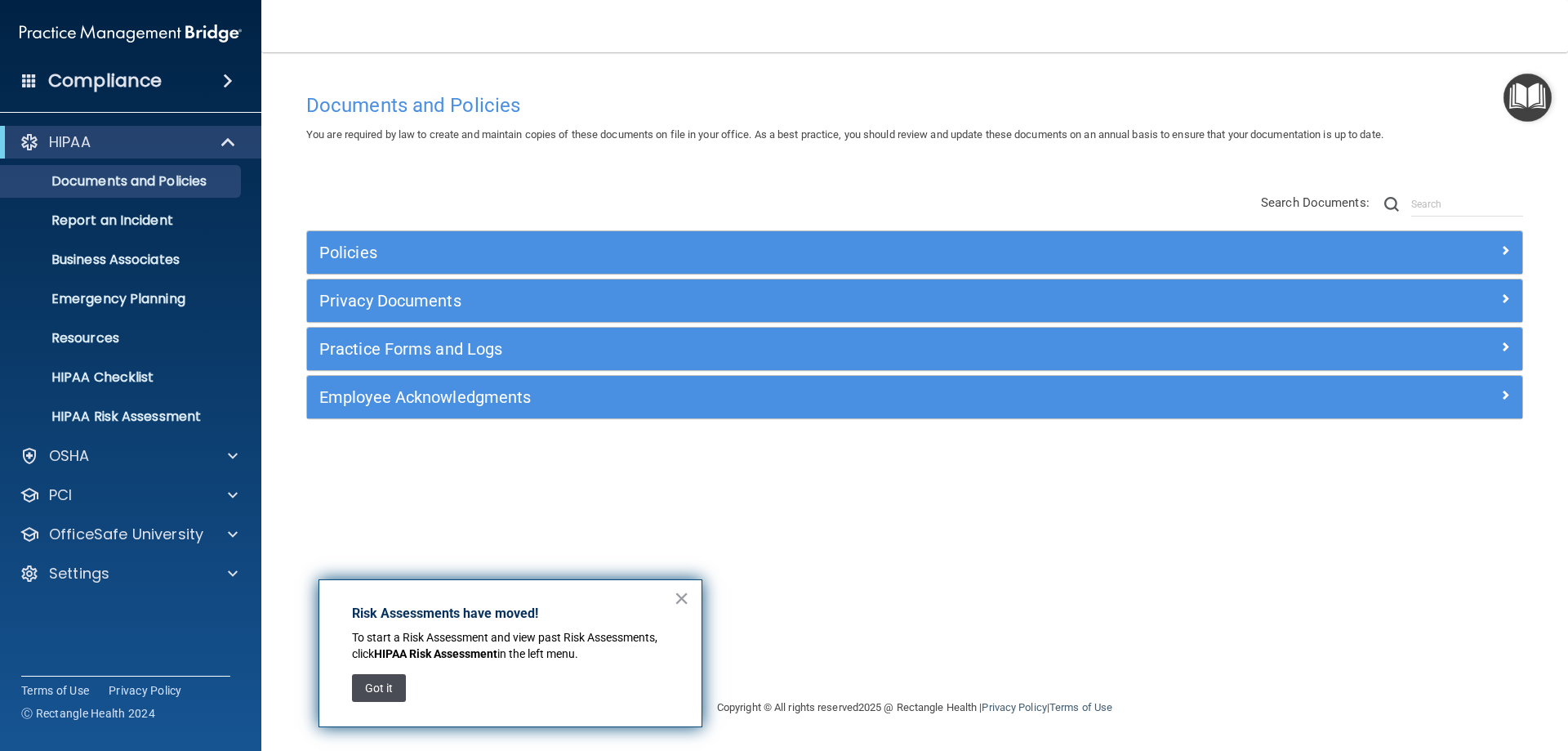
click at [355, 692] on button "Got it" at bounding box center [379, 688] width 54 height 27
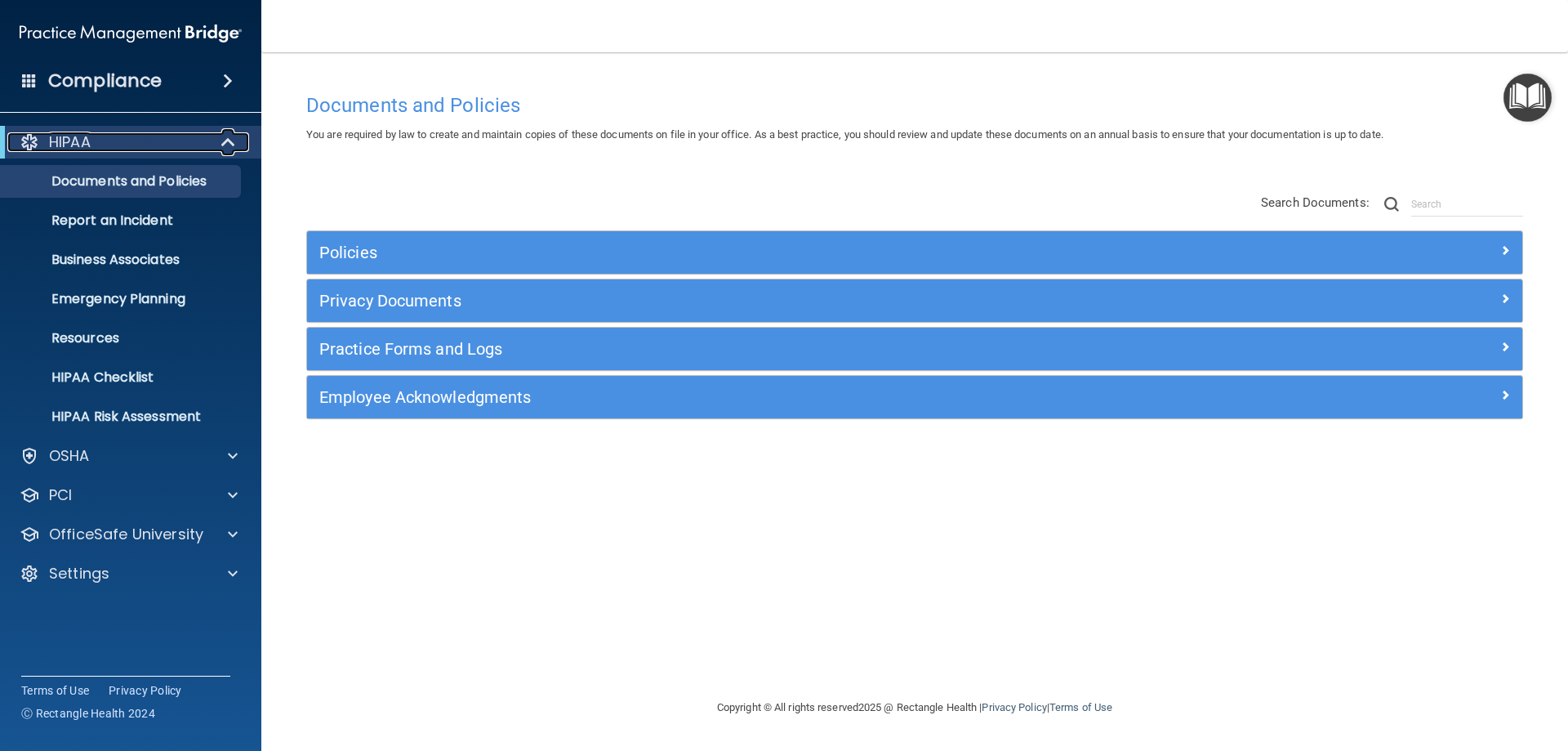
click at [228, 146] on span at bounding box center [230, 142] width 14 height 20
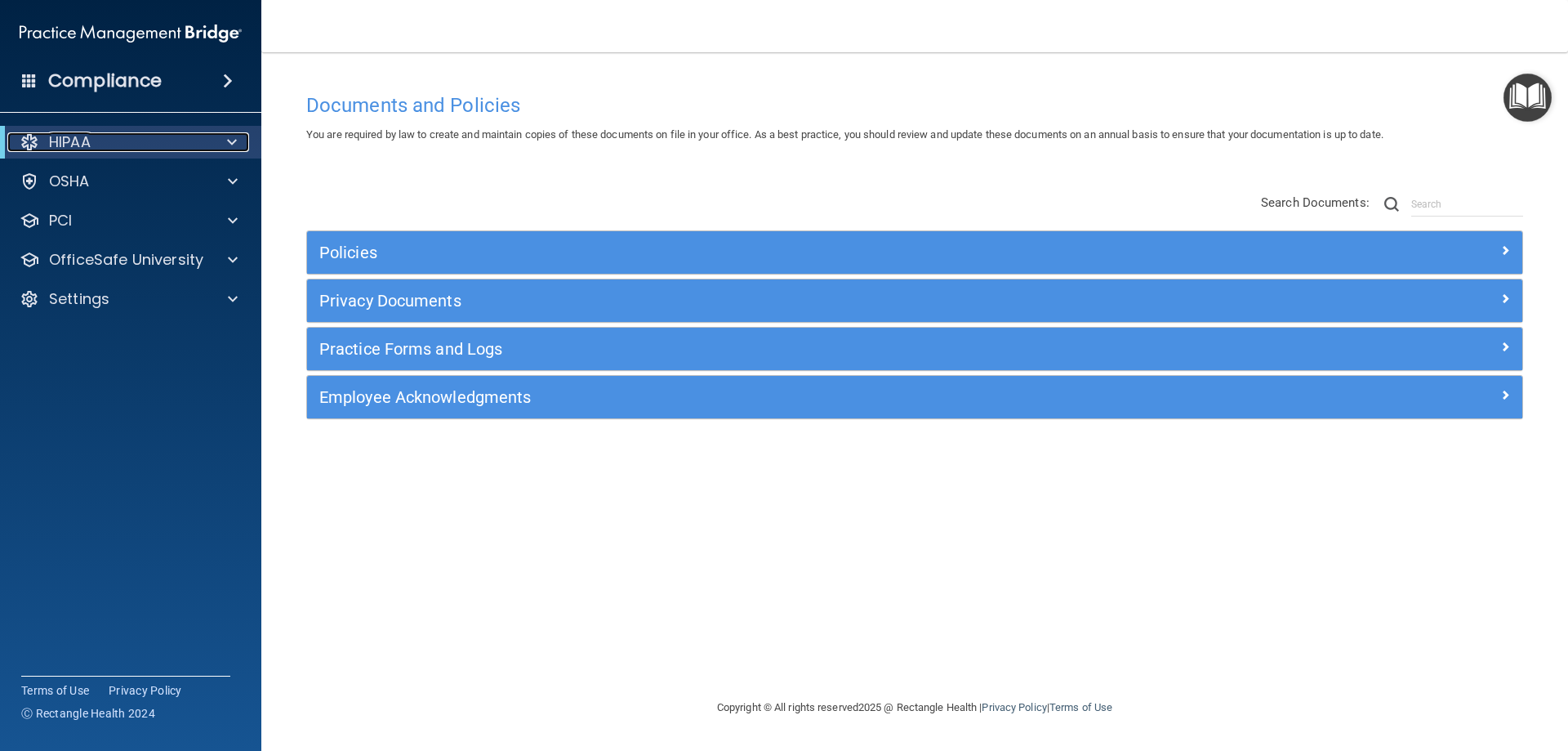
click at [228, 146] on span at bounding box center [231, 142] width 9 height 20
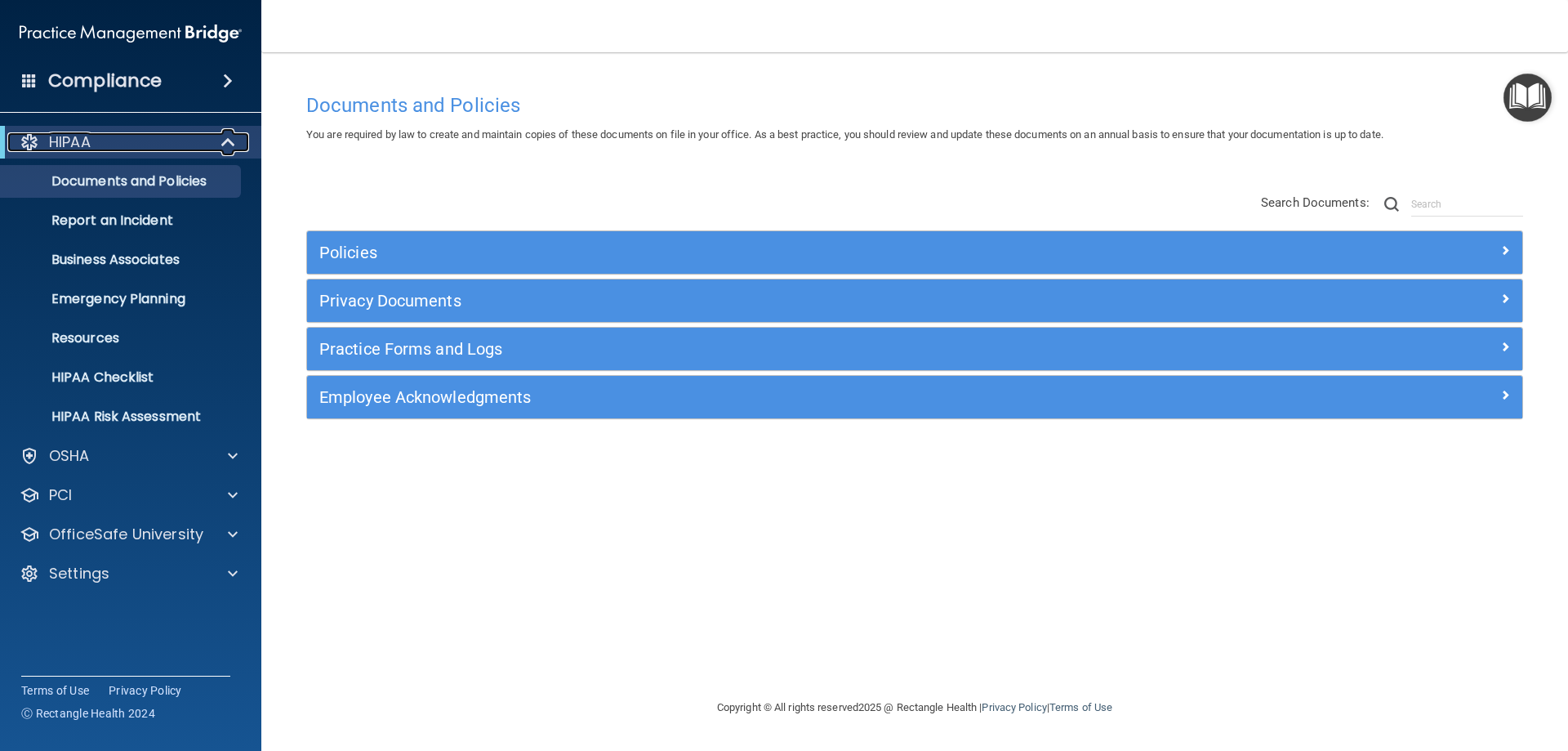
click at [228, 146] on span at bounding box center [230, 142] width 14 height 20
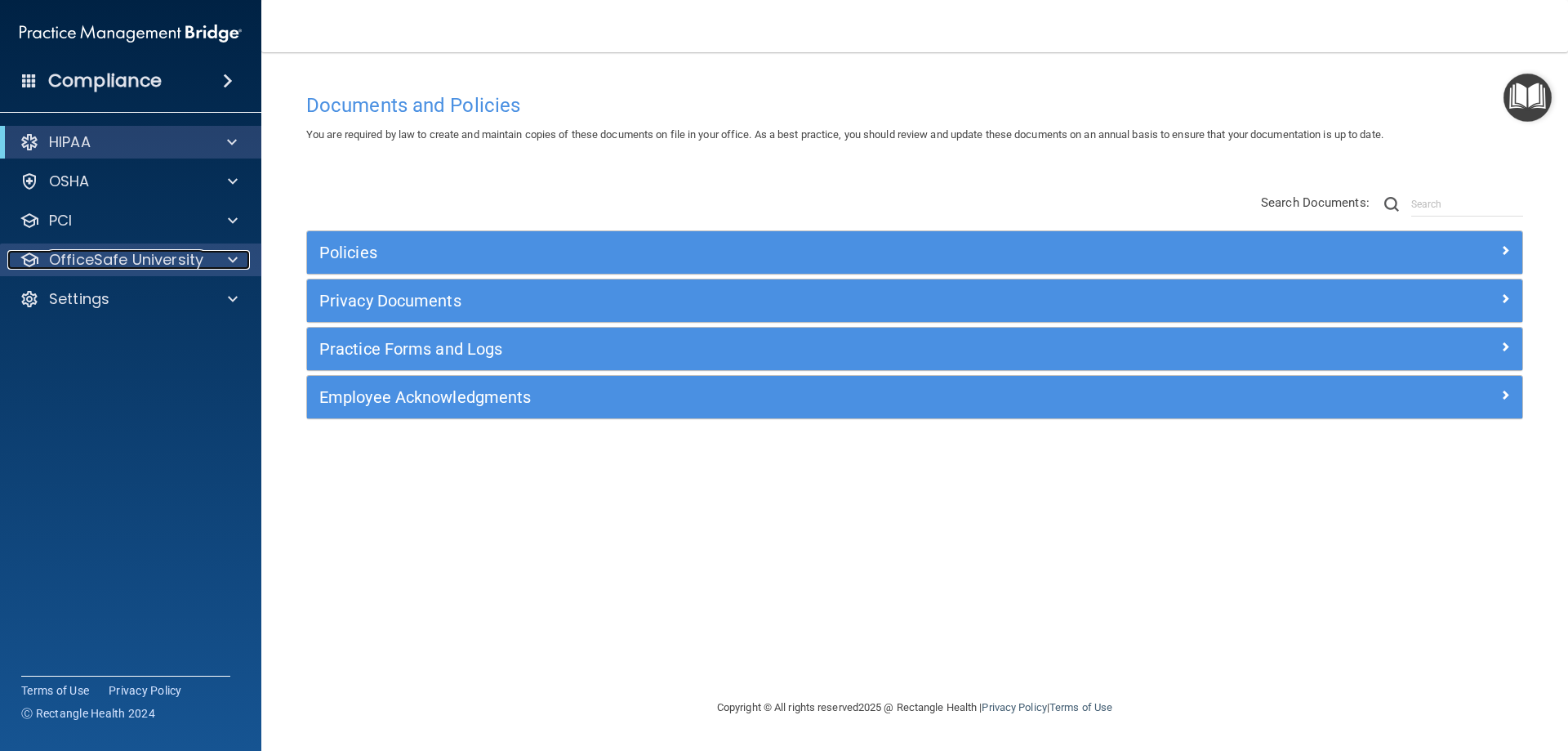
click at [239, 263] on div at bounding box center [230, 259] width 41 height 20
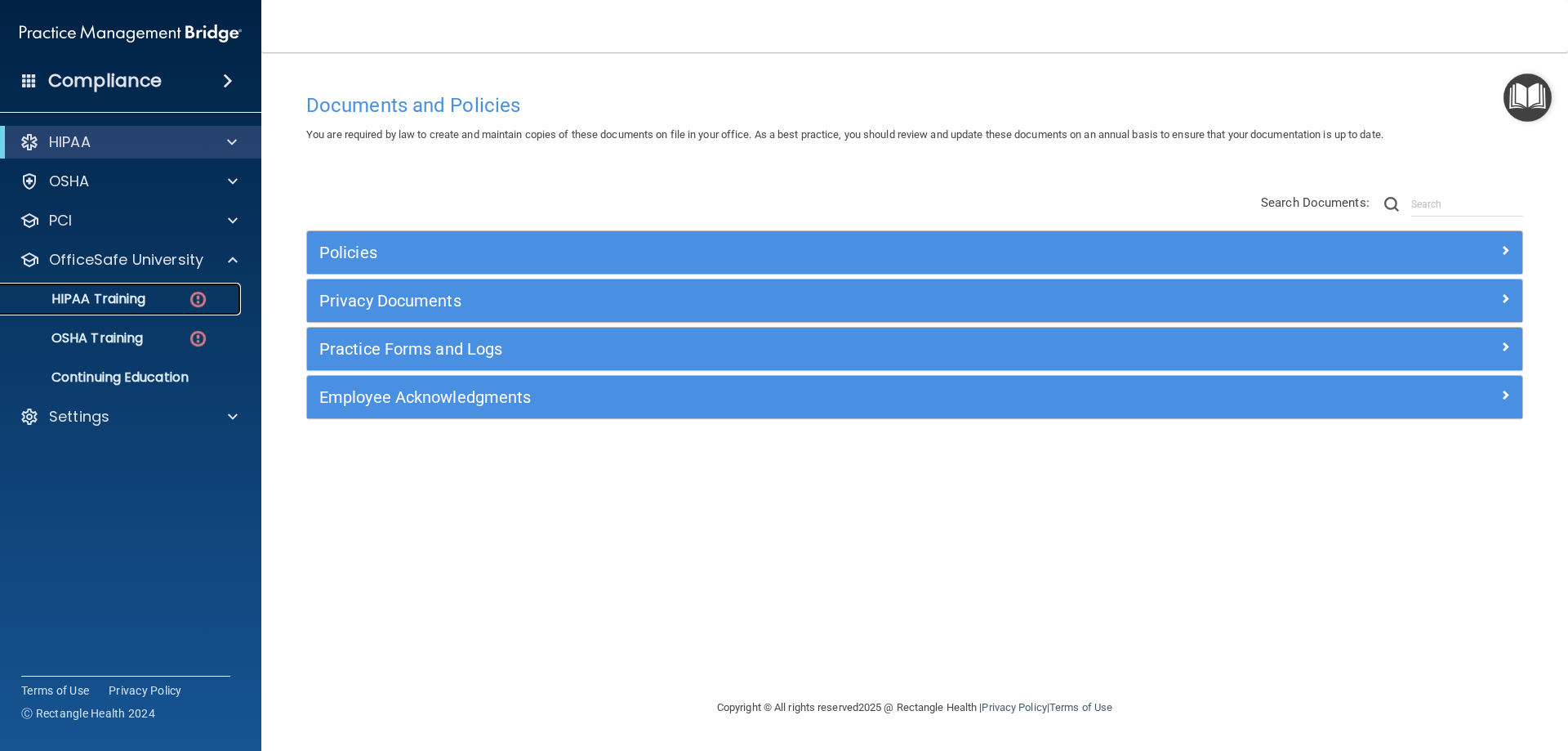
click at [152, 299] on div "HIPAA Training" at bounding box center [121, 299] width 223 height 16
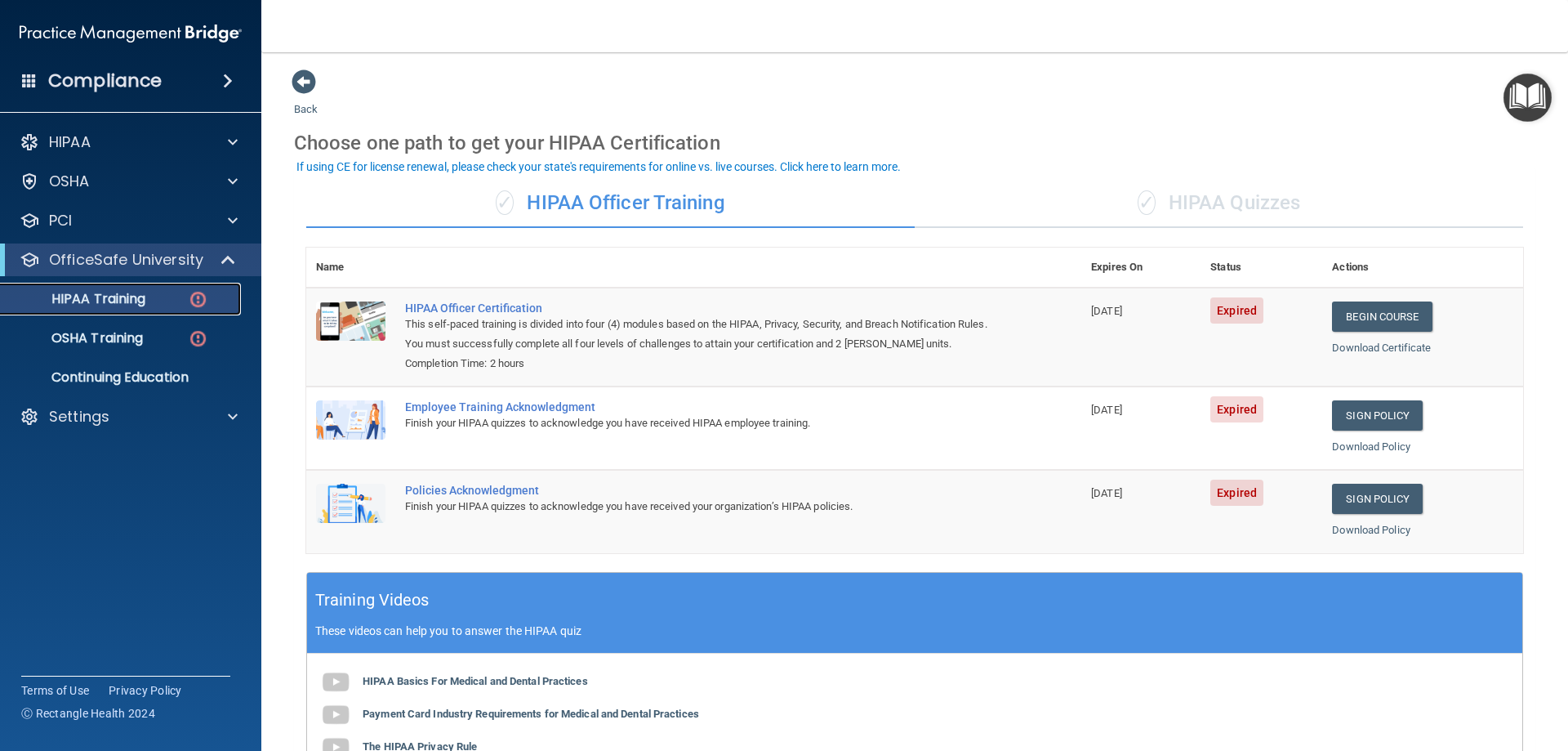
scroll to position [82, 0]
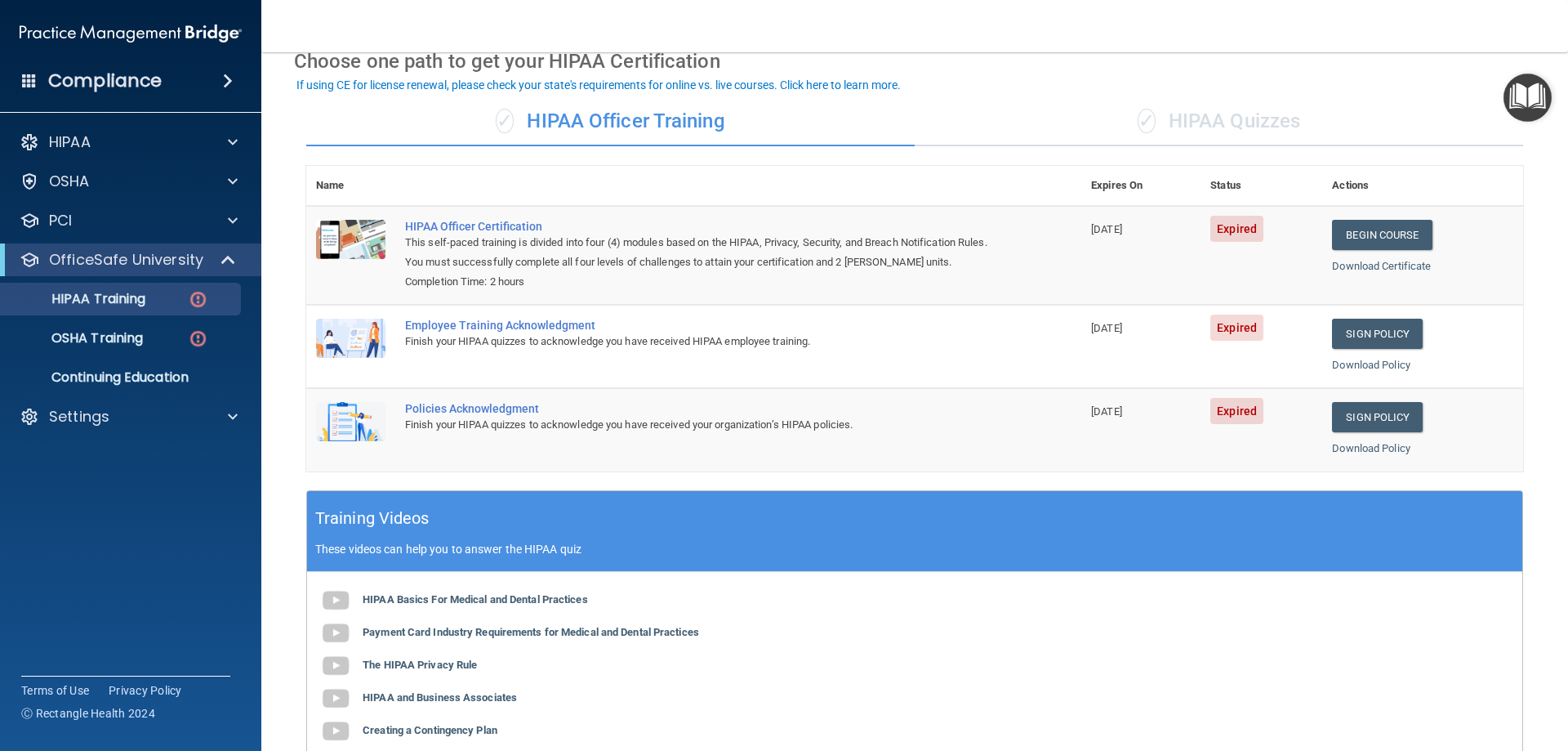
click at [1227, 99] on div "✓ HIPAA Quizzes" at bounding box center [1218, 121] width 608 height 49
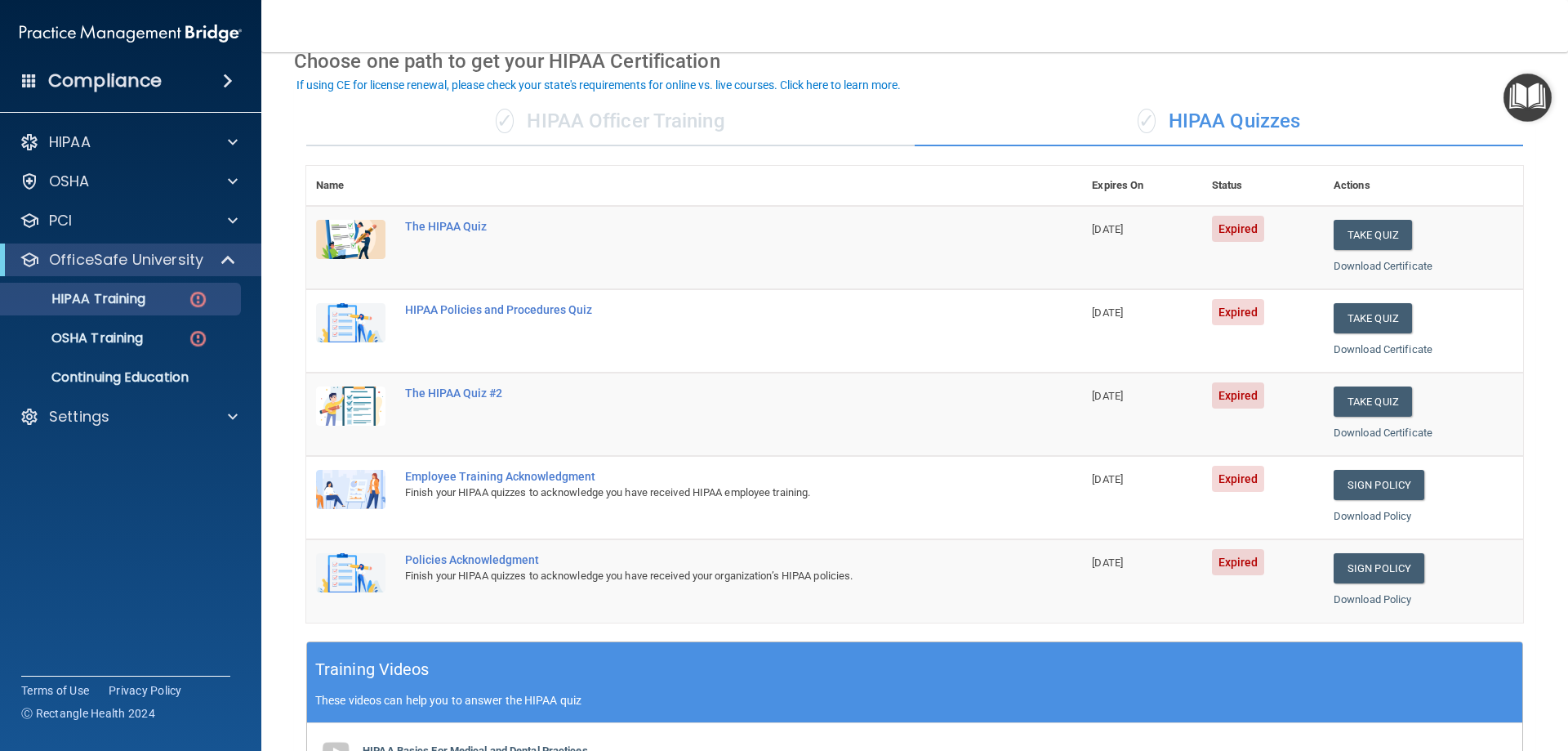
click at [687, 133] on div "✓ HIPAA Officer Training" at bounding box center [610, 121] width 608 height 49
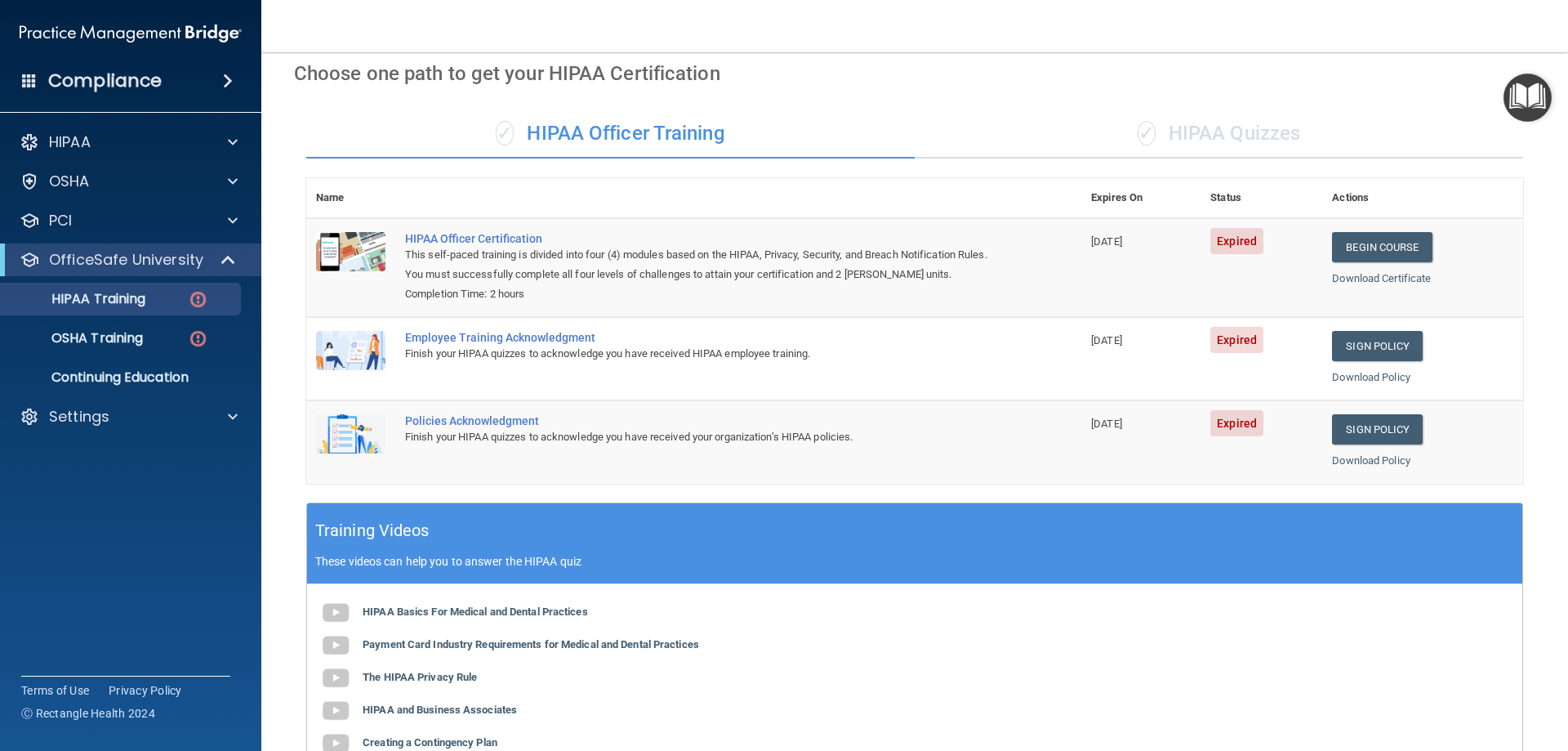
scroll to position [0, 0]
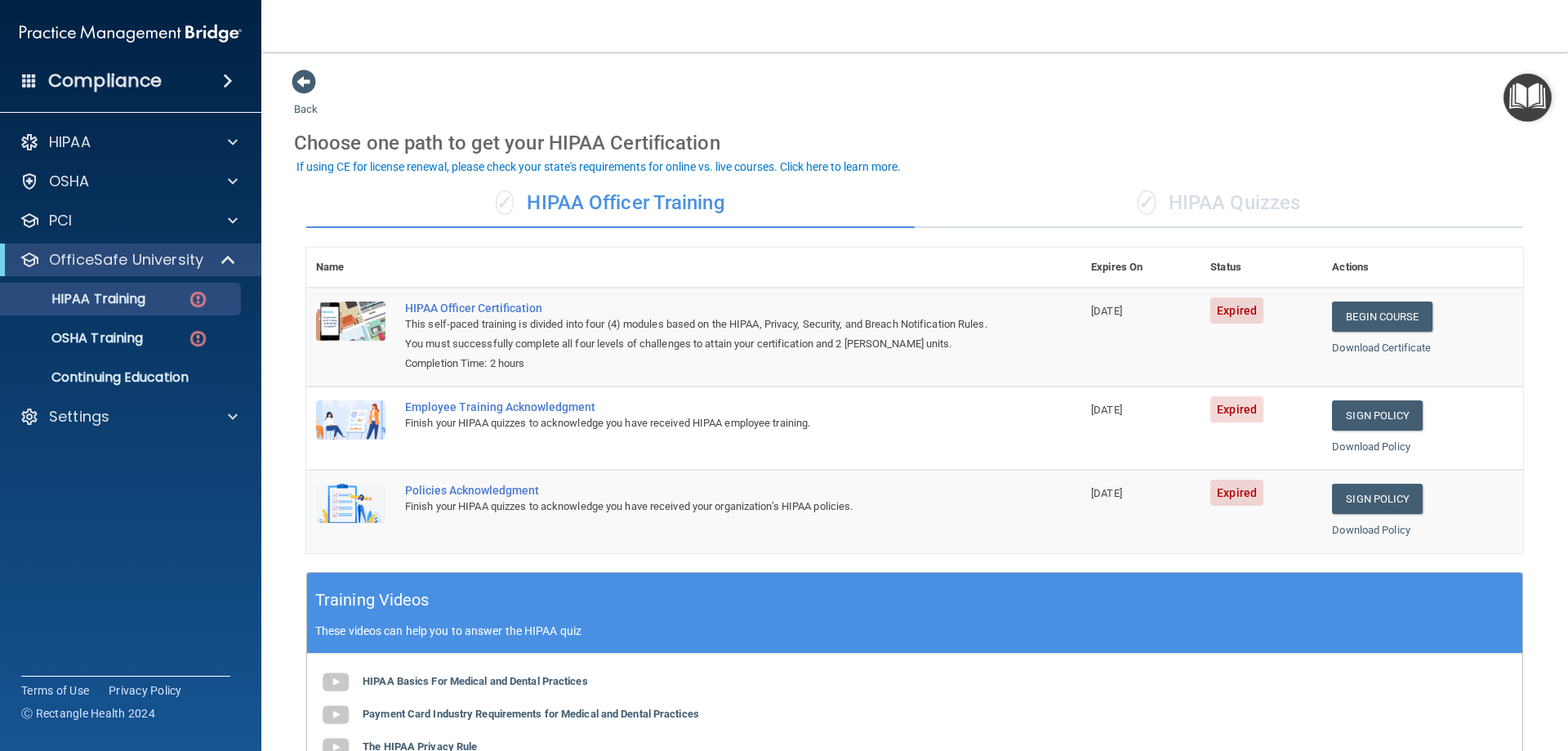
click at [1280, 210] on div "✓ HIPAA Quizzes" at bounding box center [1218, 203] width 608 height 49
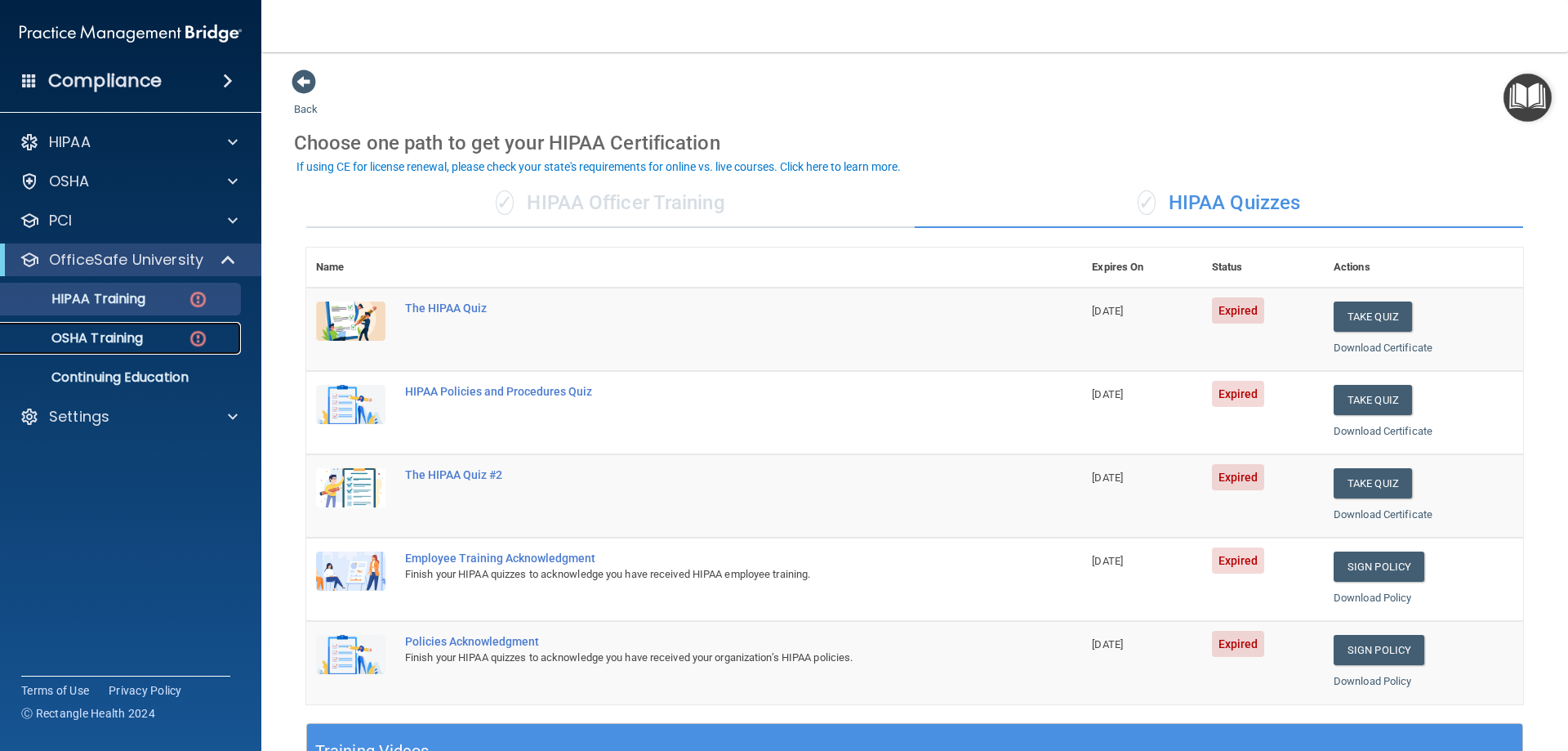
click at [146, 344] on div "OSHA Training" at bounding box center [121, 338] width 223 height 16
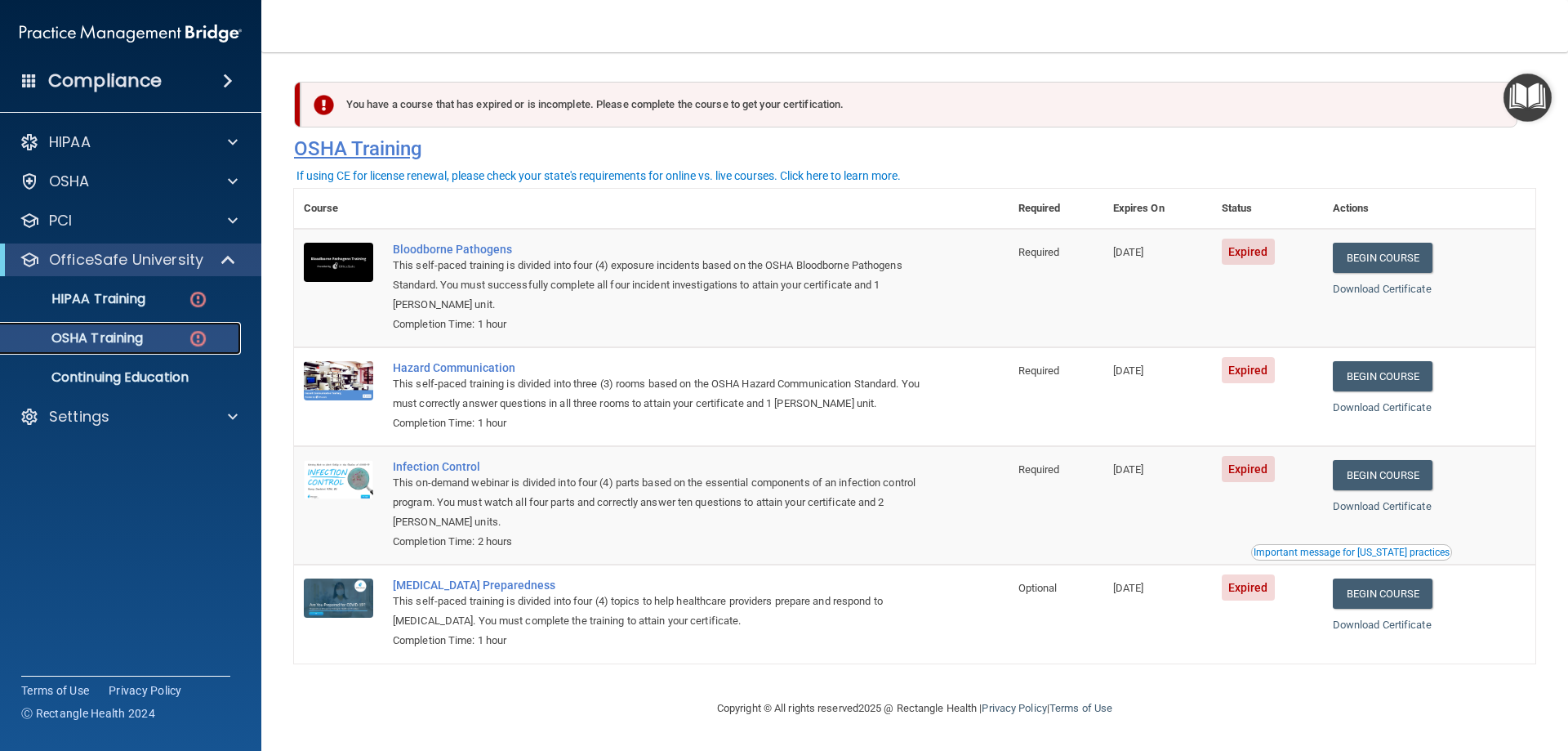
scroll to position [1, 0]
